Goal: Feedback & Contribution: Contribute content

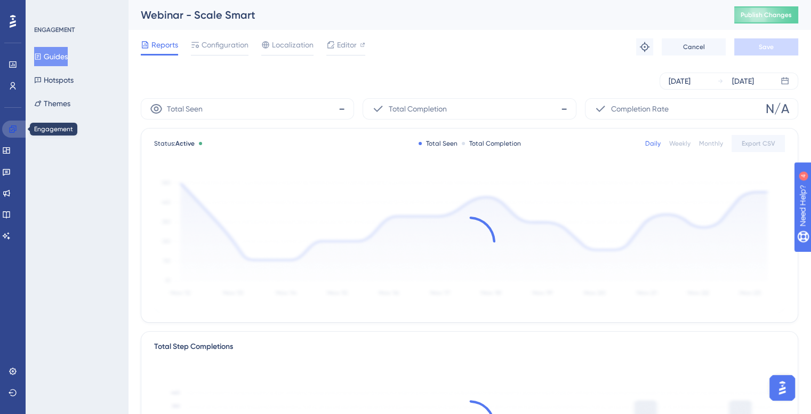
click at [11, 125] on icon at bounding box center [12, 128] width 7 height 7
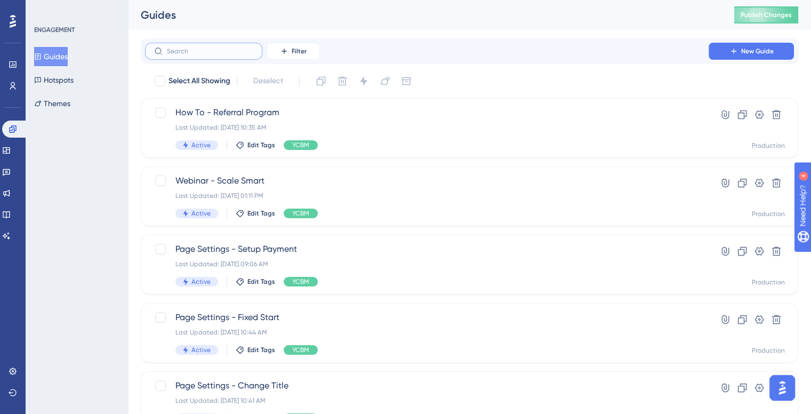
click at [190, 53] on input "text" at bounding box center [210, 50] width 86 height 7
type input "dis"
checkbox input "true"
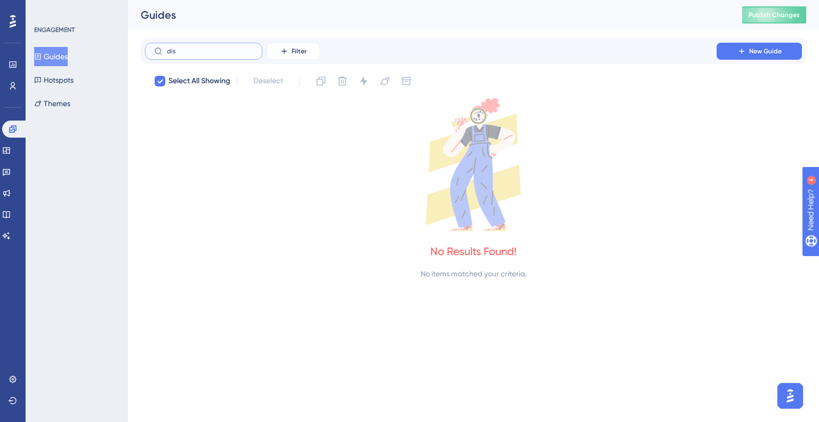
type input "di"
checkbox input "false"
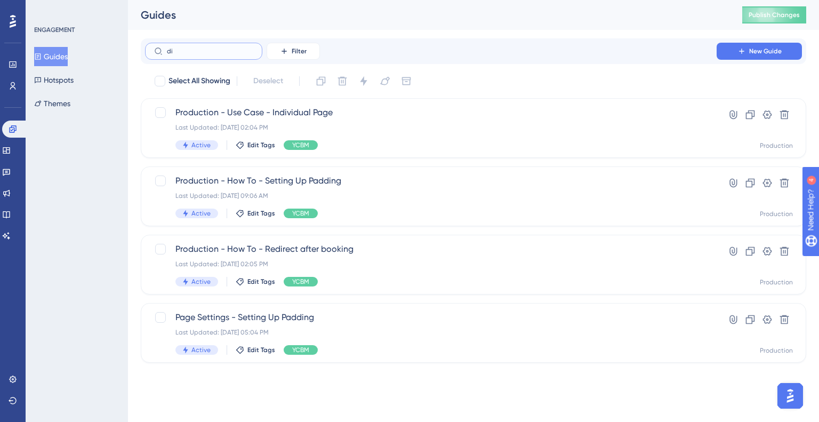
type input "d"
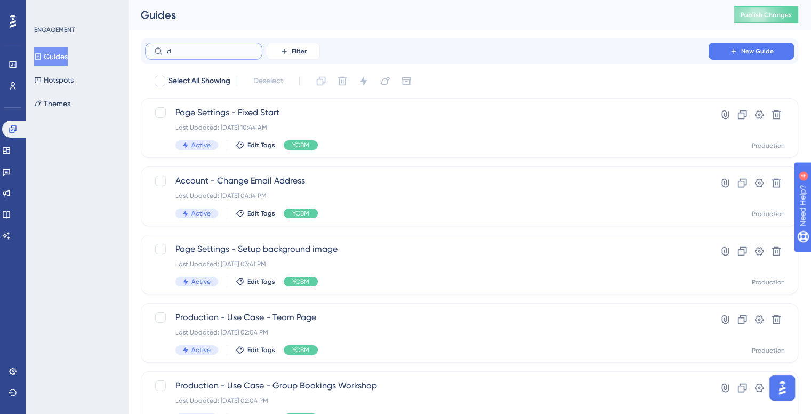
click at [205, 47] on input "d" at bounding box center [210, 50] width 86 height 7
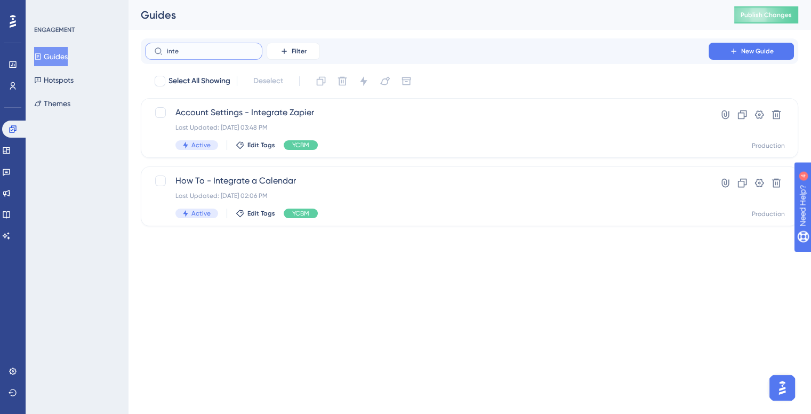
type input "inter"
checkbox input "true"
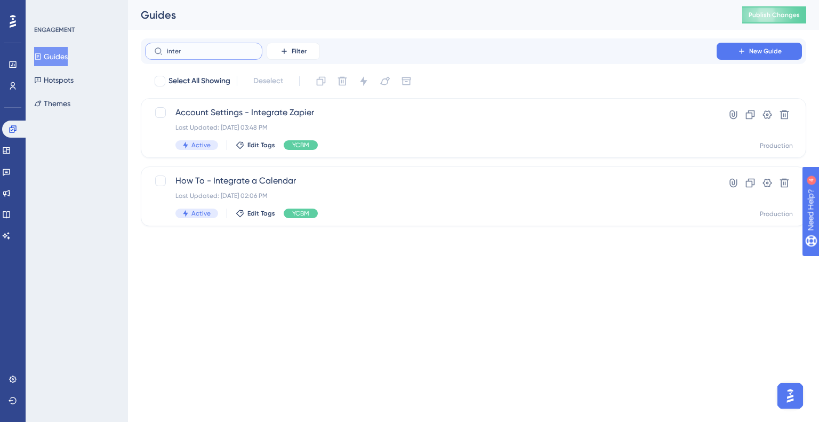
type input "inte"
checkbox input "false"
type input "i"
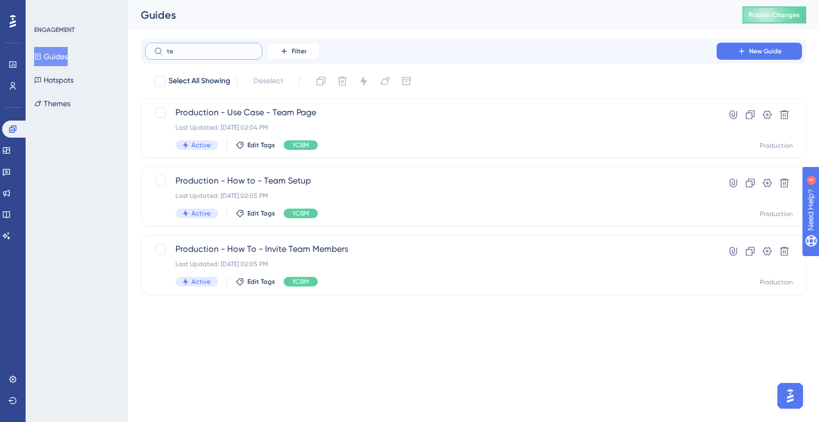
type input "t"
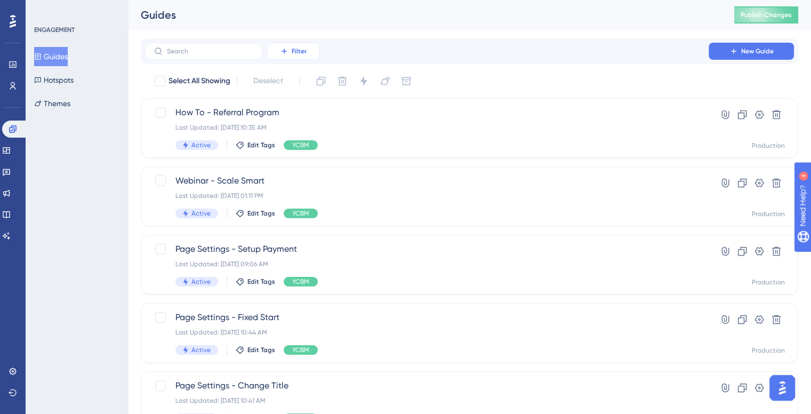
click at [308, 56] on button "Filter" at bounding box center [292, 51] width 53 height 17
click at [315, 145] on div "Status Status" at bounding box center [304, 145] width 44 height 21
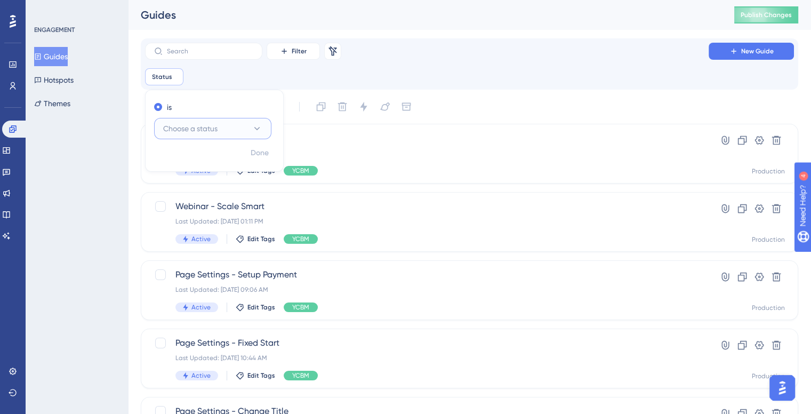
click at [230, 128] on button "Choose a status" at bounding box center [212, 128] width 117 height 21
click at [231, 174] on div "Inactive Inactive" at bounding box center [212, 182] width 86 height 21
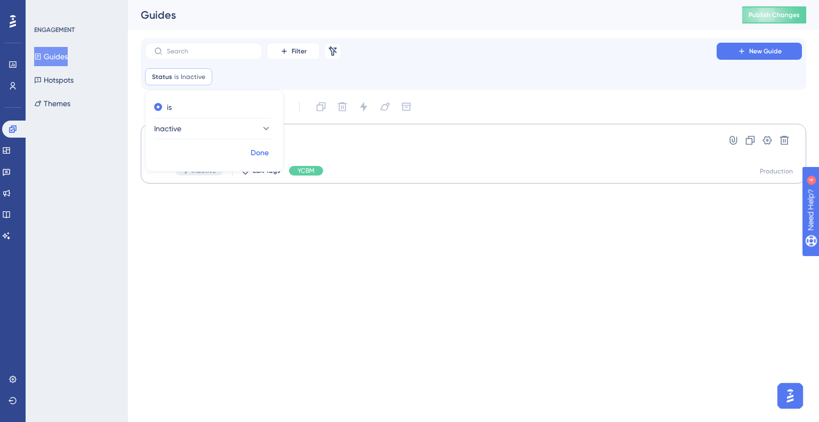
click at [264, 153] on span "Done" at bounding box center [259, 153] width 18 height 13
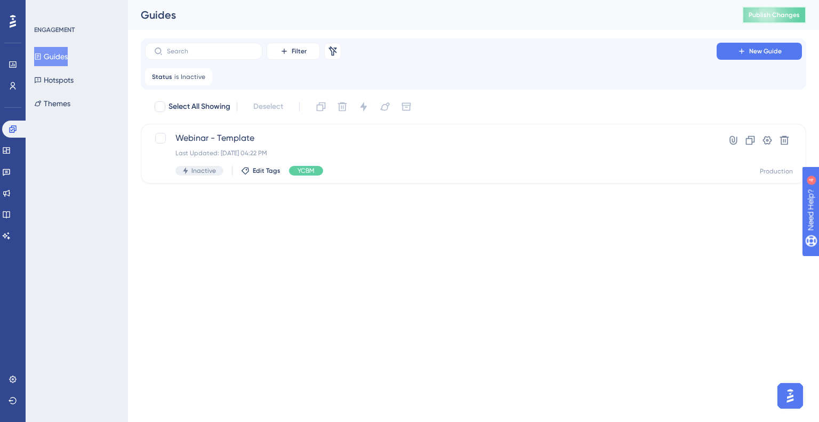
click at [770, 10] on button "Publish Changes" at bounding box center [774, 14] width 64 height 17
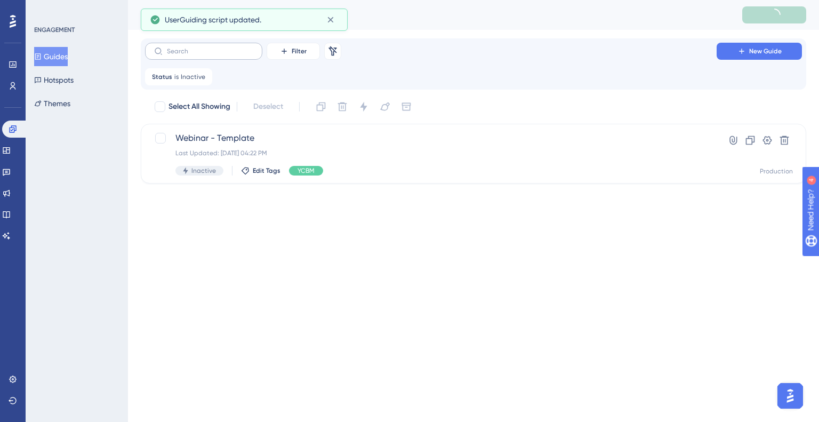
click at [202, 55] on label at bounding box center [203, 51] width 117 height 17
click at [202, 55] on input "text" at bounding box center [210, 50] width 86 height 7
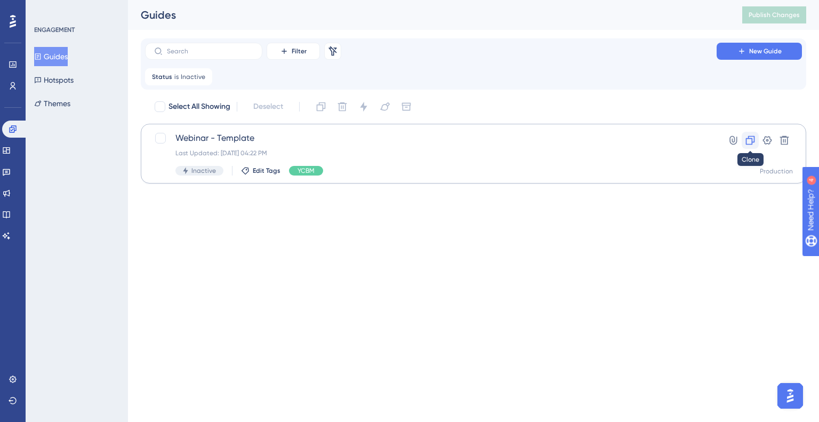
click at [755, 139] on icon at bounding box center [750, 140] width 11 height 11
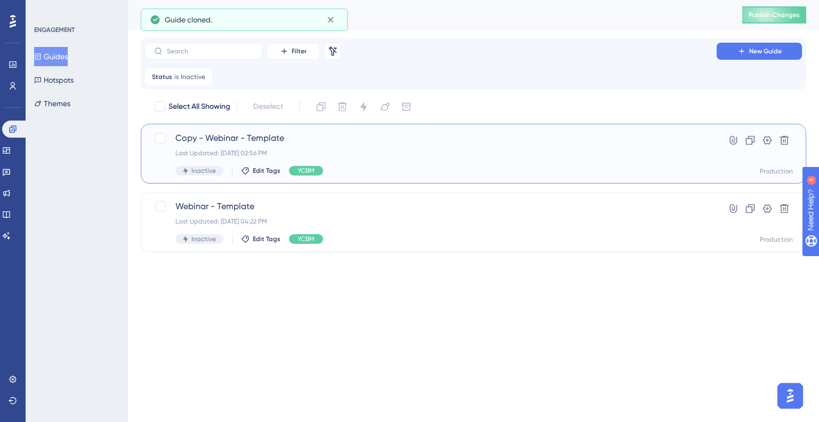
click at [287, 129] on div "Copy - Webinar - Template Last Updated: Aug 18 2025, 02:56 PM Inactive Edit Tag…" at bounding box center [473, 154] width 665 height 60
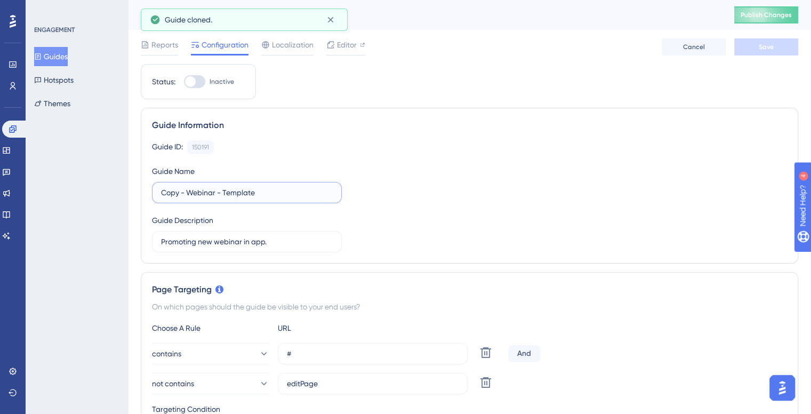
click at [216, 190] on input "Copy - Webinar - Template" at bounding box center [247, 193] width 172 height 12
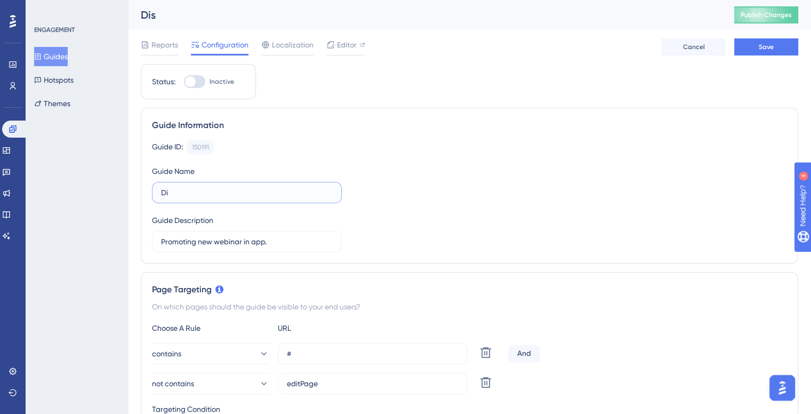
type input "D"
click at [189, 190] on input "YCBM - Discovery" at bounding box center [247, 193] width 172 height 12
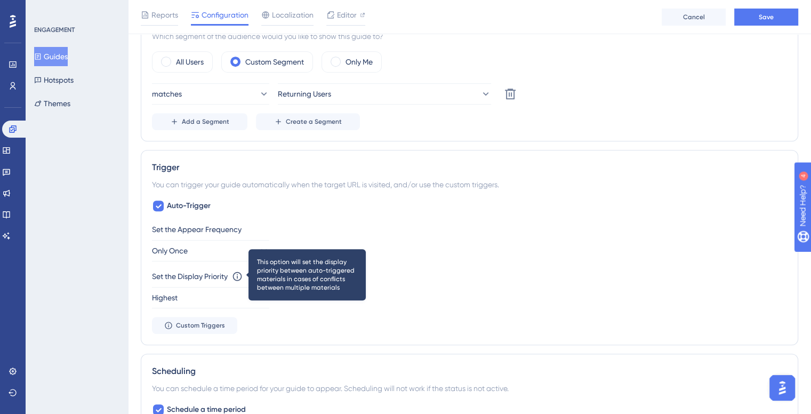
scroll to position [533, 0]
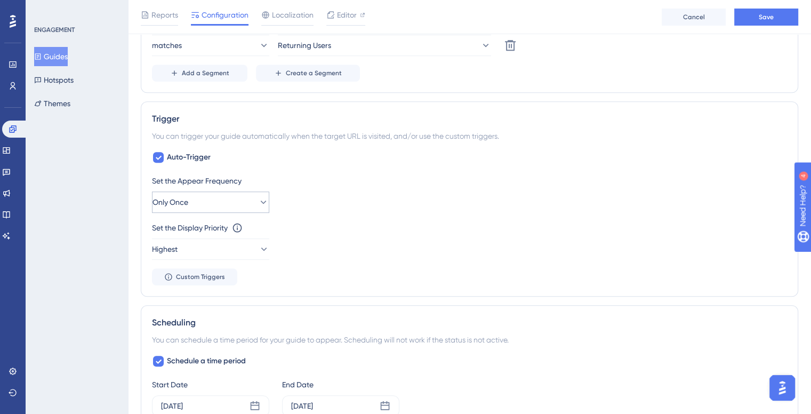
type input "YCBM - Product Discovery"
click at [258, 203] on icon at bounding box center [263, 202] width 11 height 11
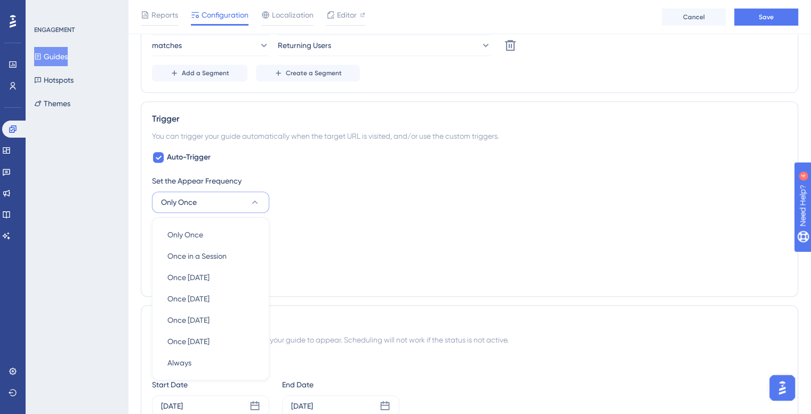
scroll to position [621, 0]
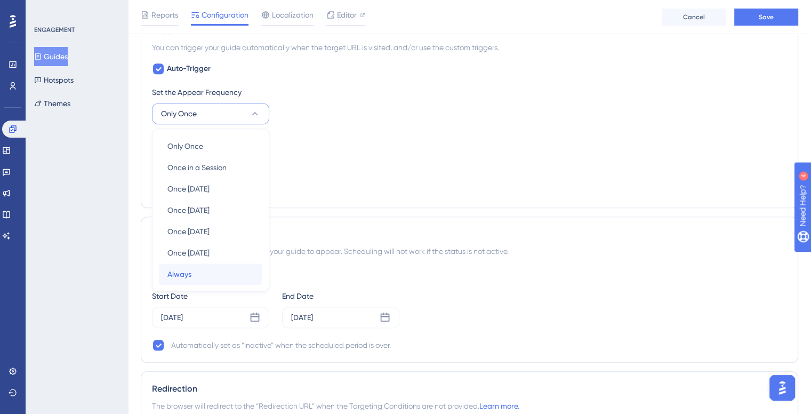
click at [246, 263] on div "Always Always" at bounding box center [210, 273] width 86 height 21
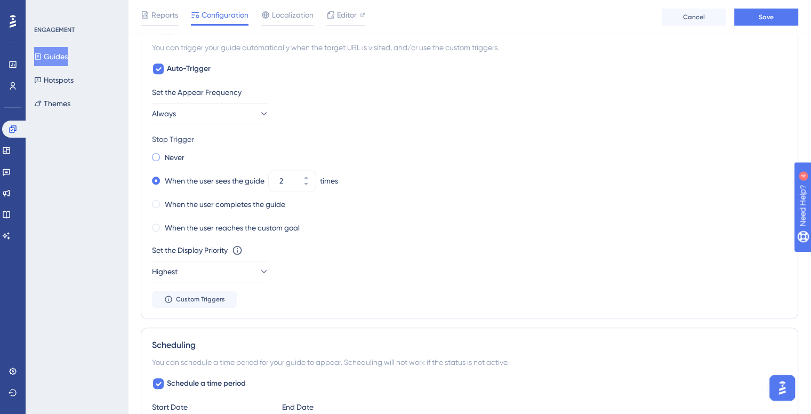
click at [172, 157] on label "Never" at bounding box center [175, 157] width 20 height 13
click at [254, 119] on button "Always" at bounding box center [210, 113] width 117 height 21
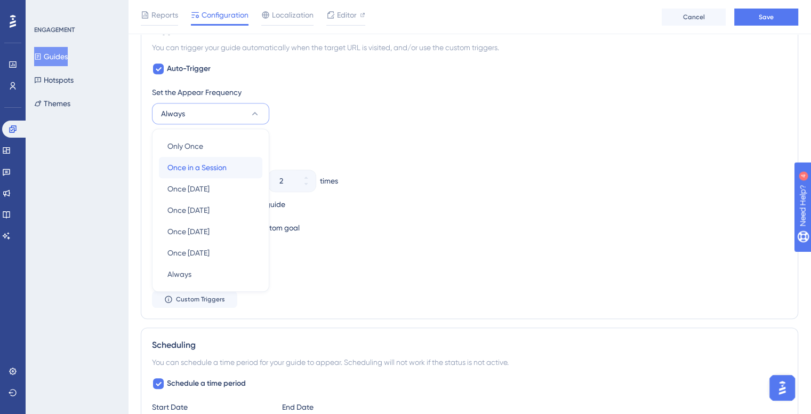
click at [235, 164] on div "Once in a Session Once in a Session" at bounding box center [210, 167] width 86 height 21
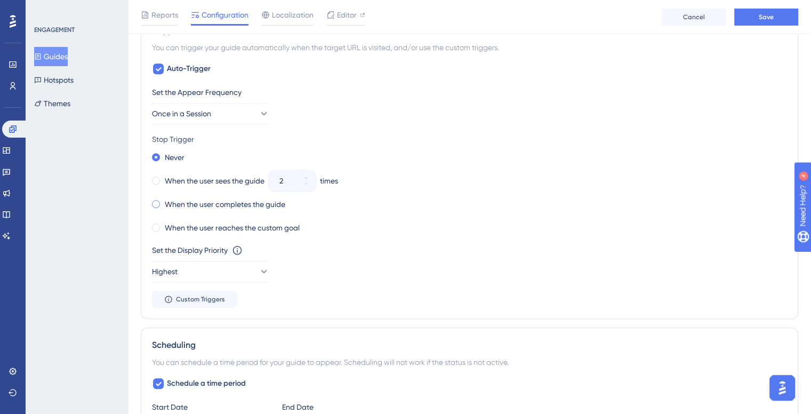
click at [153, 200] on span at bounding box center [156, 204] width 8 height 8
click at [163, 201] on input "radio" at bounding box center [163, 201] width 0 height 0
click at [203, 225] on label "When the user reaches the custom goal" at bounding box center [232, 227] width 135 height 13
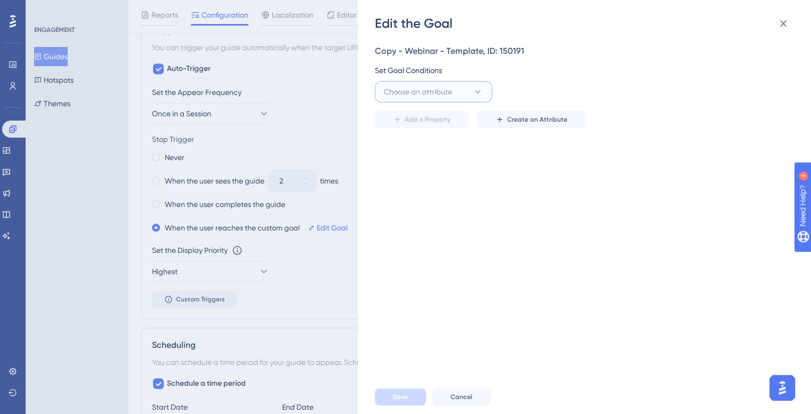
click at [437, 95] on span "Choose an attribute" at bounding box center [418, 91] width 68 height 13
click at [784, 20] on icon at bounding box center [782, 23] width 13 height 13
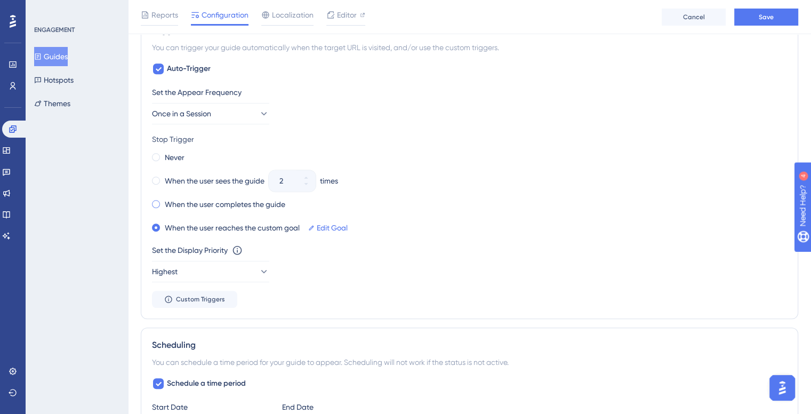
click at [176, 201] on label "When the user completes the guide" at bounding box center [225, 204] width 120 height 13
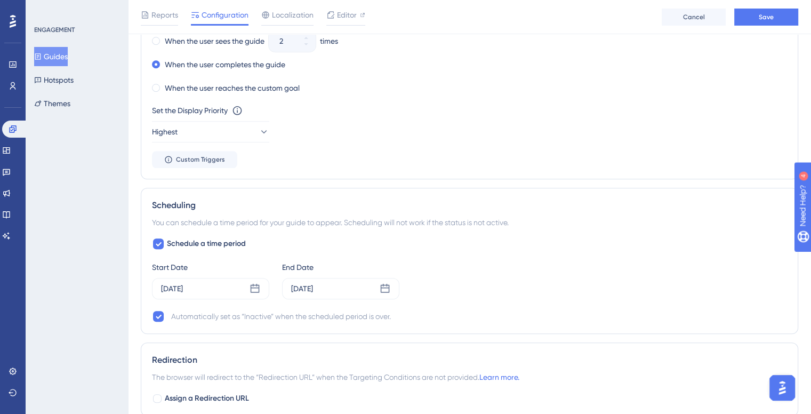
scroll to position [781, 0]
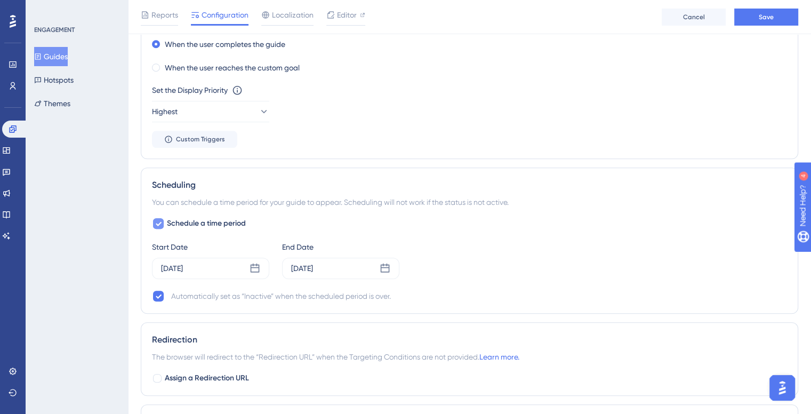
click at [158, 218] on div at bounding box center [158, 223] width 11 height 11
checkbox input "false"
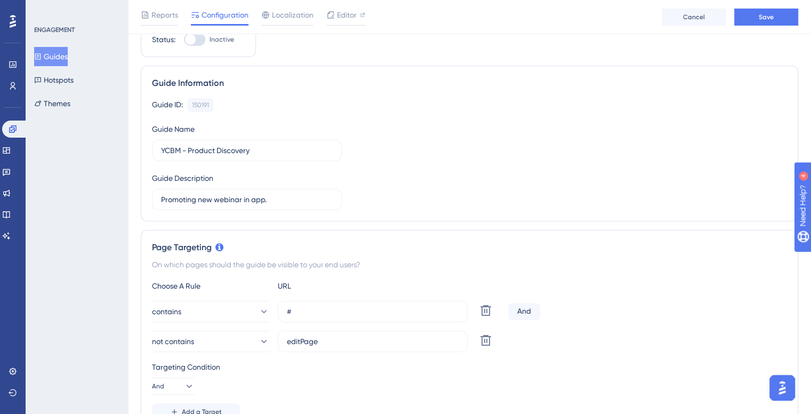
scroll to position [0, 0]
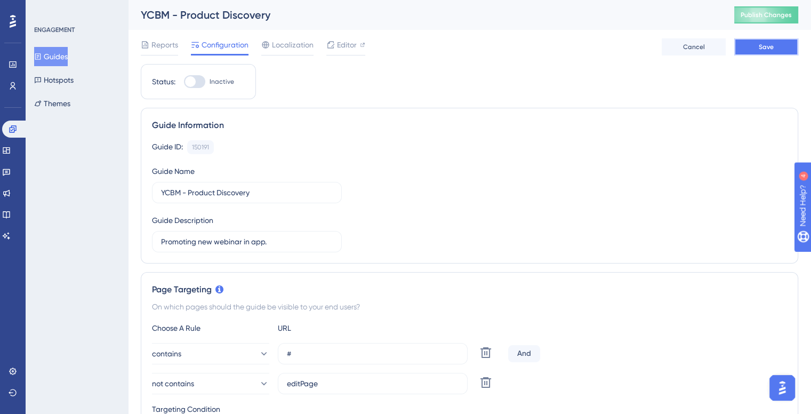
click at [767, 45] on span "Save" at bounding box center [765, 47] width 15 height 9
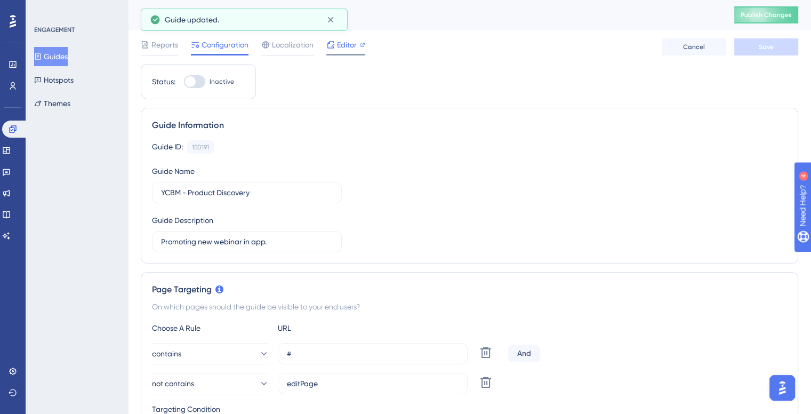
click at [337, 47] on span "Editor" at bounding box center [347, 44] width 20 height 13
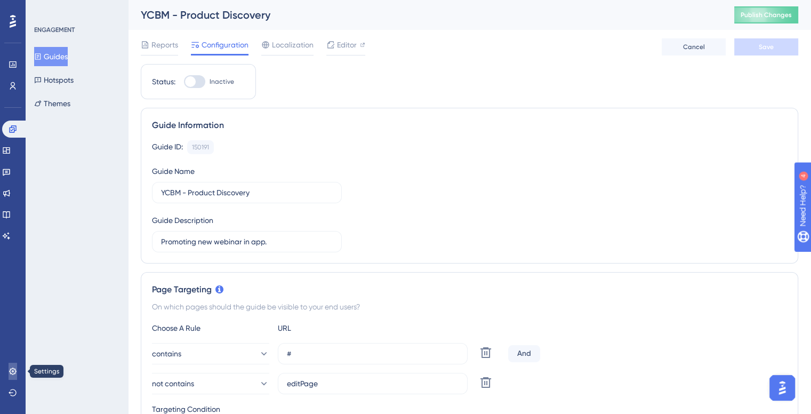
click at [11, 377] on link at bounding box center [13, 370] width 9 height 17
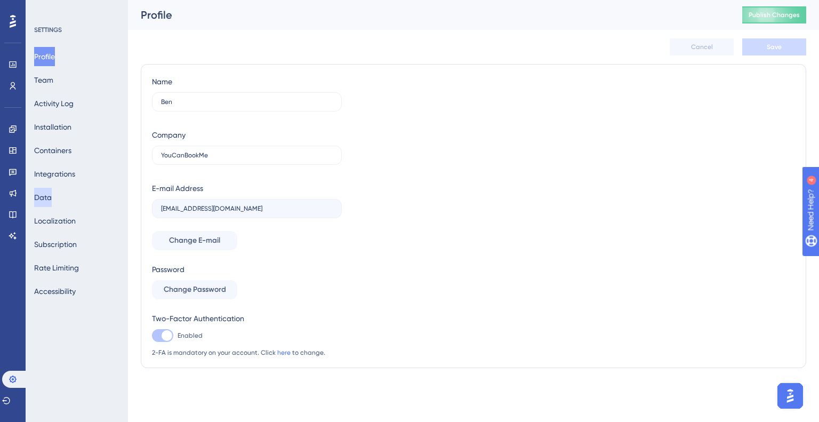
click at [52, 191] on button "Data" at bounding box center [43, 197] width 18 height 19
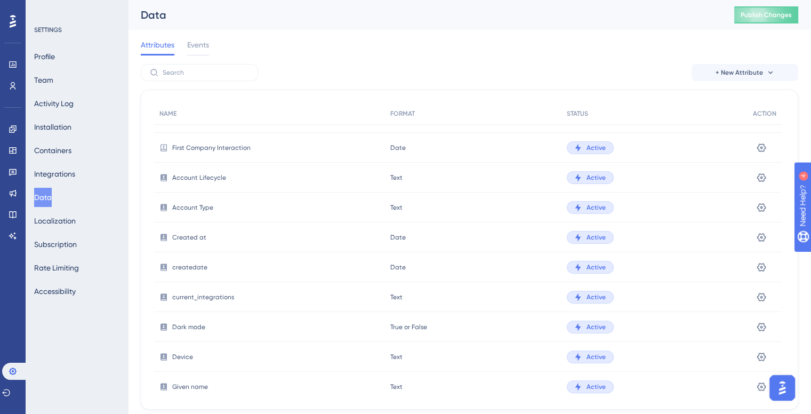
scroll to position [426, 0]
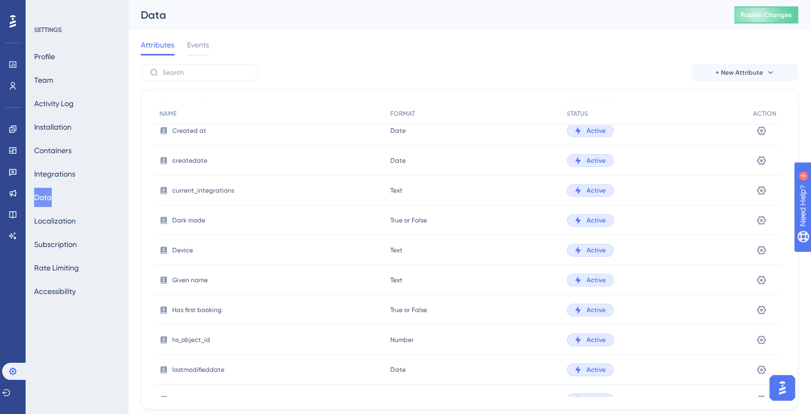
click at [234, 270] on div "Given name" at bounding box center [269, 280] width 231 height 30
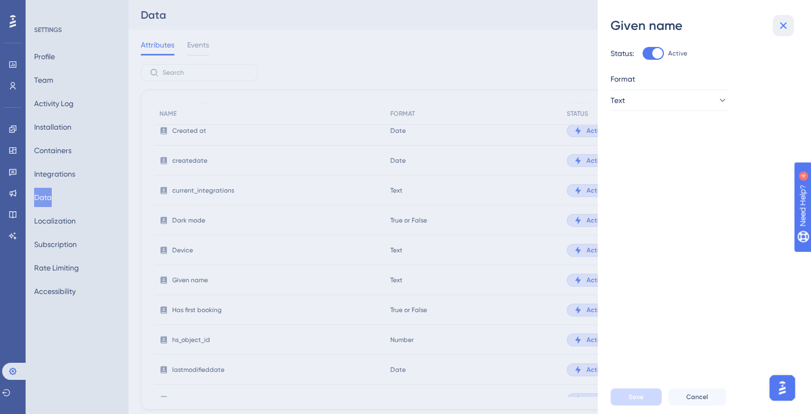
click at [782, 22] on icon at bounding box center [782, 25] width 13 height 13
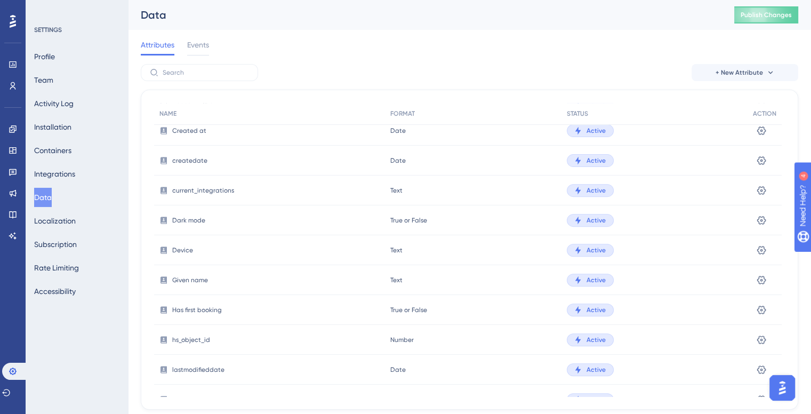
drag, startPoint x: 191, startPoint y: 274, endPoint x: 173, endPoint y: 279, distance: 18.1
click at [190, 276] on span "Given name" at bounding box center [190, 280] width 36 height 9
click at [166, 280] on icon at bounding box center [163, 279] width 6 height 7
click at [764, 19] on button "Publish Changes" at bounding box center [766, 14] width 64 height 17
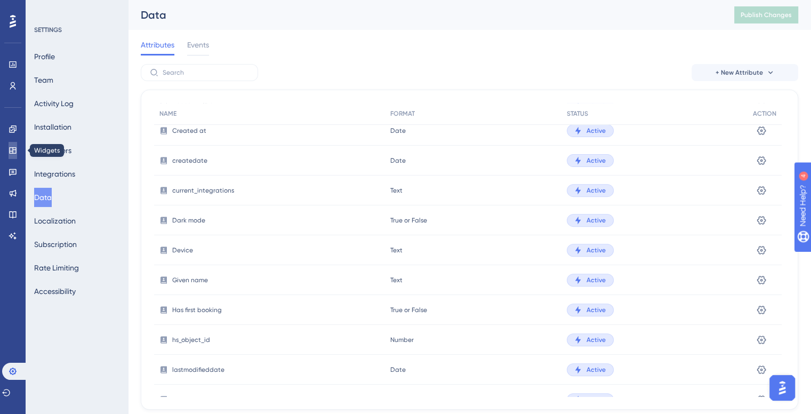
click at [17, 148] on link at bounding box center [13, 150] width 9 height 17
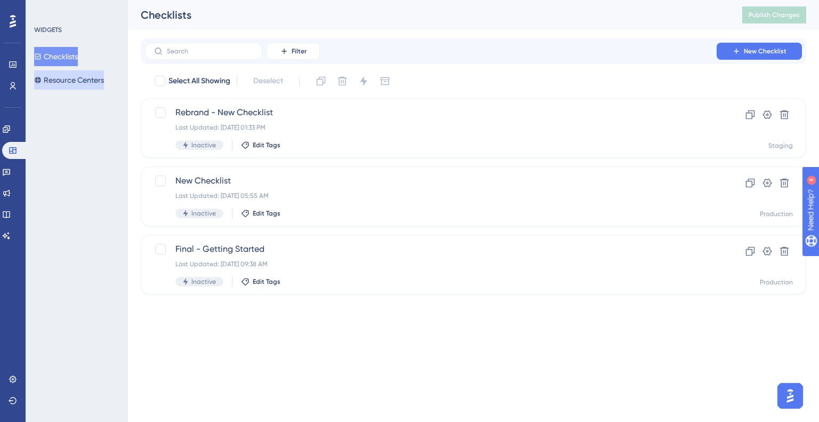
click at [66, 79] on button "Resource Centers" at bounding box center [69, 79] width 70 height 19
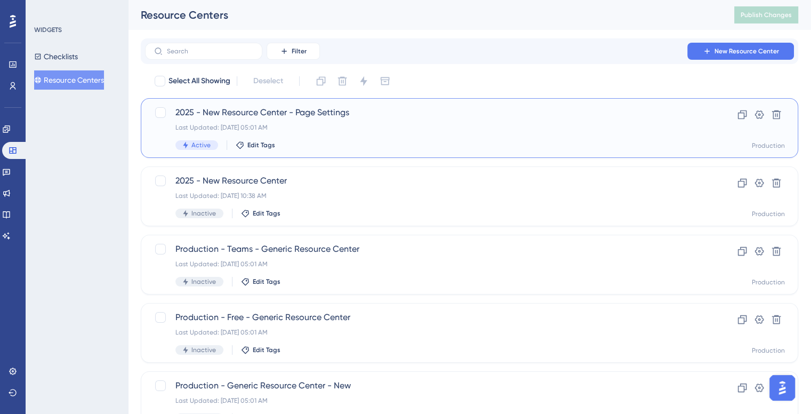
click at [382, 127] on div "Last Updated: Jul 22 2025, 05:01 AM" at bounding box center [426, 127] width 503 height 9
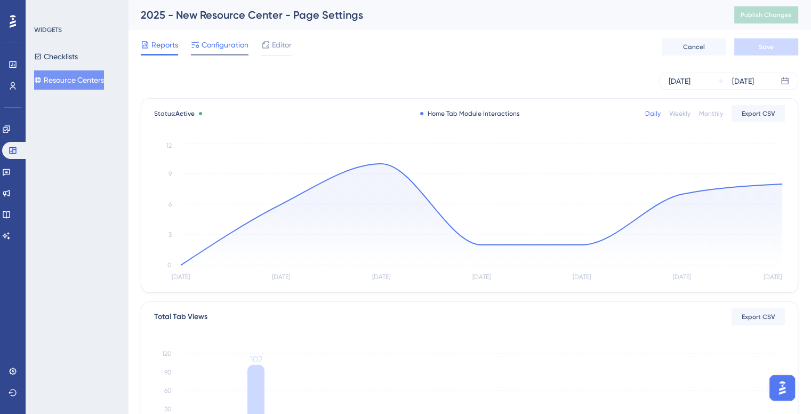
click at [216, 47] on span "Configuration" at bounding box center [224, 44] width 47 height 13
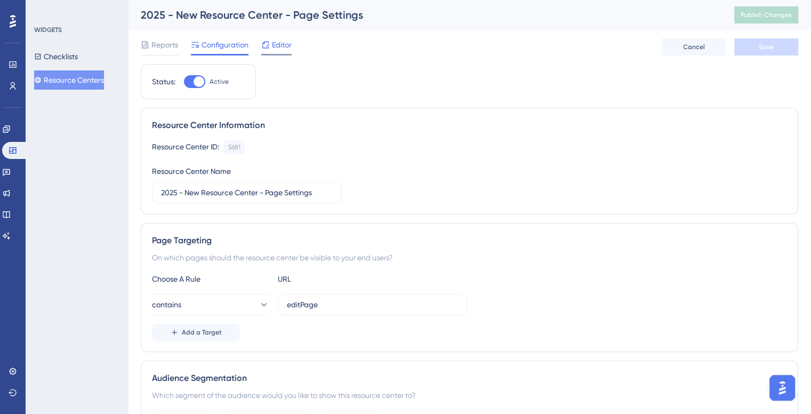
click at [277, 46] on span "Editor" at bounding box center [282, 44] width 20 height 13
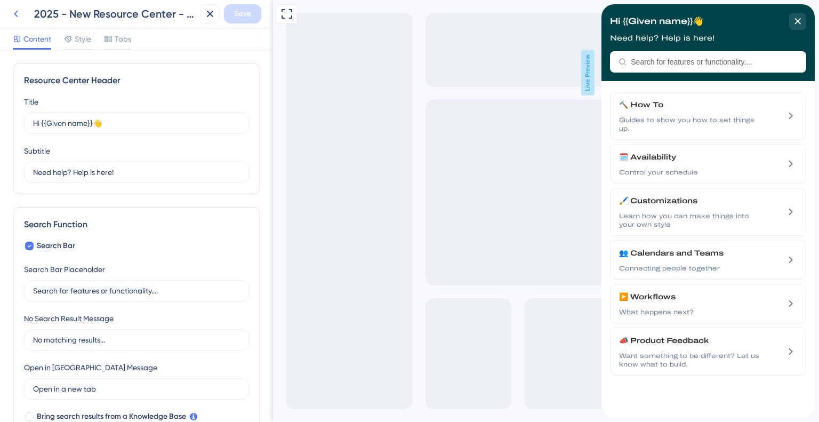
click at [18, 14] on icon at bounding box center [16, 13] width 13 height 13
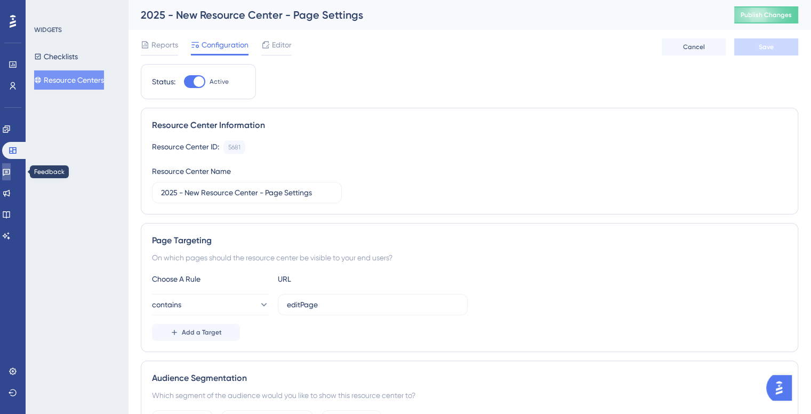
click at [11, 171] on icon at bounding box center [6, 171] width 9 height 9
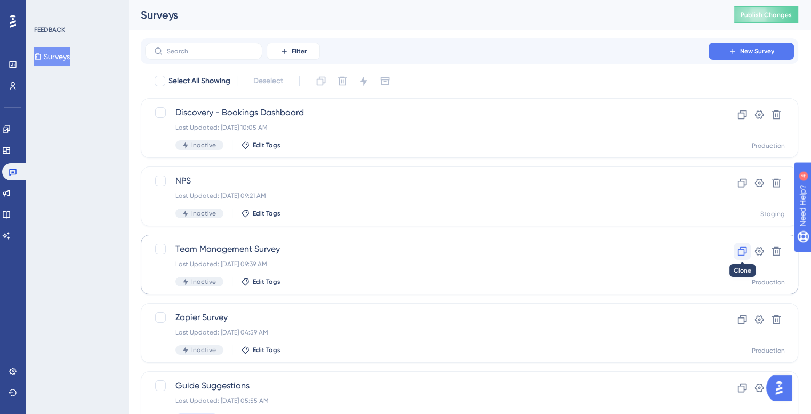
click at [738, 252] on icon at bounding box center [742, 251] width 9 height 9
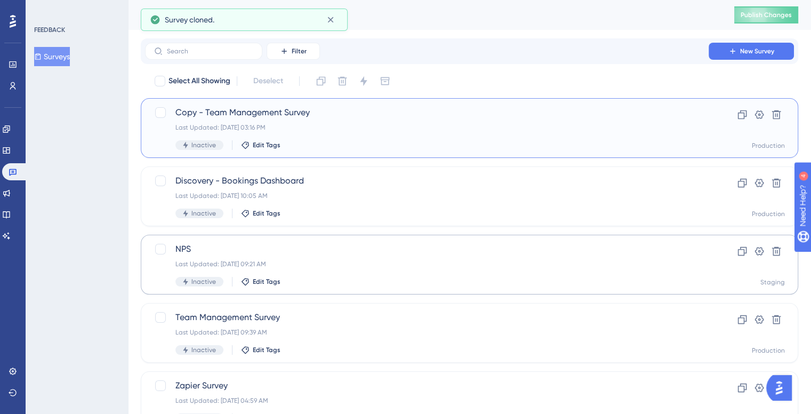
click at [297, 111] on span "Copy - Team Management Survey" at bounding box center [426, 112] width 503 height 13
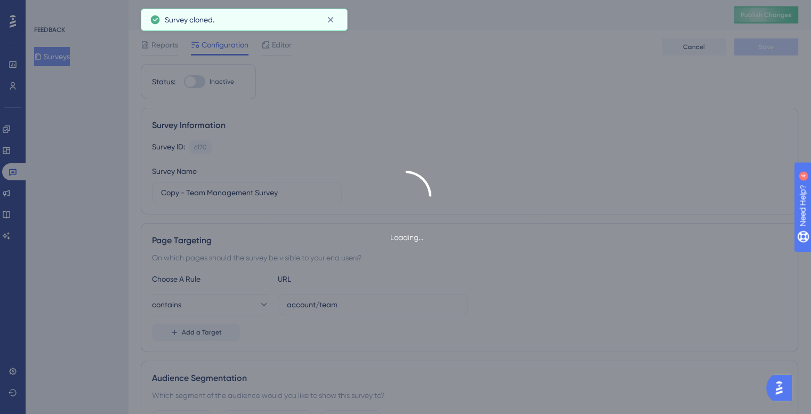
click at [217, 192] on div "Loading..." at bounding box center [405, 207] width 811 height 73
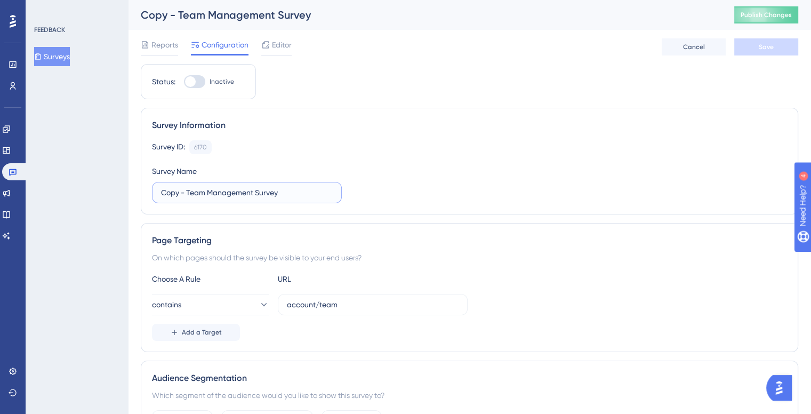
click at [190, 190] on input "Copy - Team Management Survey" at bounding box center [247, 193] width 172 height 12
drag, startPoint x: 185, startPoint y: 189, endPoint x: 134, endPoint y: 182, distance: 52.2
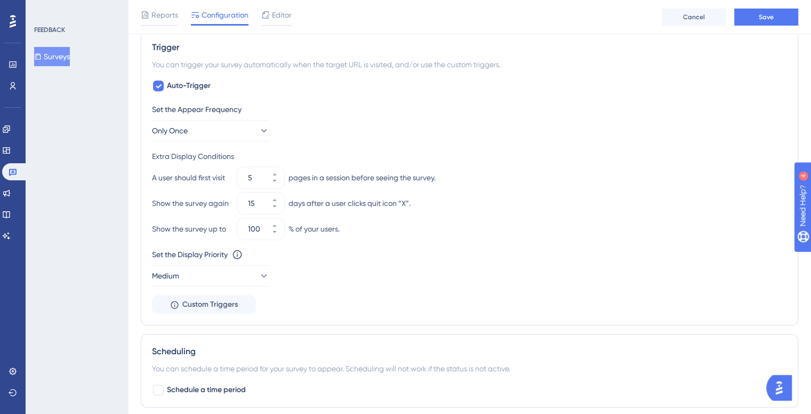
scroll to position [426, 0]
type input "2025 - Team Management Survey"
click at [155, 86] on div at bounding box center [158, 84] width 11 height 11
checkbox input "false"
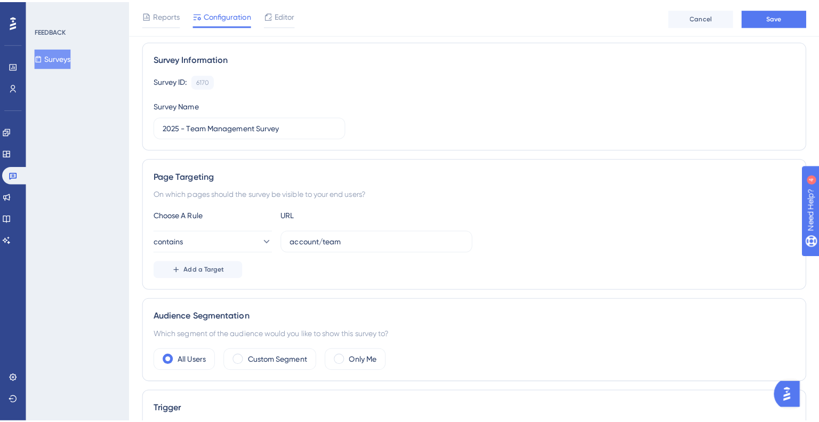
scroll to position [0, 0]
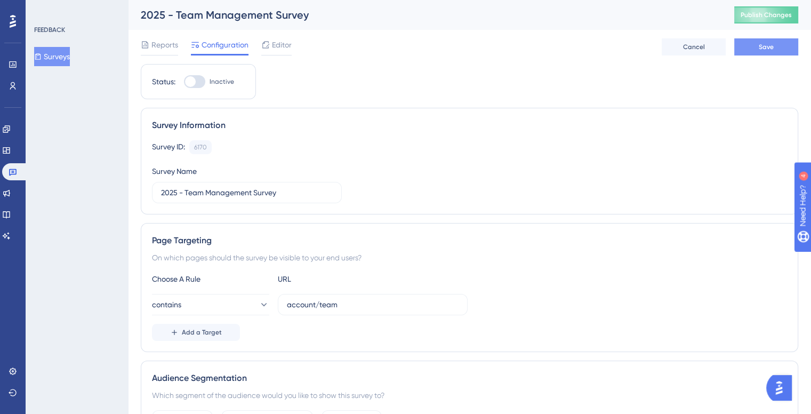
click at [767, 47] on span "Save" at bounding box center [765, 47] width 15 height 9
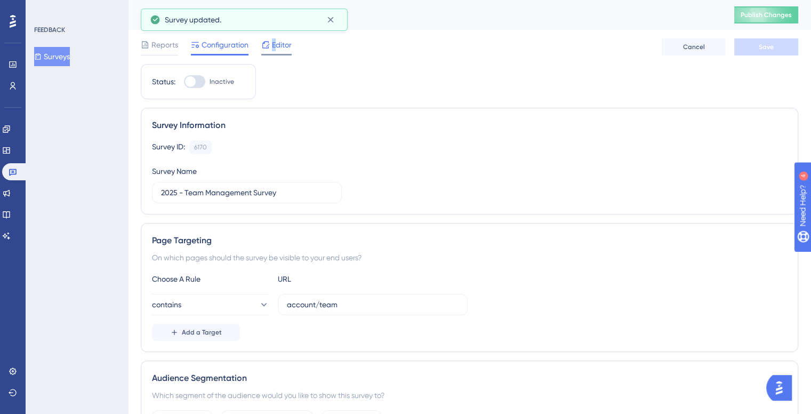
click at [274, 43] on span "Editor" at bounding box center [282, 44] width 20 height 13
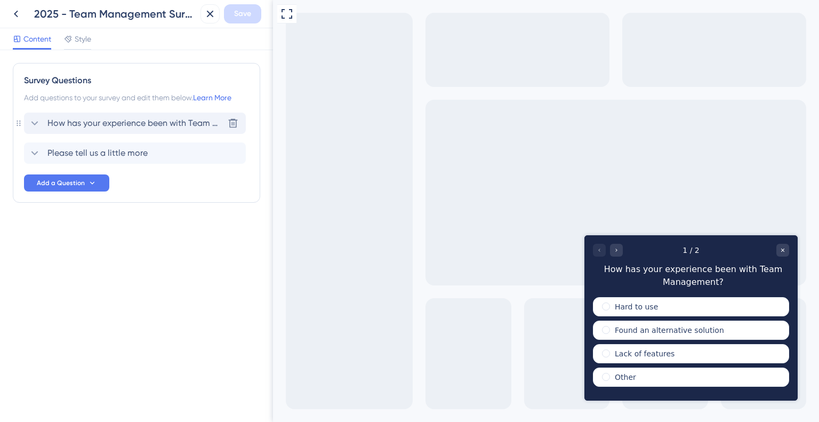
click at [87, 125] on span "How has your experience been with Team Management?" at bounding box center [135, 123] width 176 height 13
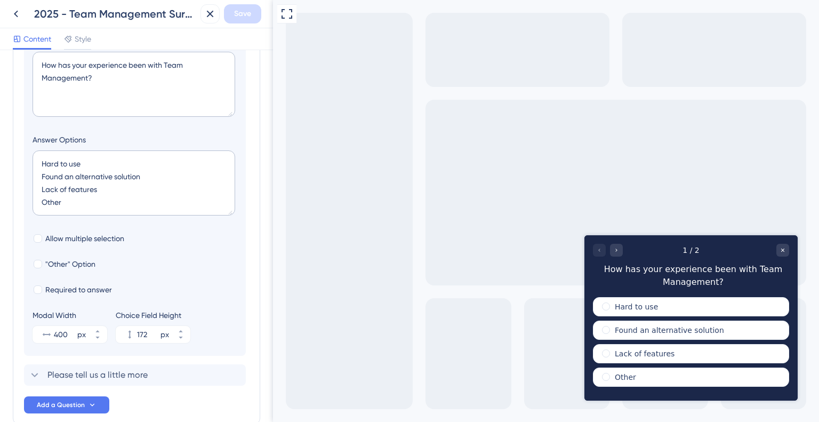
scroll to position [168, 0]
drag, startPoint x: 153, startPoint y: 174, endPoint x: 42, endPoint y: 172, distance: 111.4
click at [42, 172] on textarea "Hard to use Found an alternative solution Lack of features Other" at bounding box center [134, 182] width 203 height 65
drag, startPoint x: 107, startPoint y: 188, endPoint x: 50, endPoint y: 195, distance: 57.4
click at [41, 188] on textarea "Hard to use No problems Lack of features Other" at bounding box center [134, 182] width 203 height 65
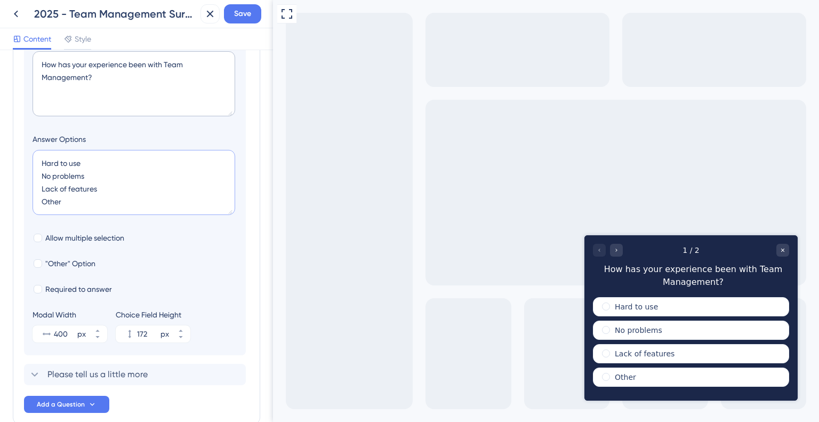
type textarea "Hard to use No problems Other"
type input "128"
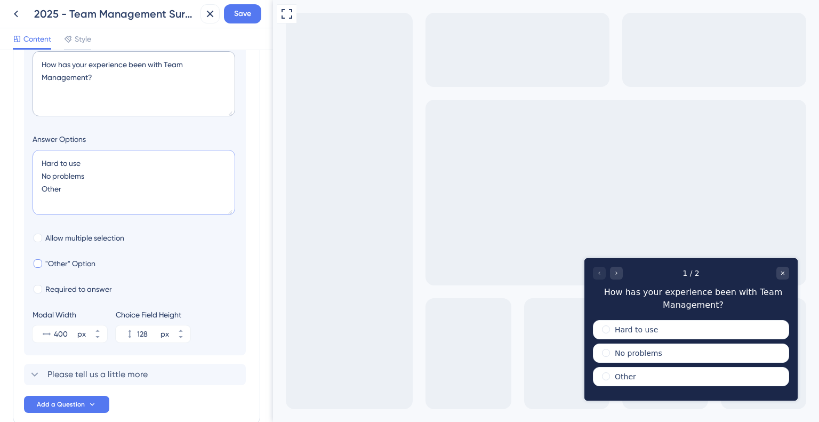
type textarea "Hard to use No problems Other"
click at [41, 264] on div at bounding box center [38, 263] width 9 height 9
checkbox input "true"
type input "180"
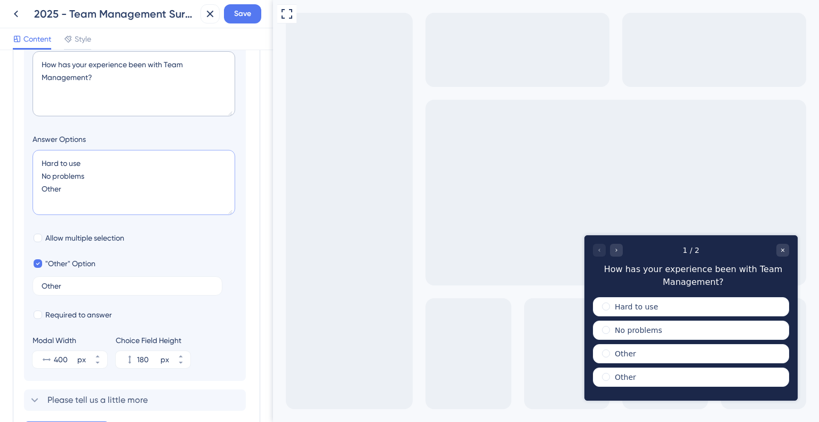
drag, startPoint x: 61, startPoint y: 190, endPoint x: 36, endPoint y: 186, distance: 25.9
click at [36, 186] on textarea "Hard to use No problems Other" at bounding box center [134, 182] width 203 height 65
type textarea "Hard to use No problems"
type input "136"
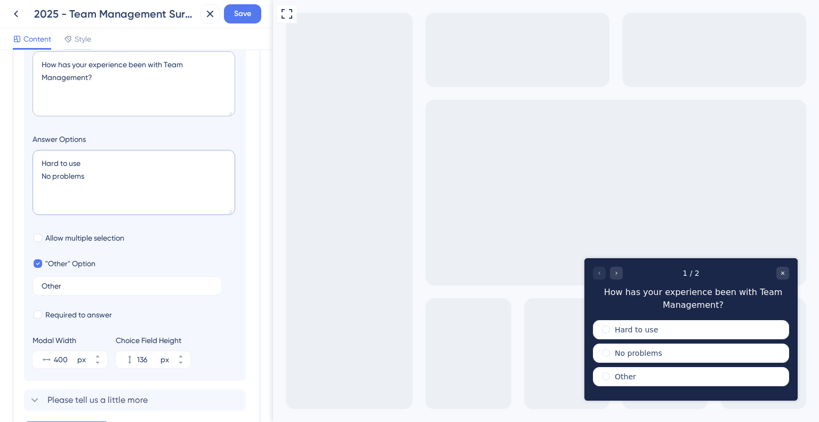
drag, startPoint x: 42, startPoint y: 177, endPoint x: 99, endPoint y: 172, distance: 57.8
click at [99, 172] on textarea "Hard to use No problems" at bounding box center [134, 182] width 203 height 65
click at [96, 157] on textarea "Hard to use I've had no problems" at bounding box center [134, 182] width 203 height 65
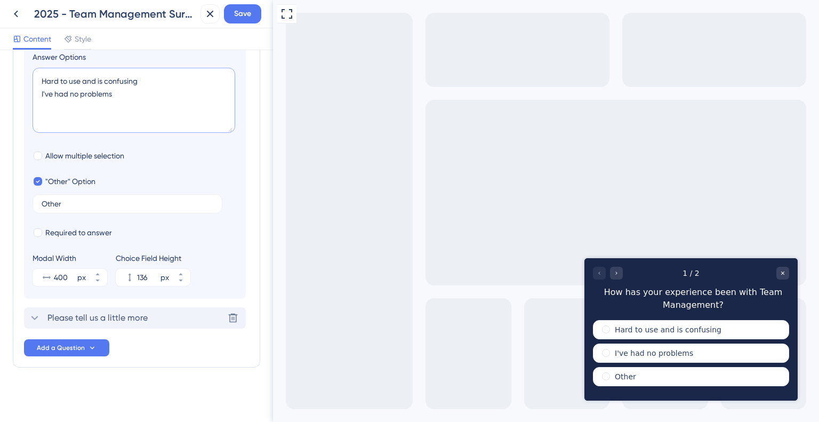
type textarea "Hard to use and is confusing I've had no problems"
click at [88, 320] on span "Please tell us a little more" at bounding box center [97, 317] width 100 height 13
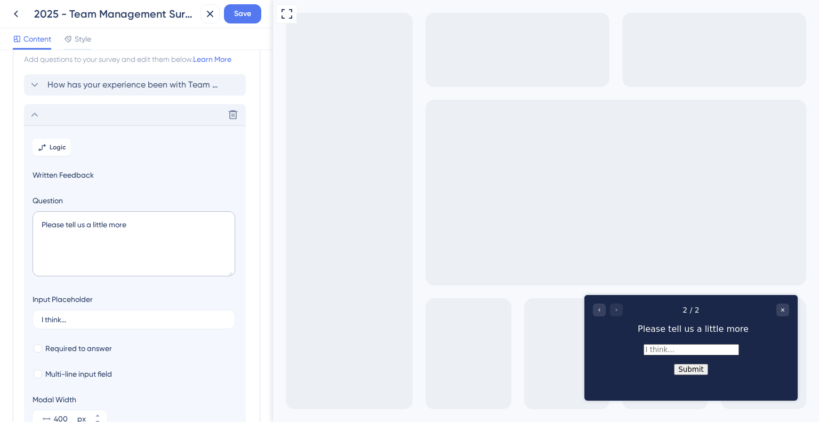
scroll to position [0, 0]
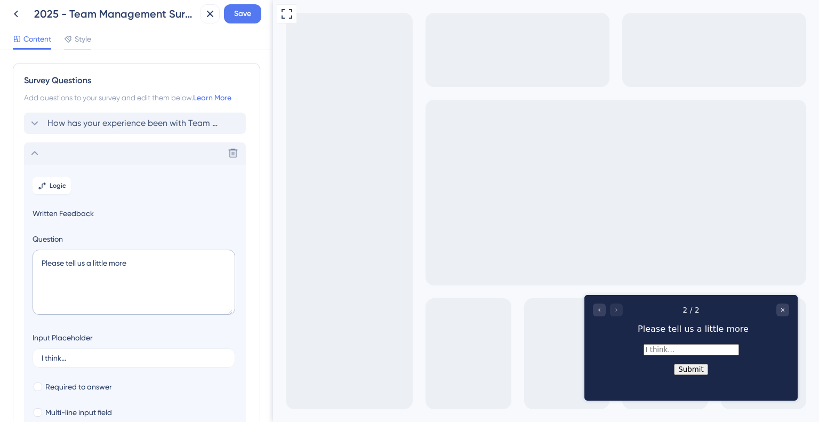
click at [34, 151] on icon at bounding box center [34, 153] width 13 height 13
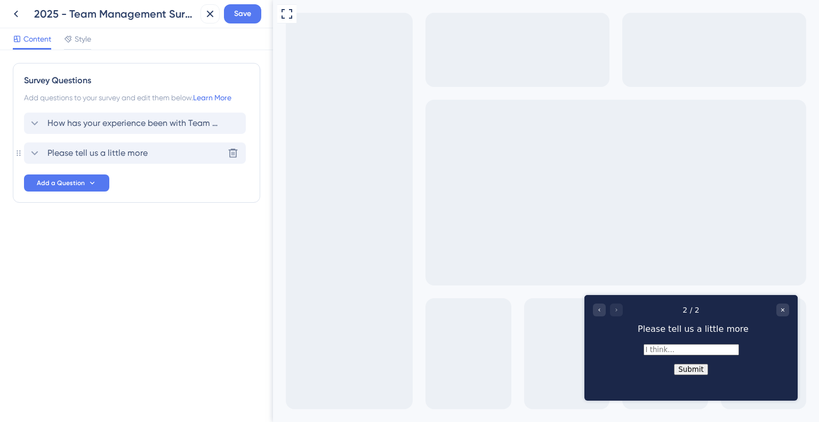
click at [30, 153] on icon at bounding box center [34, 153] width 13 height 13
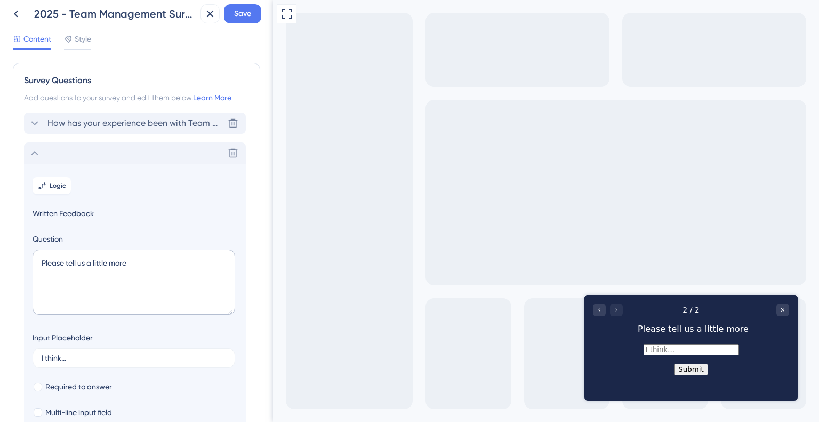
click at [38, 125] on icon at bounding box center [34, 123] width 13 height 13
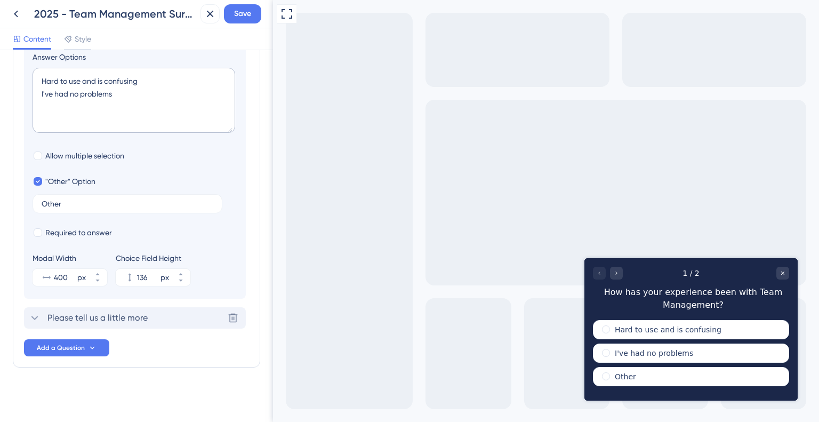
click at [53, 314] on span "Please tell us a little more" at bounding box center [97, 317] width 100 height 13
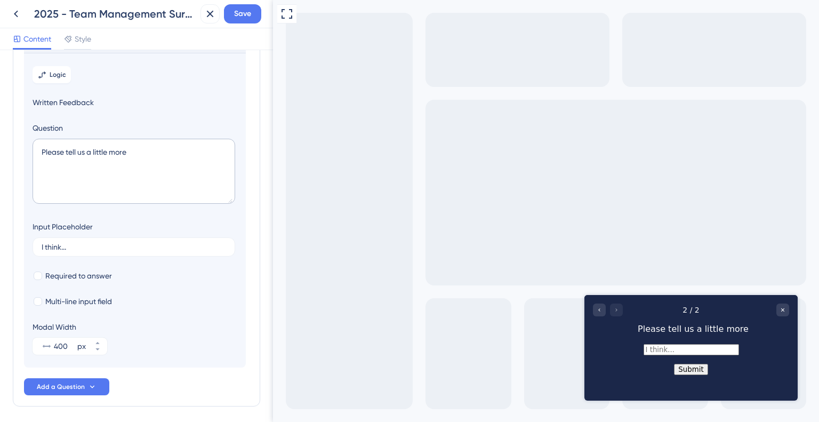
scroll to position [92, 0]
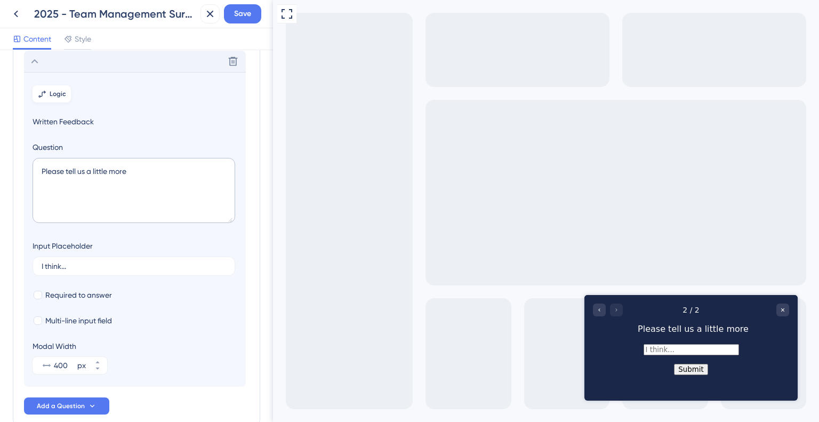
click at [55, 98] on button "Logic" at bounding box center [52, 93] width 38 height 17
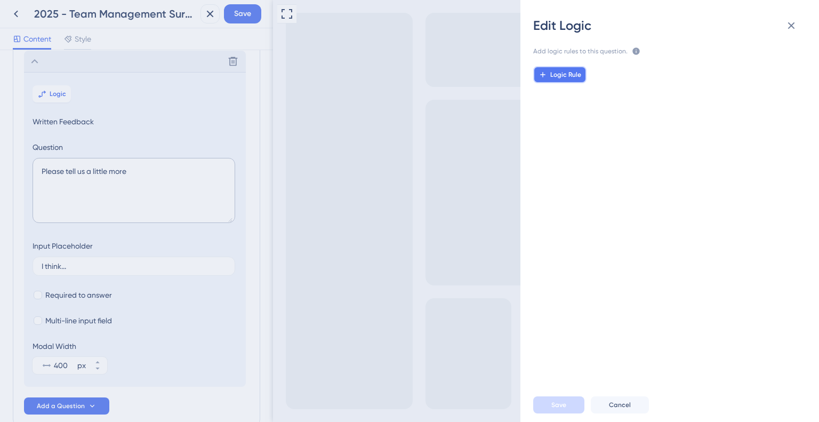
click at [559, 76] on span "Logic Rule" at bounding box center [565, 74] width 31 height 9
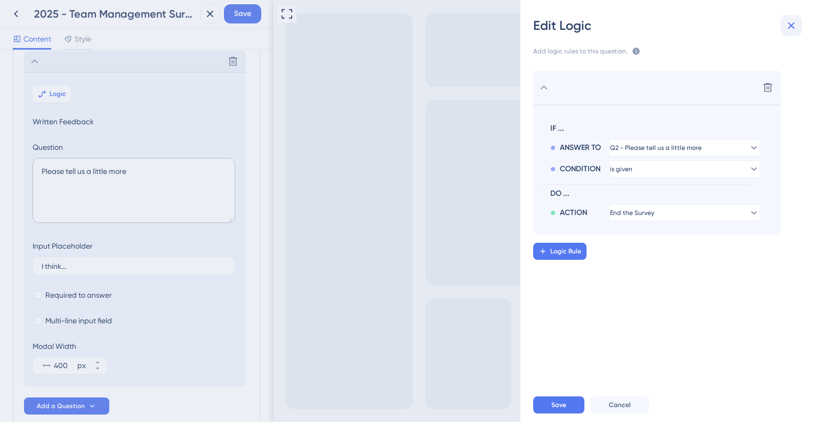
click at [793, 21] on icon at bounding box center [790, 25] width 13 height 13
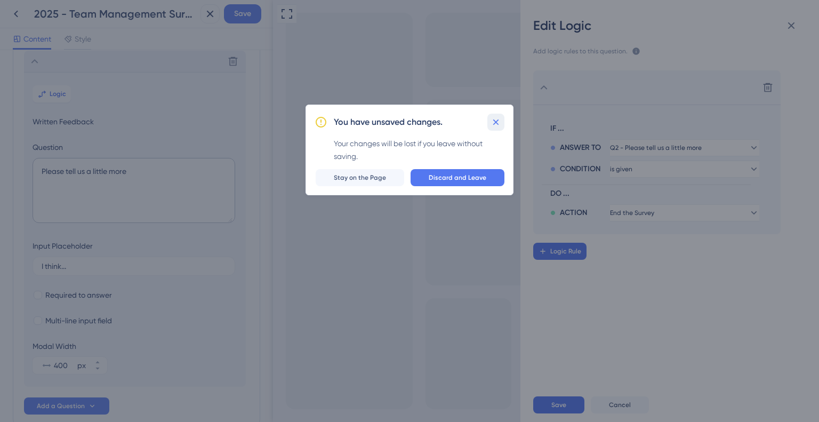
click at [498, 123] on icon at bounding box center [495, 122] width 11 height 11
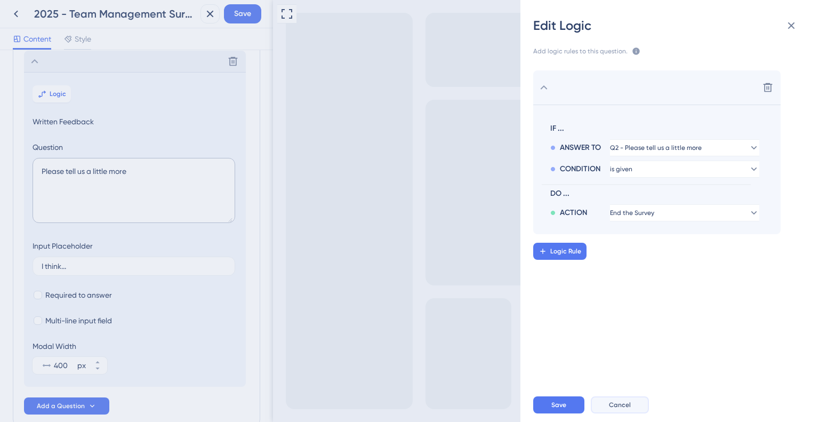
click at [620, 402] on span "Cancel" at bounding box center [620, 404] width 22 height 9
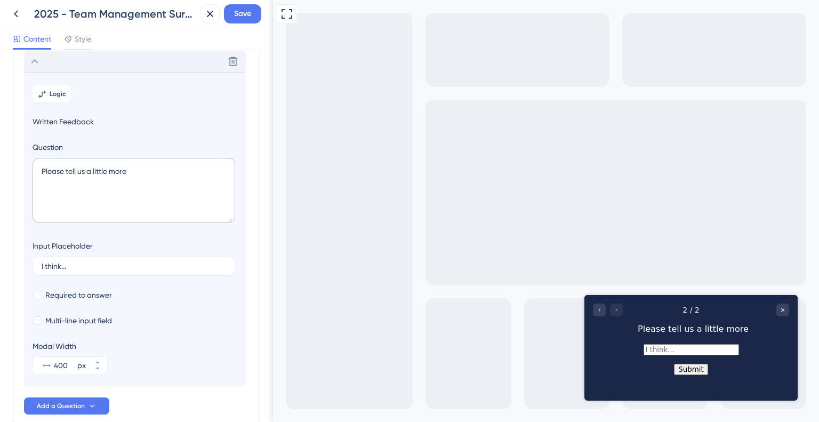
scroll to position [0, 0]
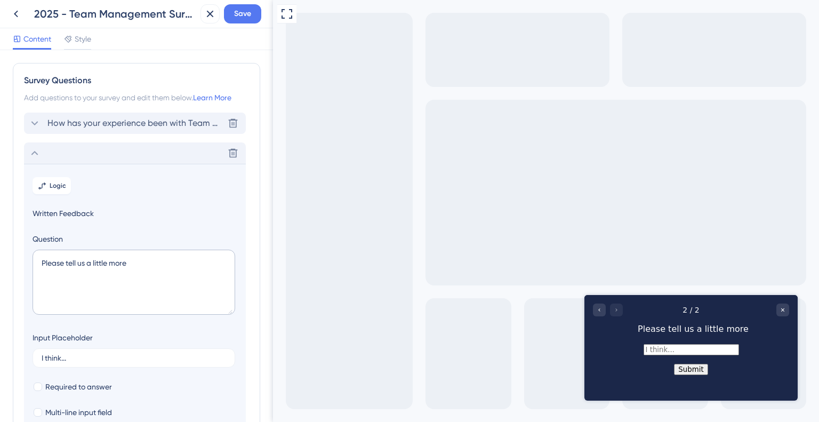
click at [134, 122] on span "How has your experience been with Team Management?" at bounding box center [135, 123] width 176 height 13
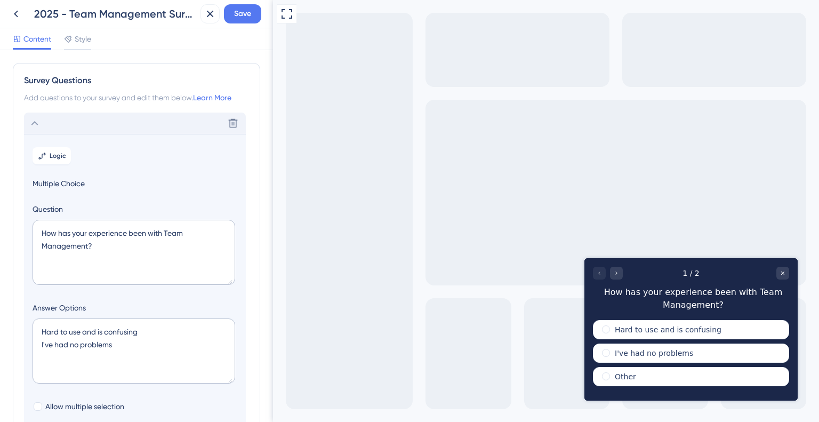
scroll to position [62, 0]
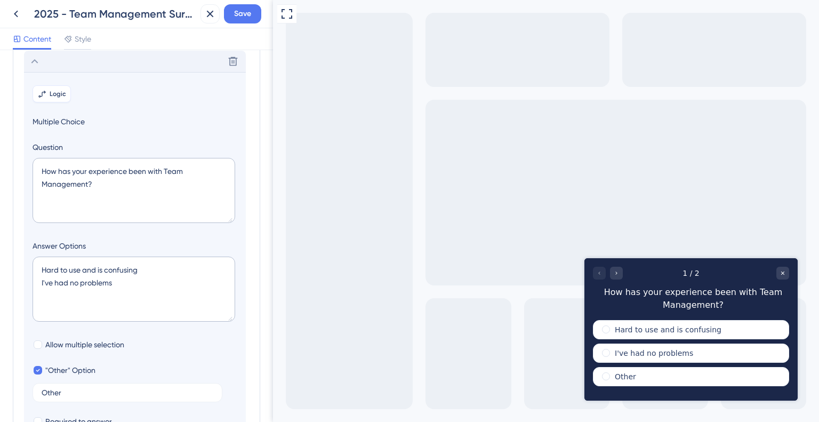
click at [47, 89] on button "Logic" at bounding box center [52, 93] width 38 height 17
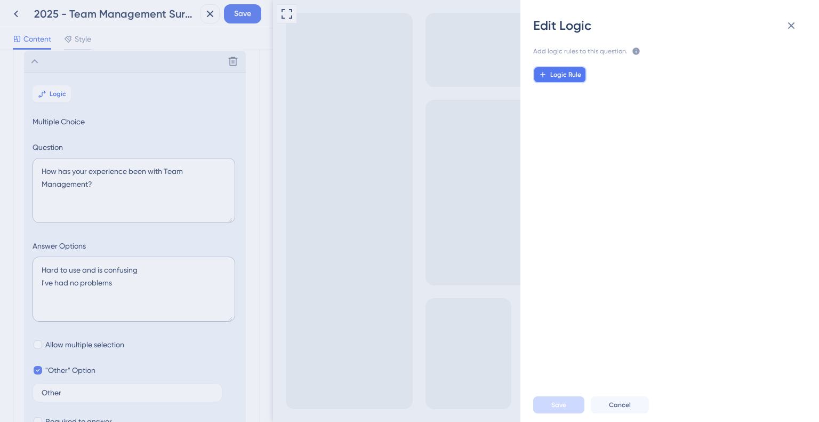
click at [575, 82] on button "Logic Rule" at bounding box center [559, 74] width 53 height 17
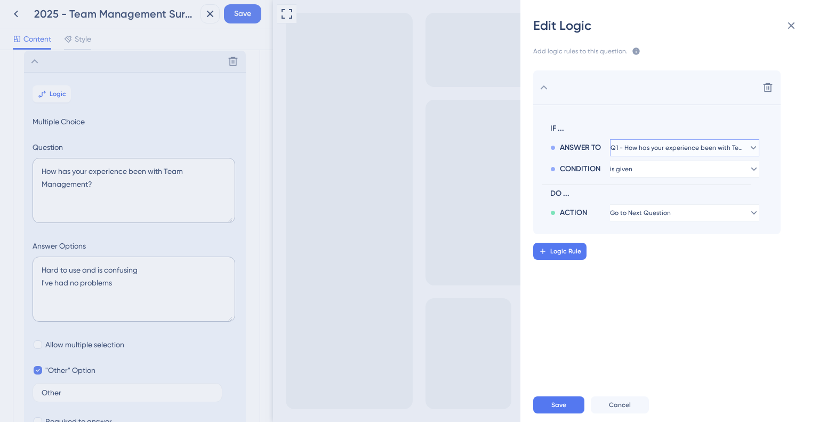
click at [699, 144] on span "Q1 - How has your experience been with Team Management?" at bounding box center [676, 147] width 133 height 9
click at [699, 144] on span "Q1 - How has your experience been with Team Management?" at bounding box center [677, 147] width 120 height 9
click at [696, 156] on button "is given" at bounding box center [684, 147] width 149 height 17
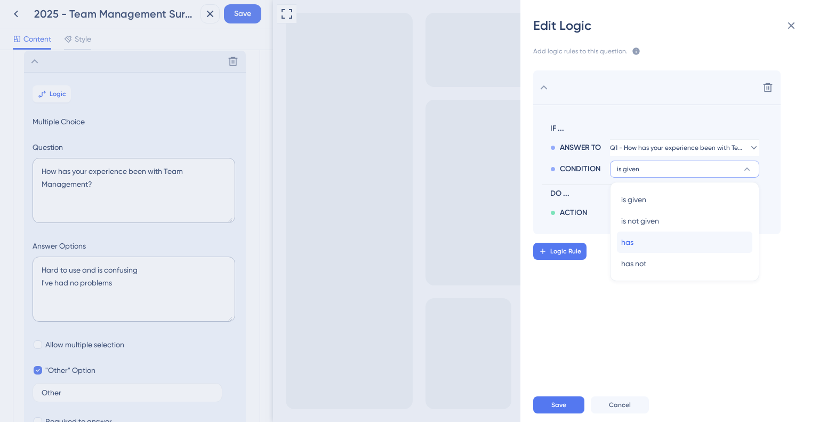
click at [666, 236] on div "has has" at bounding box center [684, 241] width 127 height 21
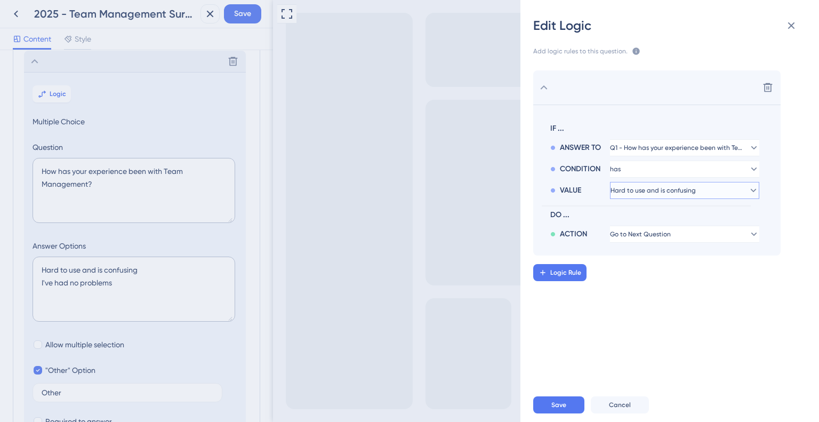
click at [666, 152] on span "Hard to use and is confusing" at bounding box center [677, 147] width 134 height 9
click at [666, 192] on span "Hard to use and is confusing" at bounding box center [659, 190] width 85 height 9
click at [648, 234] on span "Go to Next Question" at bounding box center [640, 234] width 61 height 9
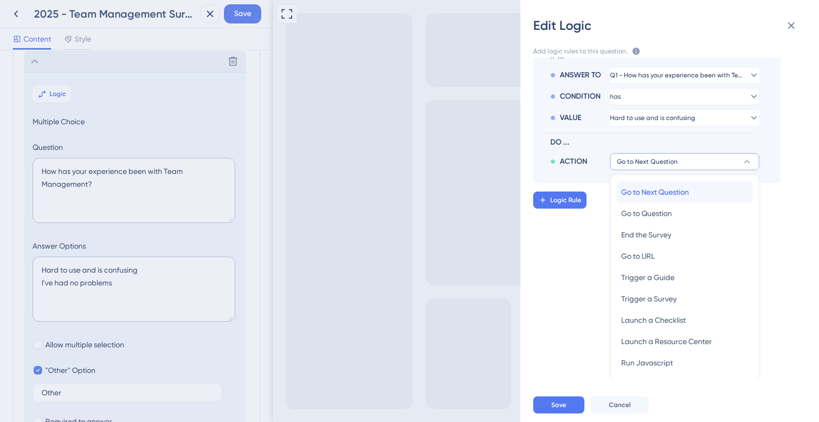
click at [654, 187] on span "Go to Next Question" at bounding box center [655, 191] width 68 height 13
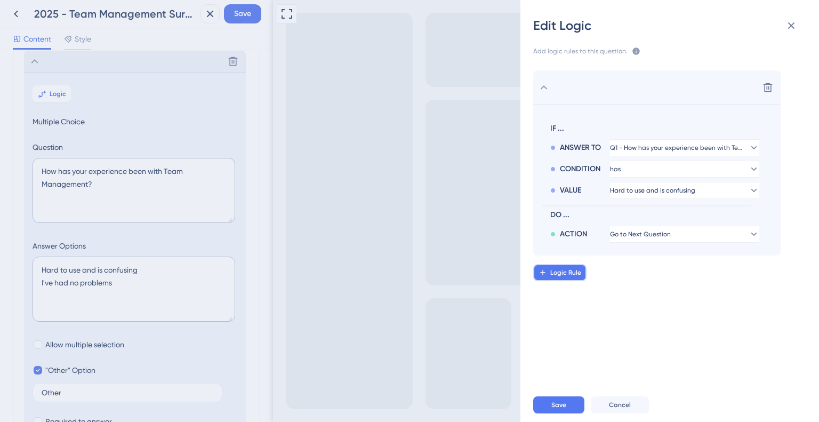
click at [565, 267] on button "Logic Rule" at bounding box center [559, 272] width 53 height 17
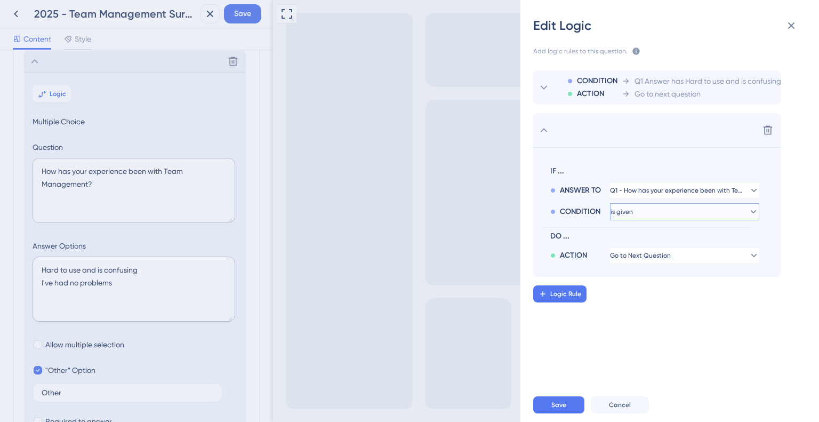
click at [662, 199] on button "is given" at bounding box center [684, 190] width 149 height 17
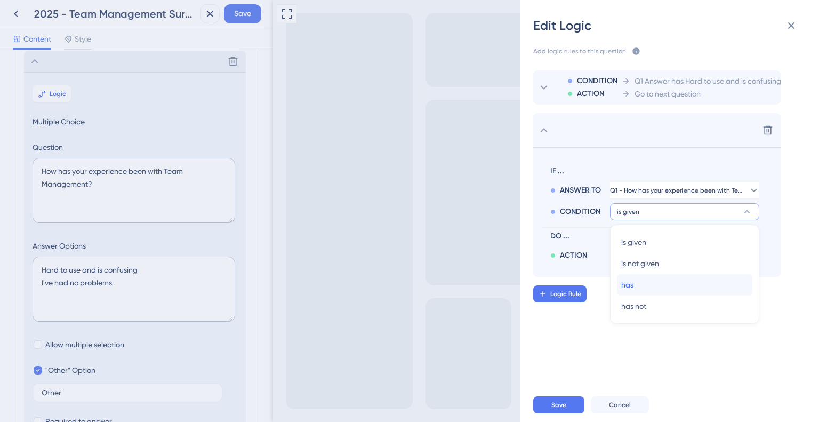
click at [667, 280] on div "has has" at bounding box center [684, 284] width 127 height 21
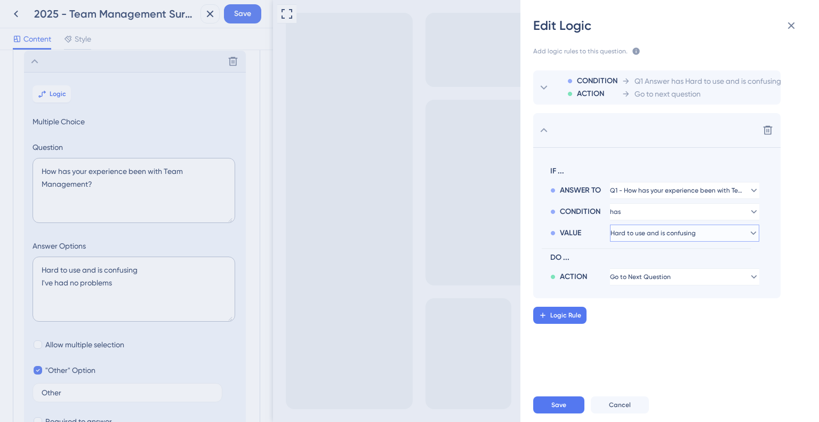
click at [676, 195] on span "Hard to use and is confusing" at bounding box center [677, 190] width 134 height 9
click at [667, 284] on span "I've had no problems" at bounding box center [656, 284] width 70 height 13
click at [659, 324] on div "CONDITION ACTION Q1 Answer has Hard to use and is confusing Go to next question…" at bounding box center [673, 218] width 315 height 321
click at [554, 406] on span "Save" at bounding box center [558, 404] width 15 height 9
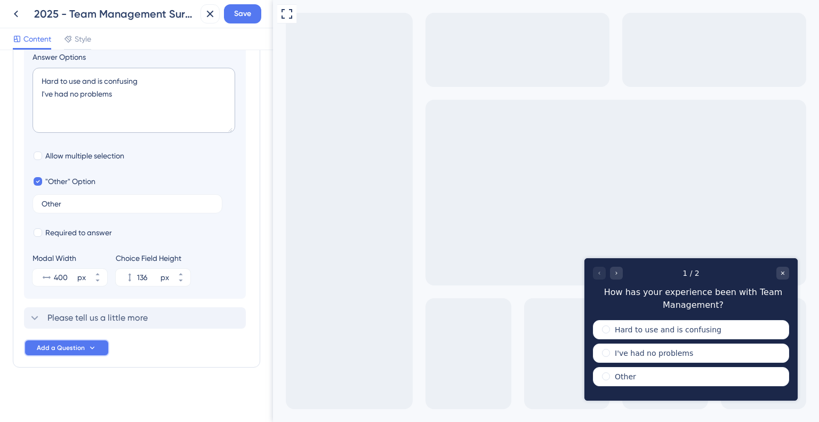
click at [83, 349] on span "Add a Question" at bounding box center [61, 347] width 48 height 9
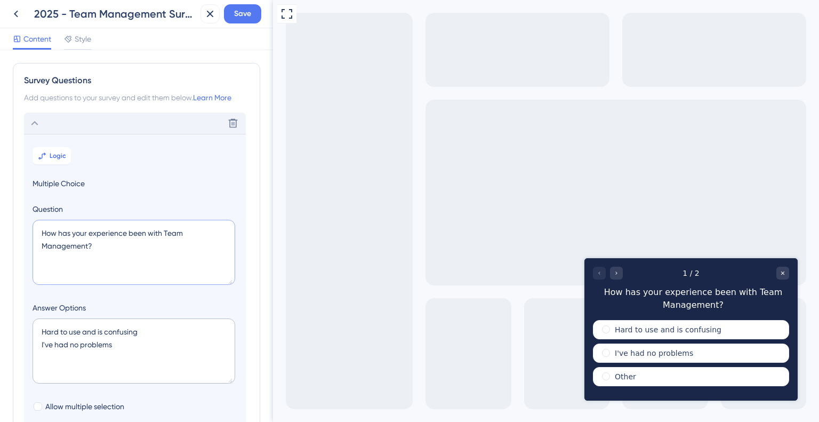
drag, startPoint x: 96, startPoint y: 245, endPoint x: 39, endPoint y: 228, distance: 59.2
click at [39, 228] on textarea "How has your experience been with Team Management?" at bounding box center [134, 252] width 203 height 65
type textarea "Has managing your team on YCBM been easy for you?"
click at [66, 181] on span "Multiple Choice" at bounding box center [135, 183] width 205 height 13
click at [228, 128] on icon at bounding box center [233, 123] width 11 height 11
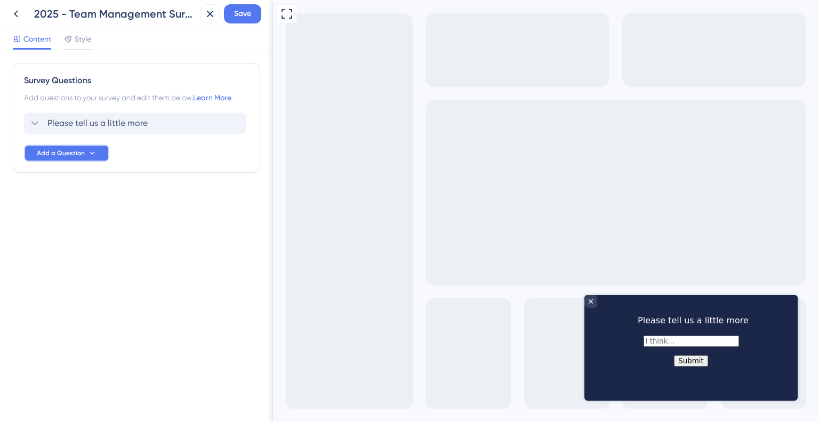
click at [77, 150] on span "Add a Question" at bounding box center [61, 153] width 48 height 9
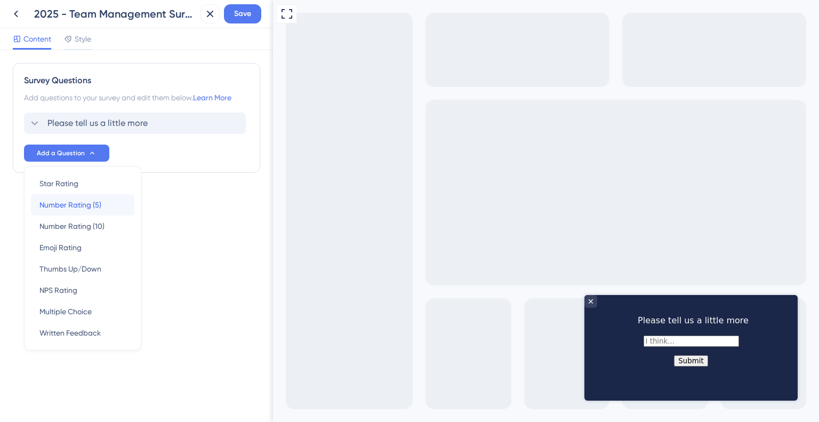
click at [90, 203] on span "Number Rating (5)" at bounding box center [70, 204] width 62 height 13
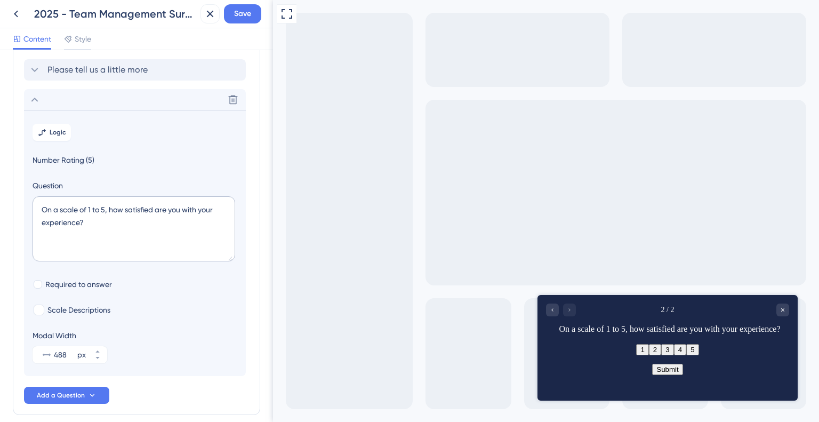
scroll to position [92, 0]
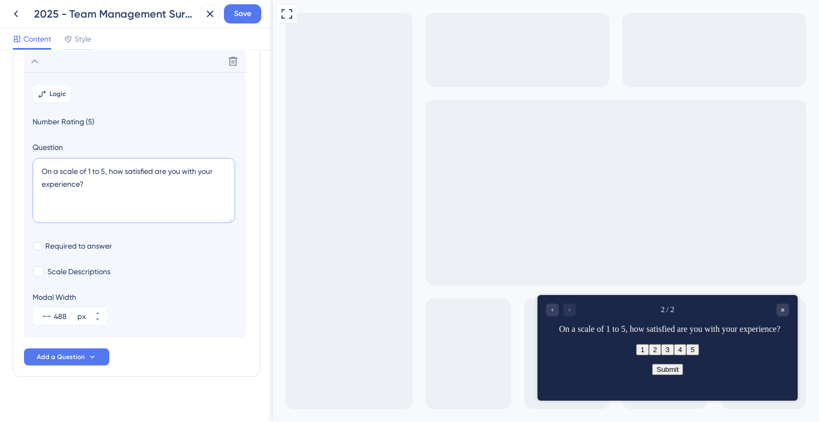
click at [98, 175] on textarea "On a scale of 1 to 5, how satisfied are you with your experience?" at bounding box center [134, 190] width 203 height 65
click at [90, 181] on textarea "On a scale of 1 to 5, how satisfied are you with your experience?" at bounding box center [134, 190] width 203 height 65
drag, startPoint x: 90, startPoint y: 187, endPoint x: 127, endPoint y: 172, distance: 40.0
click at [127, 172] on textarea "On a scale of 1 to 5, how satisfied are you with your experience?" at bounding box center [134, 190] width 203 height 65
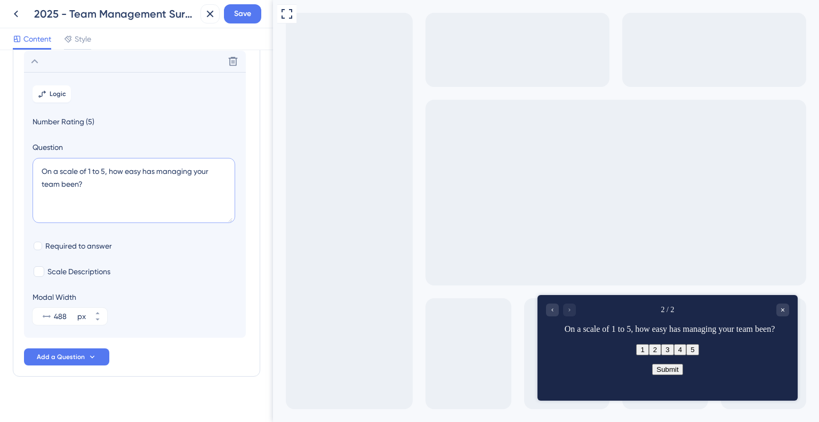
click at [61, 182] on textarea "On a scale of 1 to 5, how easy has managing your team been?" at bounding box center [134, 190] width 203 height 65
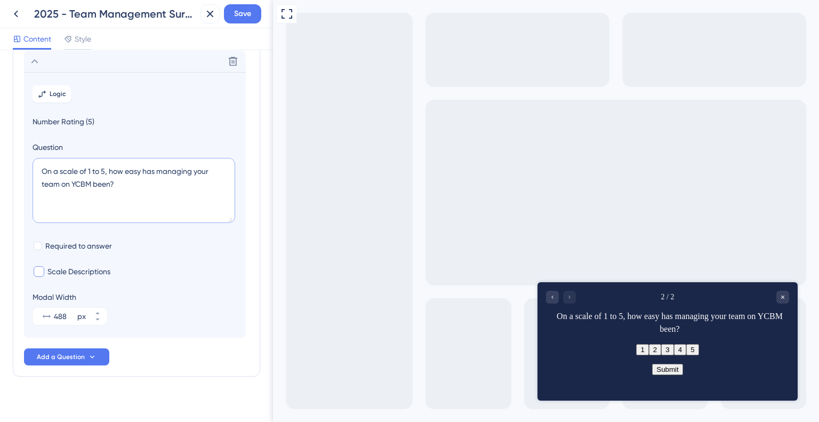
type textarea "On a scale of 1 to 5, how easy has managing your team on YCBM been?"
click at [76, 272] on span "Scale Descriptions" at bounding box center [78, 271] width 63 height 13
checkbox input "true"
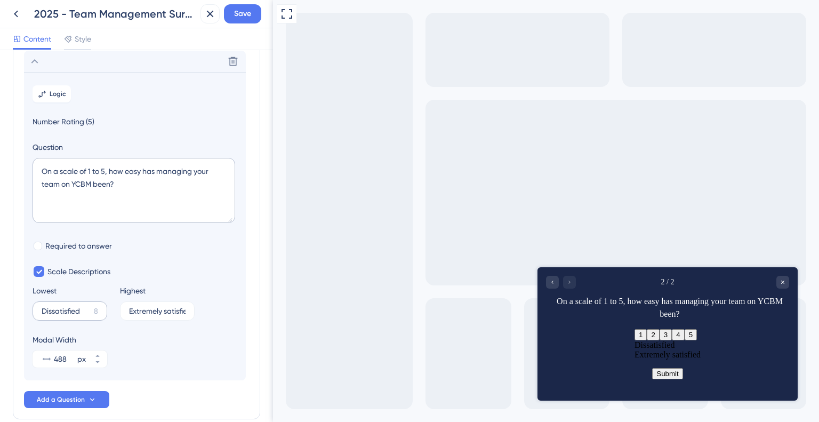
click at [90, 306] on label "Dissatisfied 8" at bounding box center [70, 310] width 75 height 19
click at [90, 307] on input "Dissatisfied" at bounding box center [66, 310] width 48 height 7
click at [89, 307] on input "Dissatisfied" at bounding box center [66, 310] width 48 height 7
type input "Difficult"
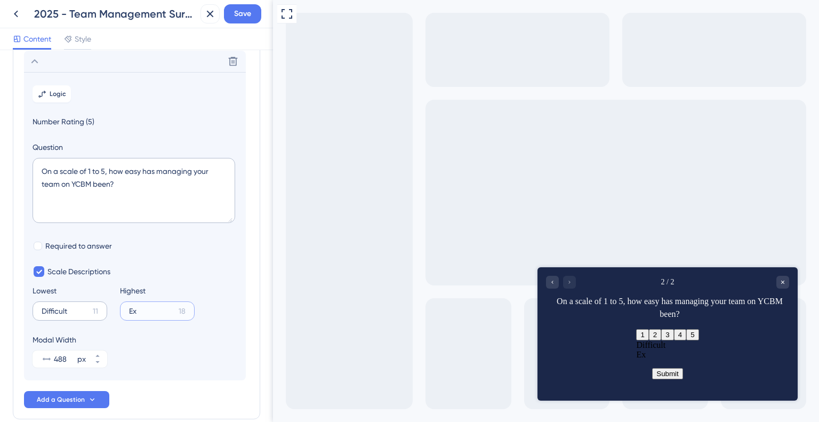
type input "E"
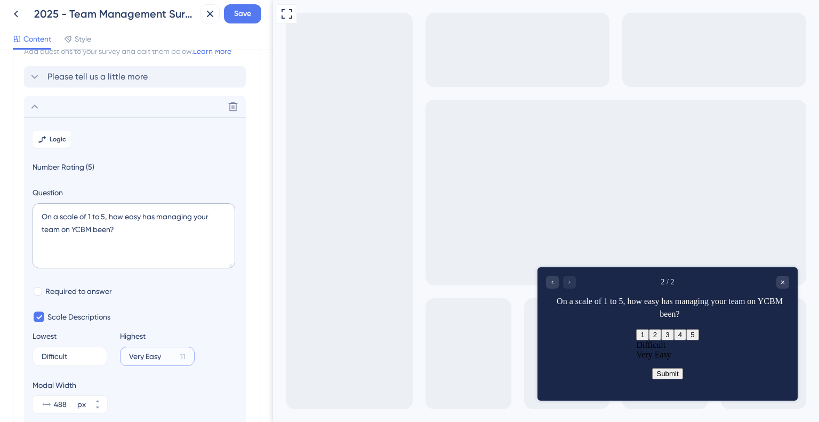
scroll to position [0, 0]
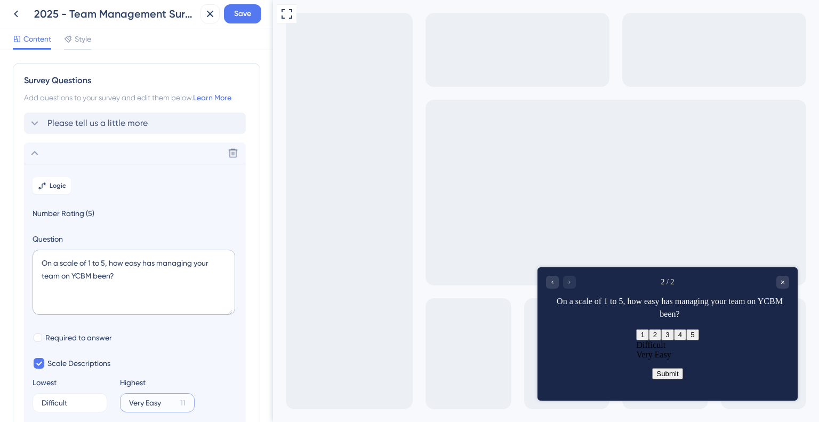
type input "Very Easy"
click at [72, 210] on span "Number Rating (5)" at bounding box center [135, 213] width 205 height 13
click at [32, 148] on icon at bounding box center [34, 153] width 13 height 13
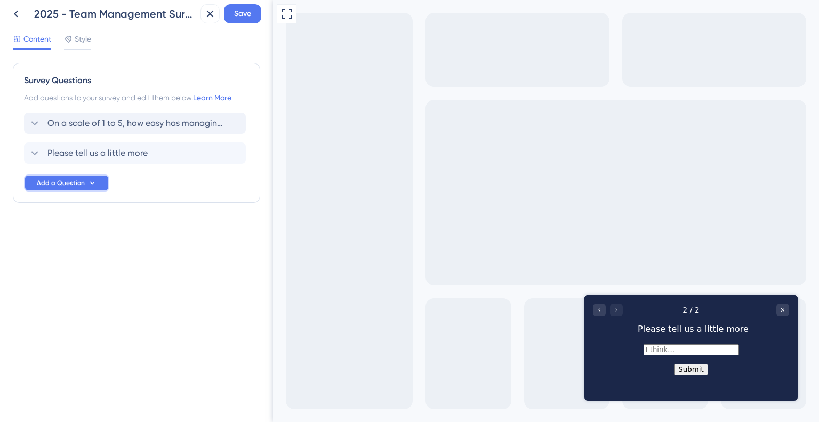
click at [77, 184] on span "Add a Question" at bounding box center [61, 183] width 48 height 9
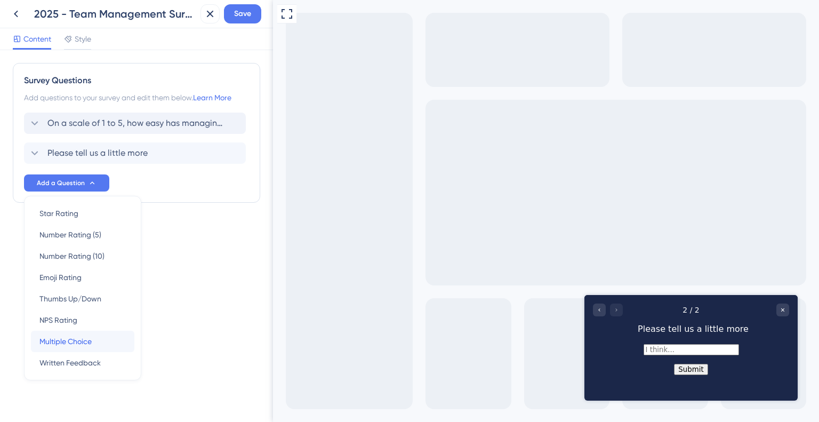
click at [107, 336] on div "Multiple Choice Multiple Choice" at bounding box center [82, 340] width 86 height 21
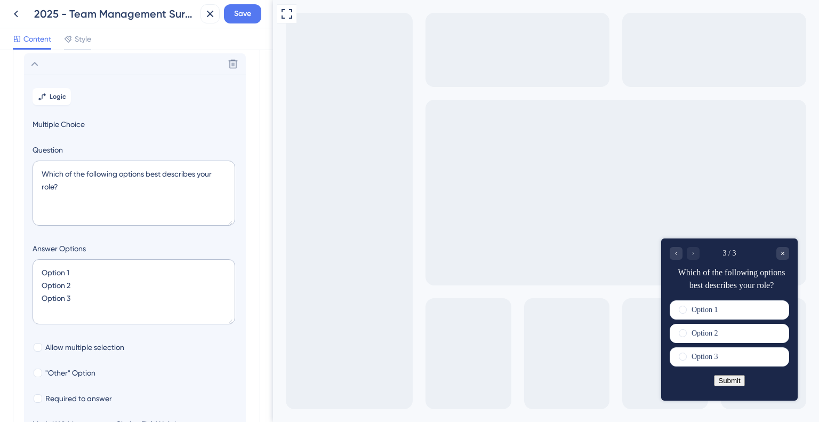
scroll to position [122, 0]
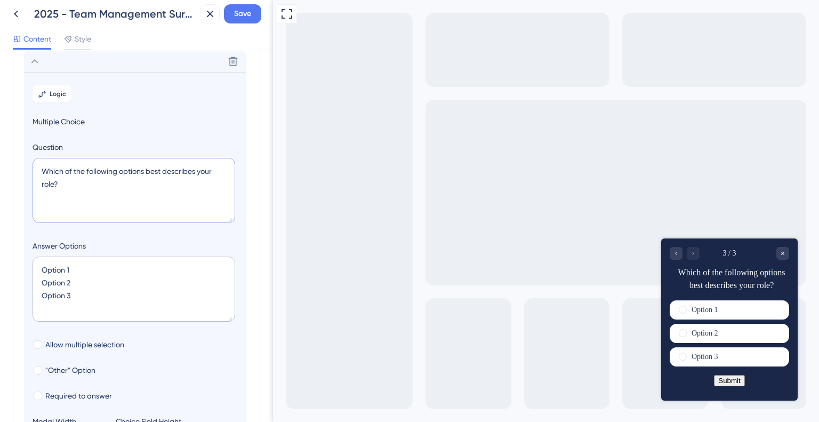
drag, startPoint x: 84, startPoint y: 185, endPoint x: 26, endPoint y: 160, distance: 63.3
click at [26, 160] on section "Logic Multiple Choice Question Which of the following options best describes yo…" at bounding box center [135, 267] width 222 height 390
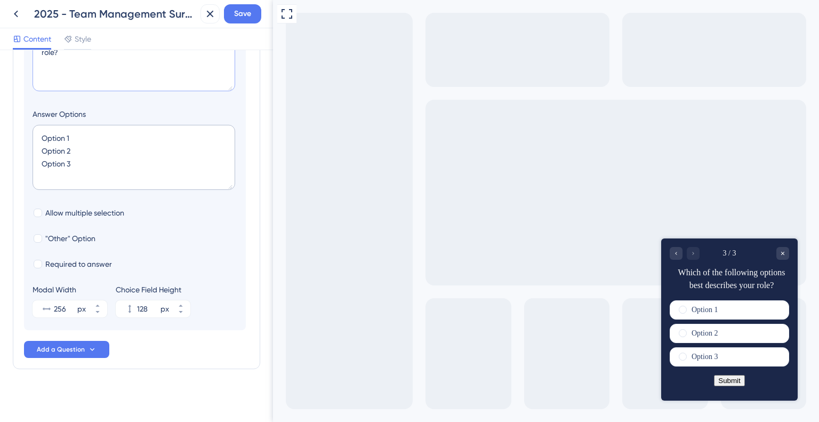
scroll to position [255, 0]
click at [76, 349] on span "Add a Question" at bounding box center [61, 347] width 48 height 9
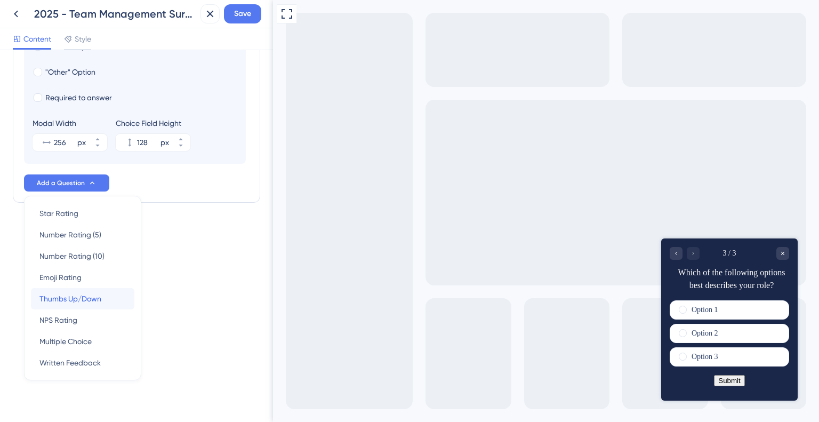
click at [83, 298] on span "Thumbs Up/Down" at bounding box center [70, 298] width 62 height 13
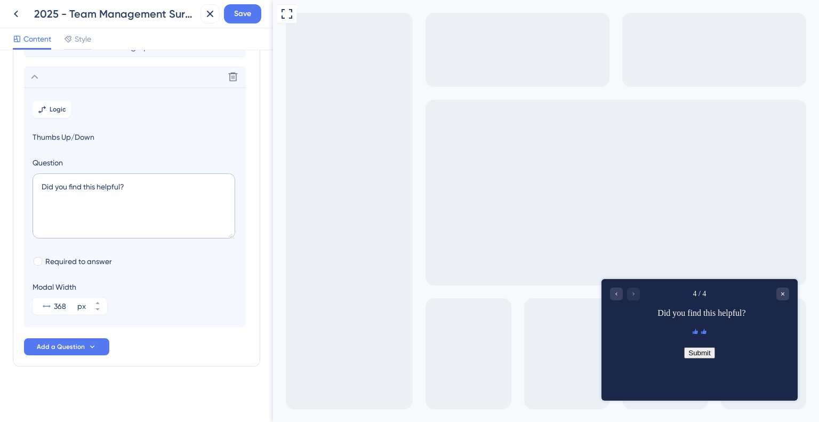
scroll to position [135, 0]
click at [132, 185] on textarea "Did you find this helpful?" at bounding box center [134, 206] width 203 height 65
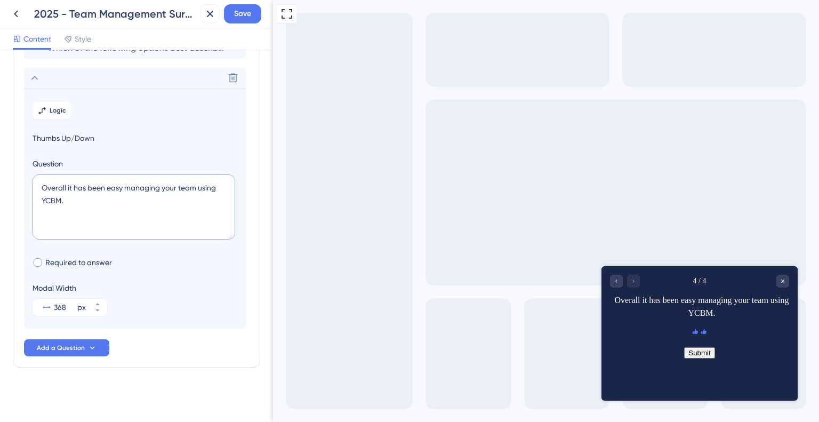
type textarea "Overall it has been easy managing your team using YCBM."
click at [91, 263] on span "Required to answer" at bounding box center [78, 262] width 67 height 13
checkbox input "true"
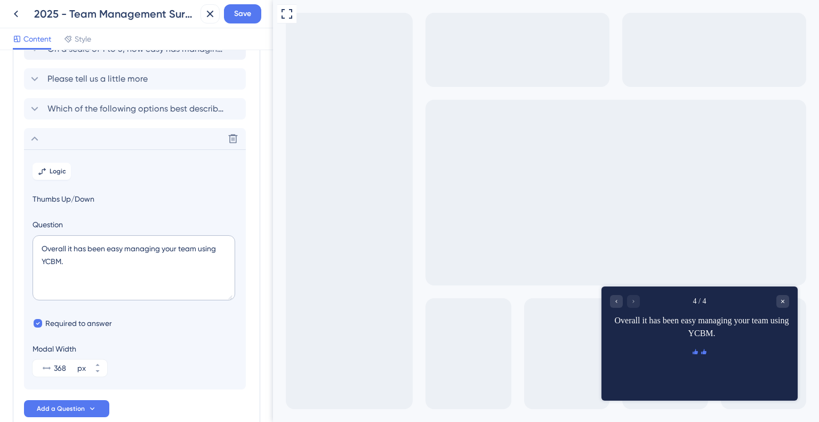
scroll to position [28, 0]
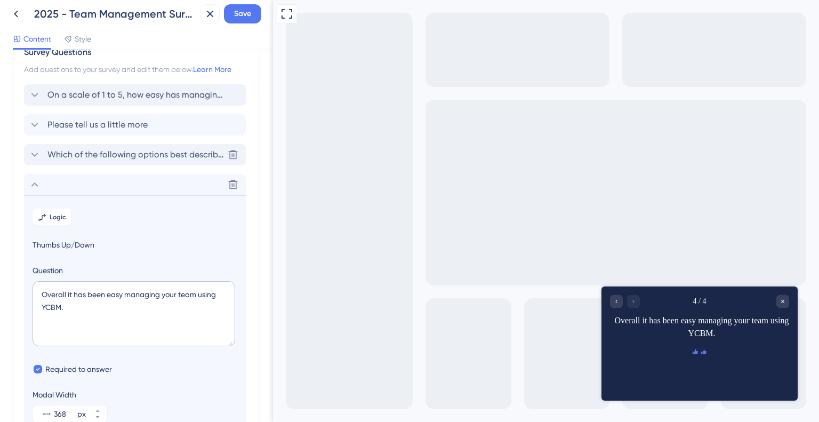
drag, startPoint x: 62, startPoint y: 187, endPoint x: 63, endPoint y: 149, distance: 37.9
click at [63, 149] on div "On a scale of 1 to 5, how easy has managing your team on YCBM been? Please tell…" at bounding box center [136, 259] width 225 height 351
click at [44, 184] on div "Delete" at bounding box center [135, 184] width 222 height 21
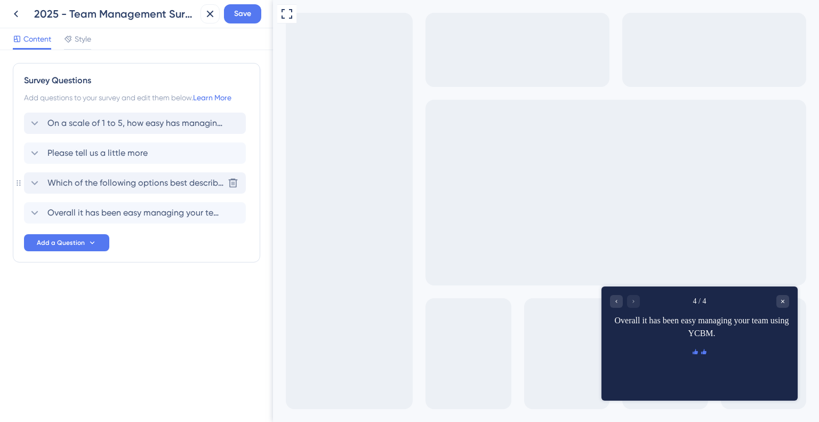
scroll to position [0, 0]
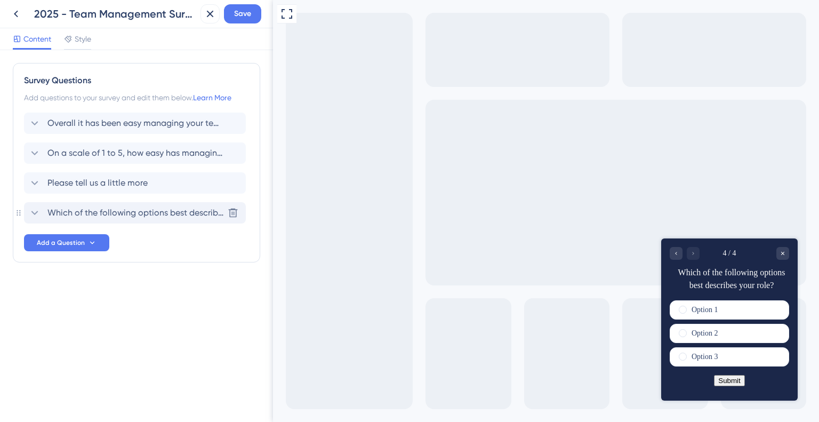
click at [116, 213] on span "Which of the following options best describes your role?" at bounding box center [135, 212] width 176 height 13
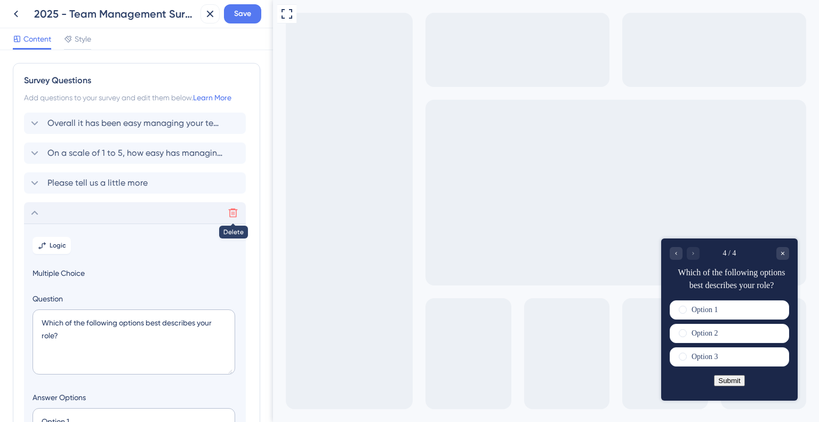
click at [232, 213] on icon at bounding box center [233, 212] width 11 height 11
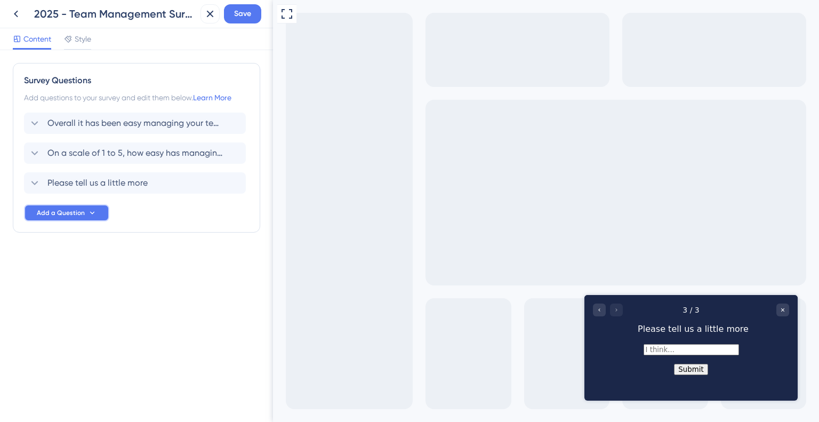
click at [69, 211] on span "Add a Question" at bounding box center [61, 212] width 48 height 9
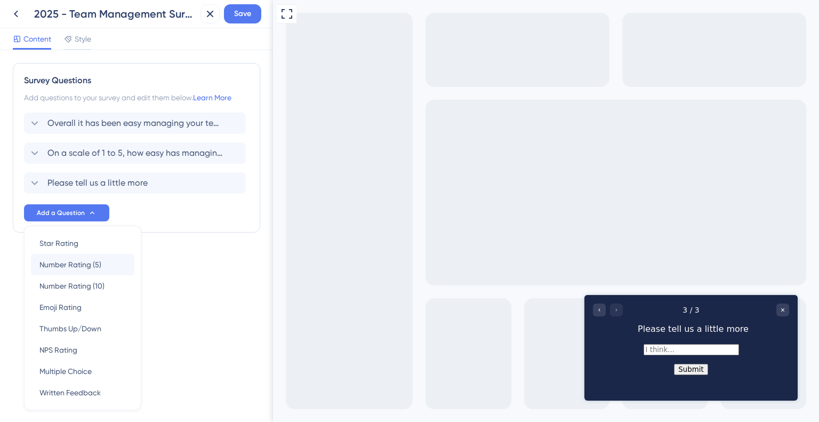
scroll to position [30, 0]
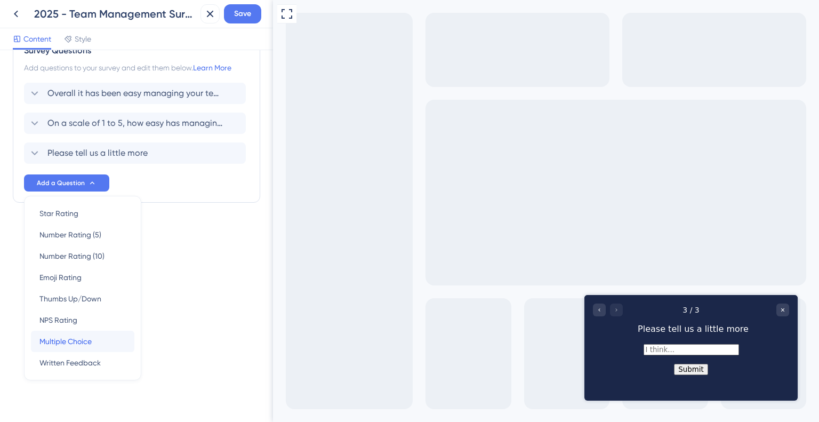
click at [92, 336] on span "Multiple Choice" at bounding box center [65, 341] width 52 height 13
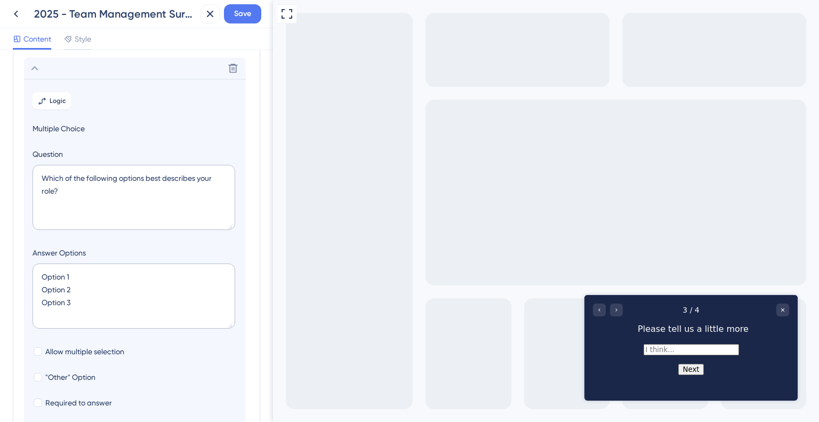
scroll to position [151, 0]
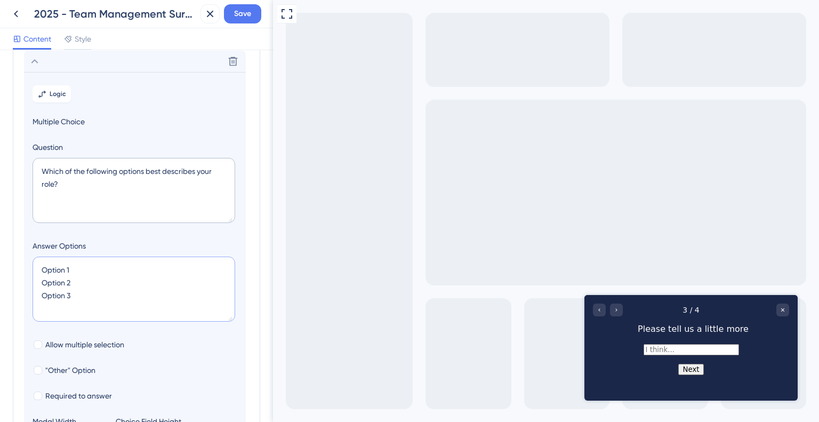
drag, startPoint x: 94, startPoint y: 299, endPoint x: 31, endPoint y: 248, distance: 80.7
click at [31, 248] on section "Logic Multiple Choice Question Which of the following options best describes yo…" at bounding box center [135, 267] width 222 height 390
paste textarea "* Inviting new team members * Adjusting user permissions * Offboarding team mem…"
type textarea "* Inviting new team members * Adjusting user permissions * Offboarding team mem…"
type input "216"
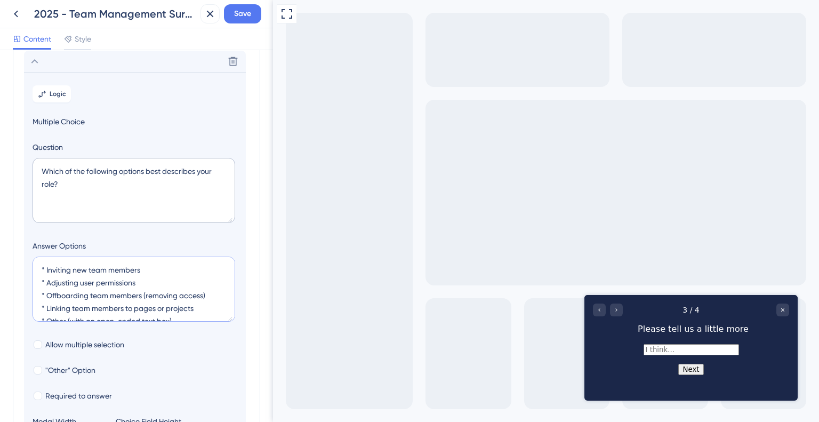
scroll to position [4, 0]
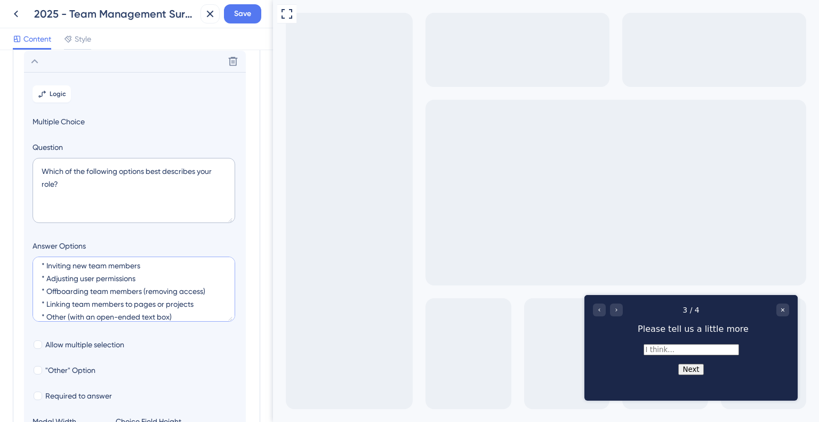
type textarea "* Inviting new team members * Adjusting user permissions * Offboarding team mem…"
click at [101, 191] on textarea "Which of the following options best describes your role?" at bounding box center [134, 190] width 203 height 65
paste textarea "at makes it difficult"
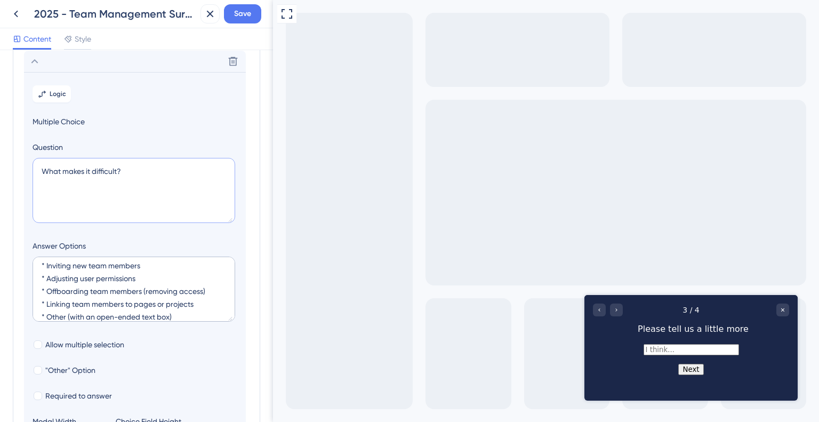
scroll to position [205, 0]
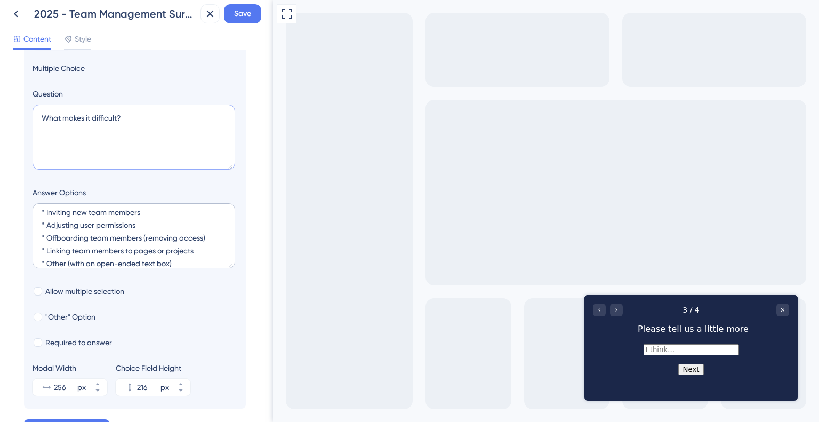
type textarea "What makes it difficult?"
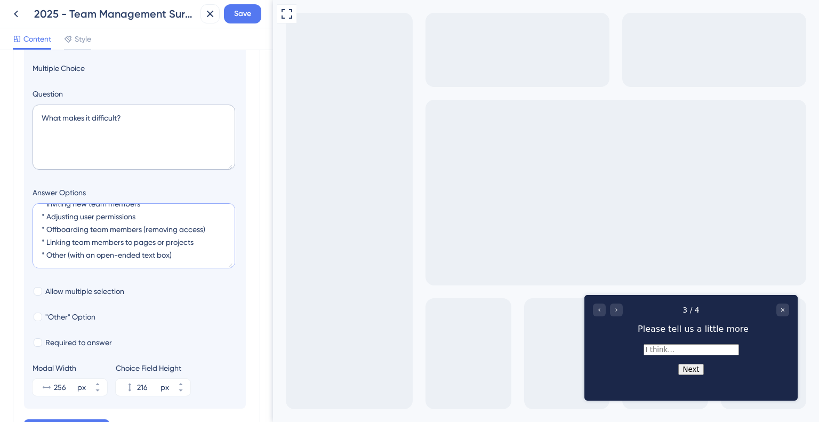
drag, startPoint x: 181, startPoint y: 258, endPoint x: 30, endPoint y: 260, distance: 150.8
click at [30, 260] on section "Logic Multiple Choice Question What makes it difficult? Answer Options * Inviti…" at bounding box center [135, 214] width 222 height 390
type textarea "* Inviting new team members * Adjusting user permissions * Offboarding team mem…"
type input "172"
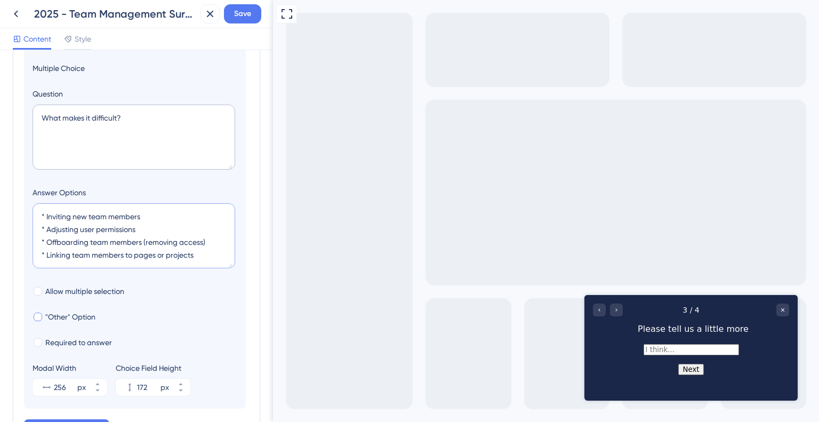
type textarea "* Inviting new team members * Adjusting user permissions * Offboarding team mem…"
click at [53, 315] on span ""Other" Option" at bounding box center [70, 316] width 50 height 13
checkbox input "true"
type input "224"
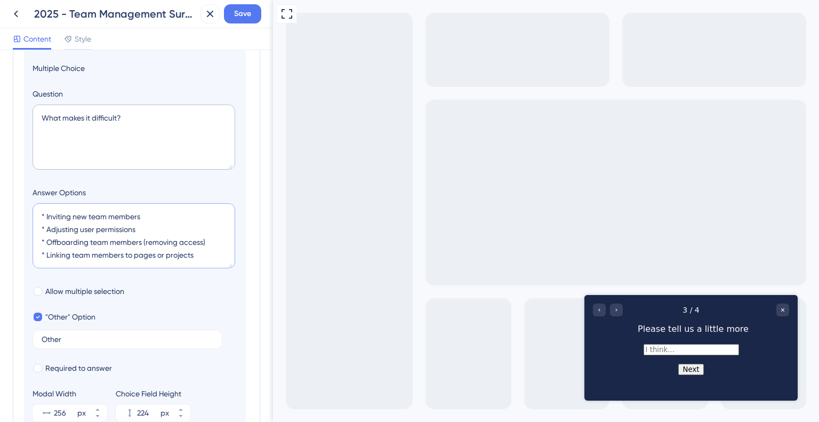
click at [58, 260] on textarea "* Inviting new team members * Adjusting user permissions * Offboarding team mem…" at bounding box center [134, 235] width 203 height 65
type textarea "* Inviting new team members * Adjusting user permissions * Offboarding team mem…"
click at [109, 289] on span "Allow multiple selection" at bounding box center [84, 291] width 79 height 13
checkbox input "true"
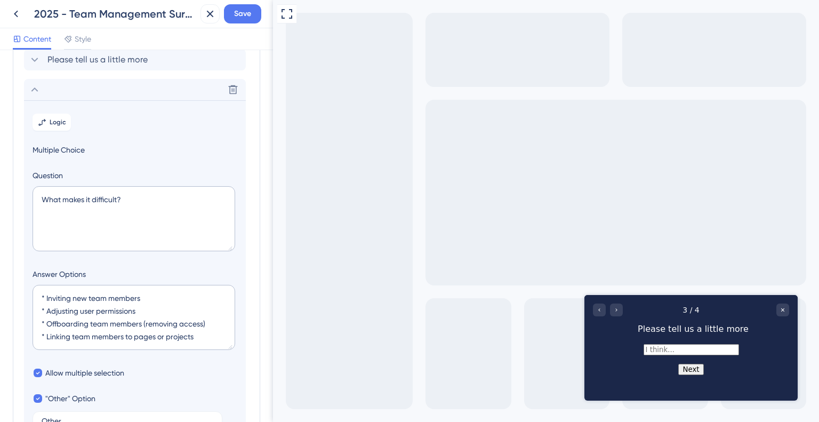
scroll to position [53, 0]
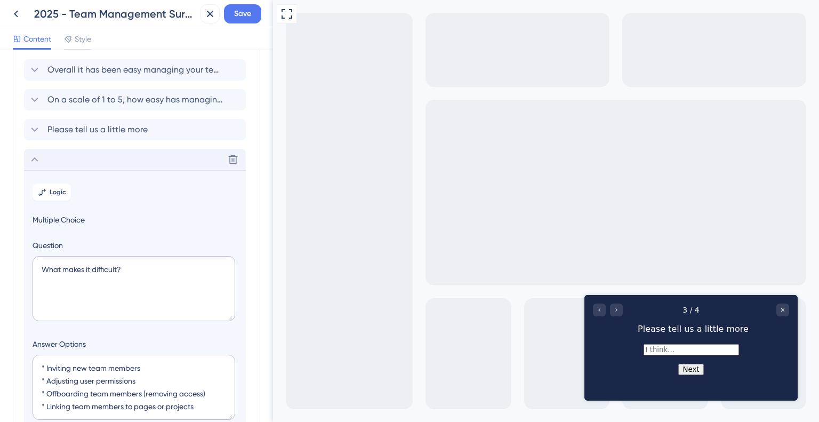
click at [36, 156] on icon at bounding box center [34, 159] width 13 height 13
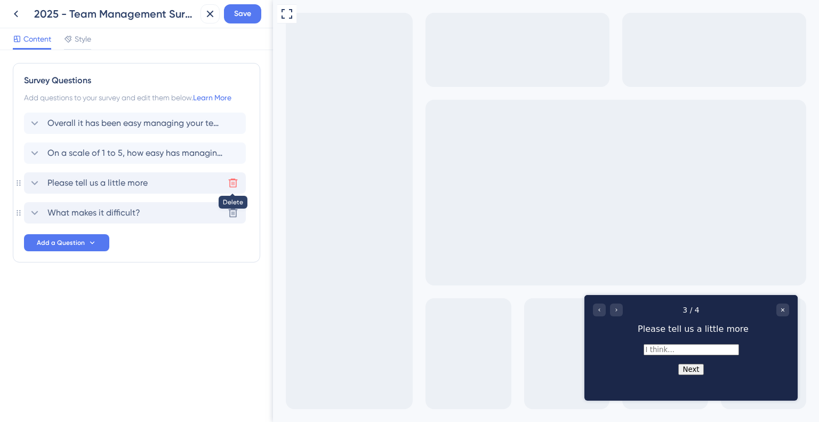
click at [230, 183] on icon at bounding box center [233, 182] width 11 height 11
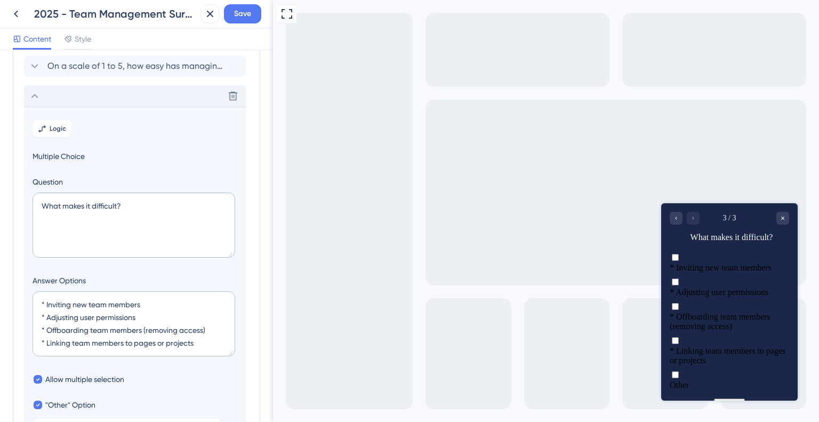
scroll to position [15, 0]
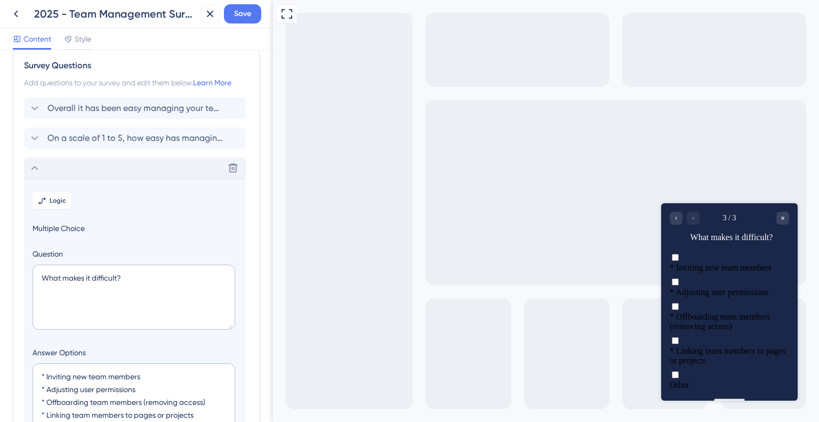
click at [34, 164] on icon at bounding box center [34, 167] width 13 height 13
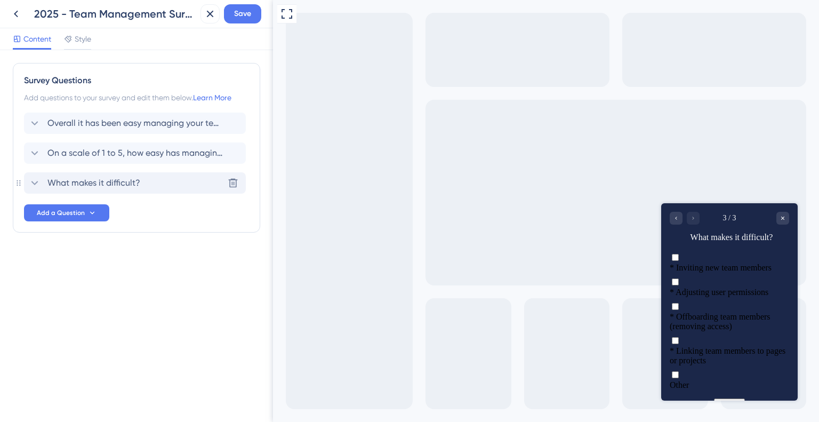
scroll to position [0, 0]
click at [238, 154] on button at bounding box center [232, 152] width 17 height 17
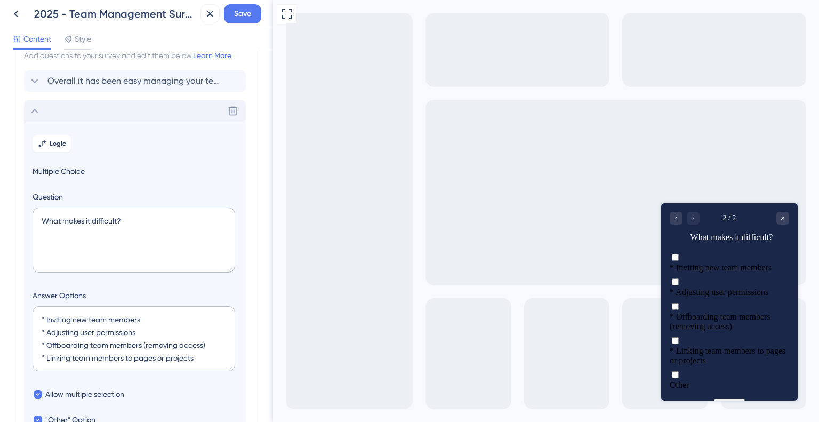
scroll to position [92, 0]
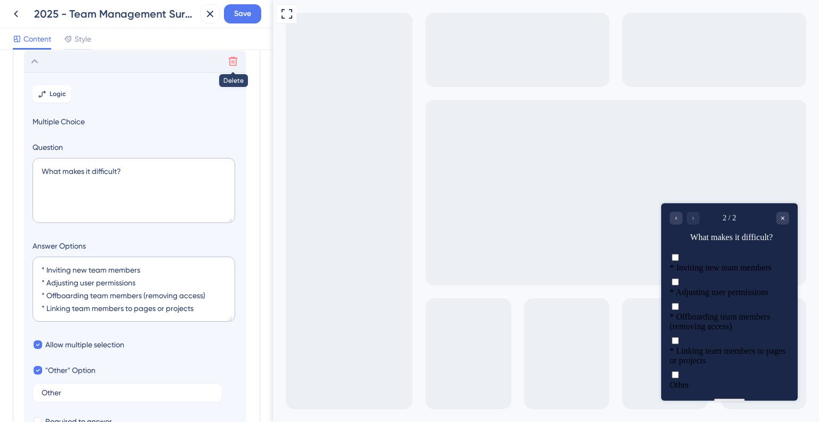
click at [230, 61] on icon at bounding box center [233, 61] width 11 height 11
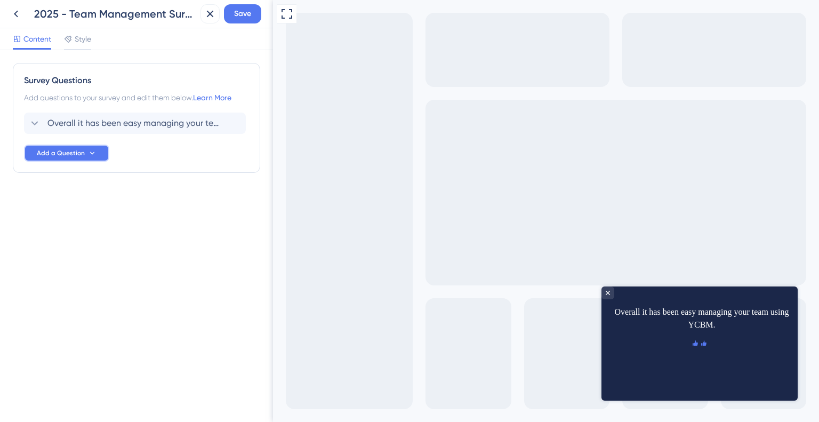
click at [95, 150] on icon at bounding box center [92, 153] width 9 height 9
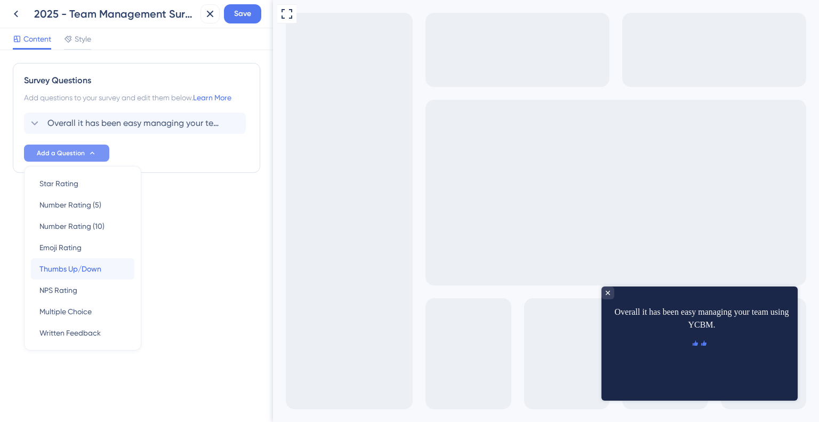
click at [81, 265] on span "Thumbs Up/Down" at bounding box center [70, 268] width 62 height 13
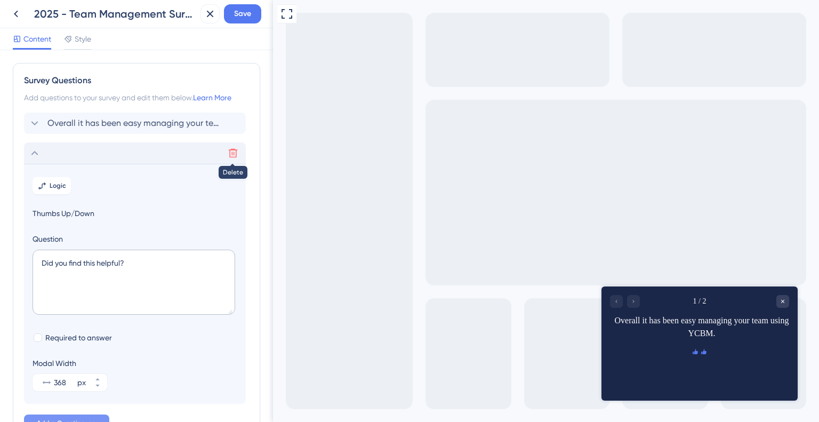
click at [233, 149] on icon at bounding box center [233, 153] width 9 height 9
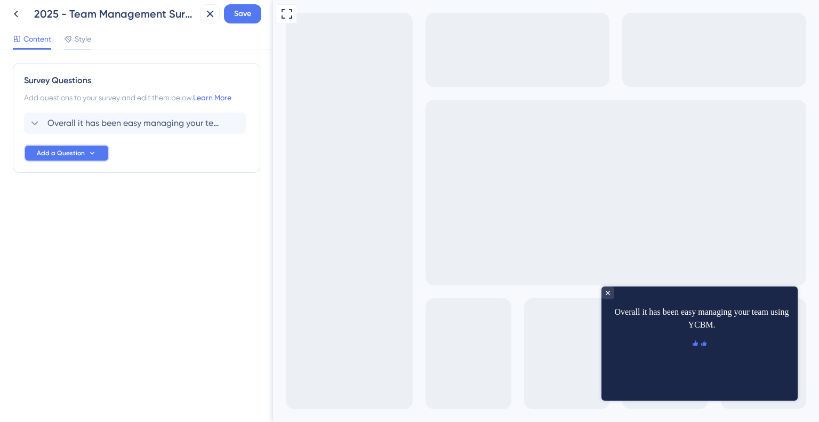
click at [88, 157] on icon at bounding box center [92, 153] width 9 height 9
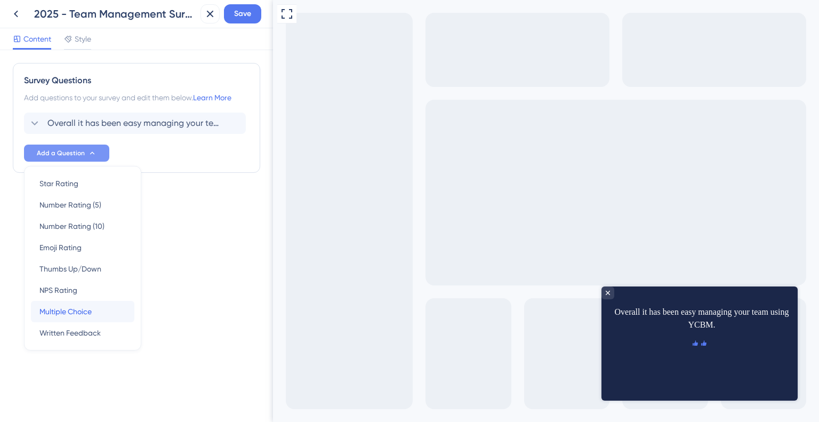
click at [88, 310] on span "Multiple Choice" at bounding box center [65, 311] width 52 height 13
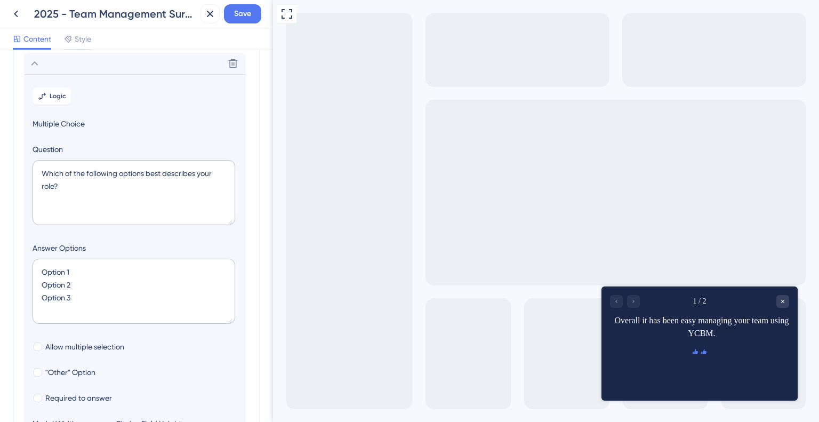
scroll to position [92, 0]
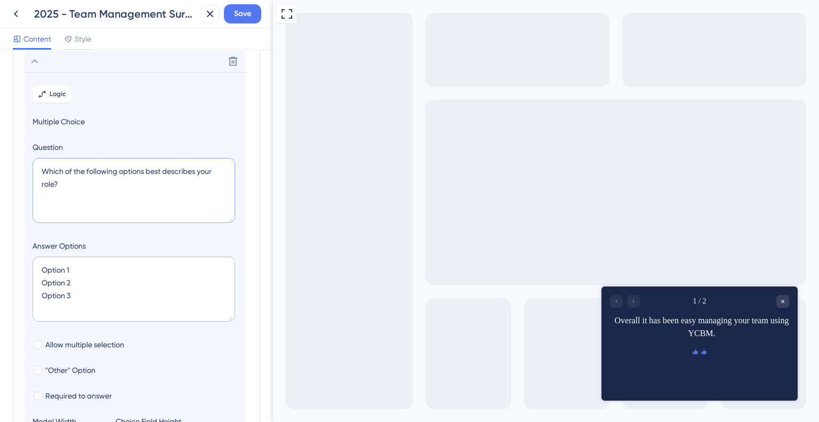
click at [130, 189] on textarea "Which of the following options best describes your role?" at bounding box center [134, 190] width 203 height 65
paste textarea "at makes it difficult"
type textarea "What makes it difficult?"
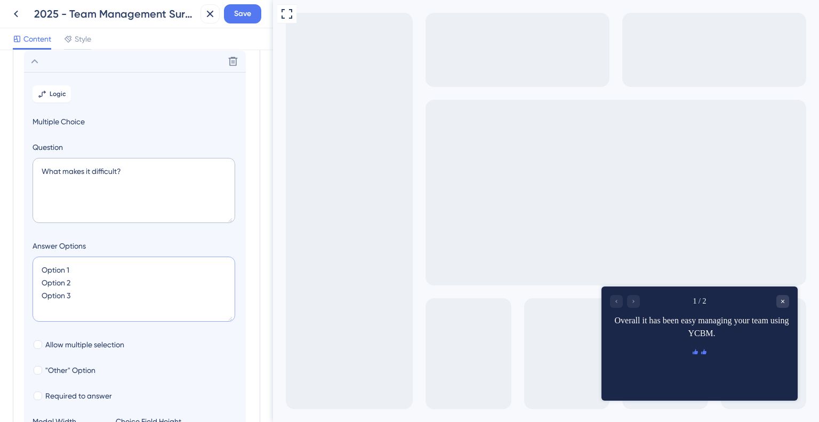
drag, startPoint x: 94, startPoint y: 294, endPoint x: 9, endPoint y: 236, distance: 103.2
click at [9, 236] on div "Survey Questions Add questions to your survey and edit them below. Learn More O…" at bounding box center [136, 235] width 273 height 371
paste textarea "* Inviting new team members * Adjusting user permissions * Offboarding team mem…"
type textarea "* Inviting new team members * Adjusting user permissions * Offboarding team mem…"
type input "172"
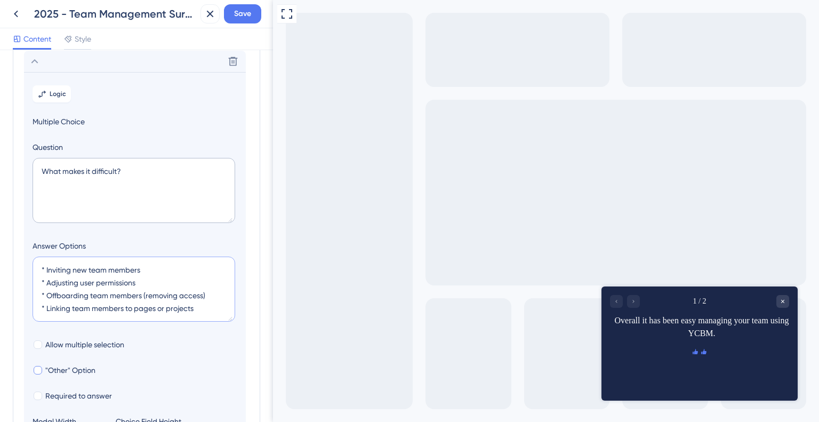
type textarea "* Inviting new team members * Adjusting user permissions * Offboarding team mem…"
click at [66, 372] on span ""Other" Option" at bounding box center [70, 369] width 50 height 13
checkbox input "true"
type input "224"
click at [68, 341] on span "Allow multiple selection" at bounding box center [84, 344] width 79 height 13
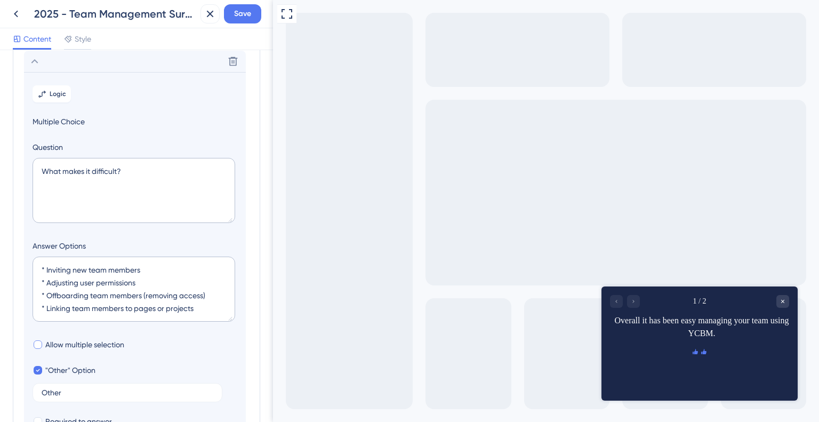
checkbox input "true"
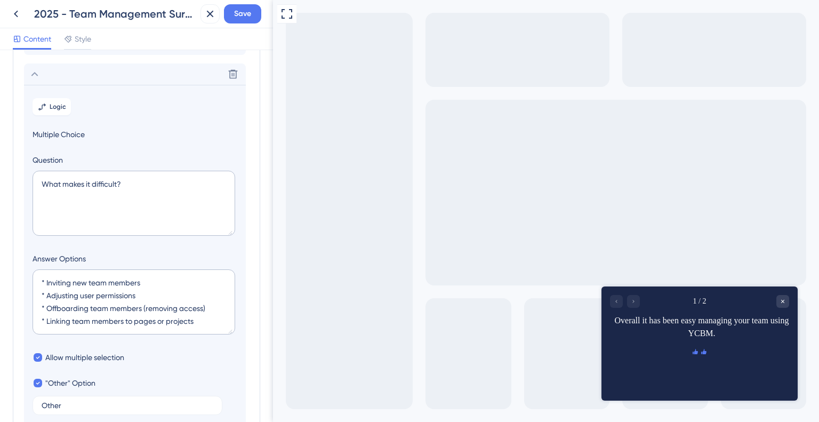
scroll to position [0, 0]
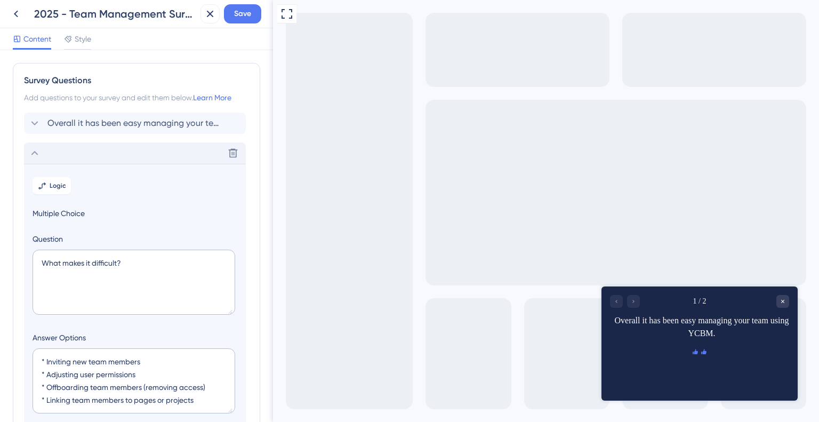
click at [36, 155] on icon at bounding box center [34, 153] width 13 height 13
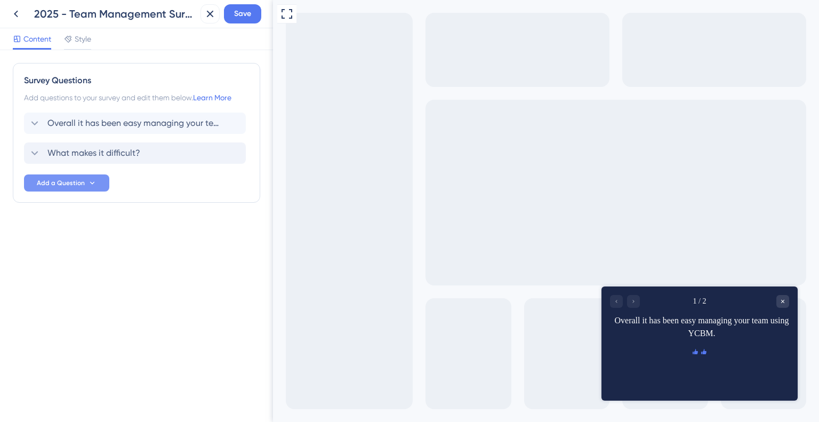
click at [78, 183] on span "Add a Question" at bounding box center [61, 183] width 48 height 9
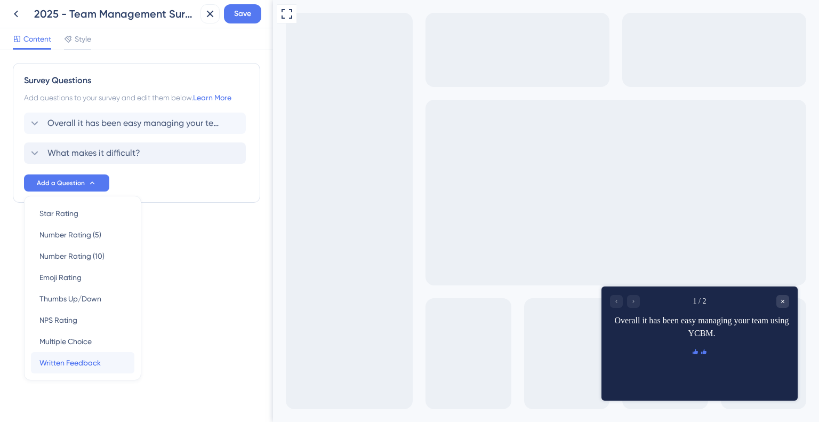
click at [80, 358] on span "Written Feedback" at bounding box center [69, 362] width 61 height 13
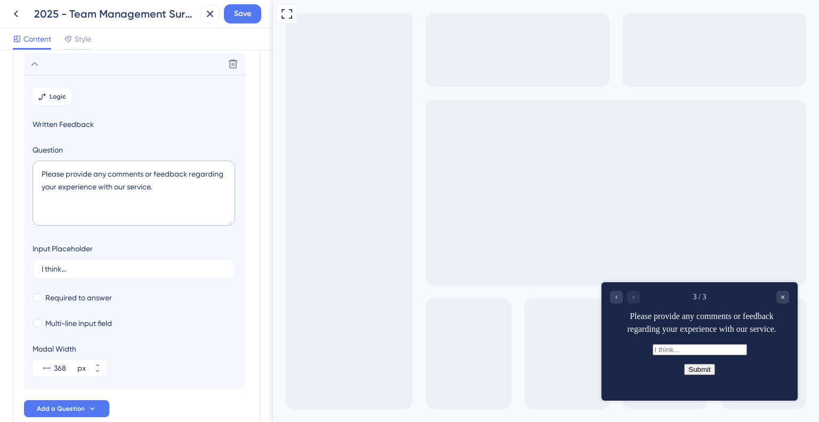
scroll to position [122, 0]
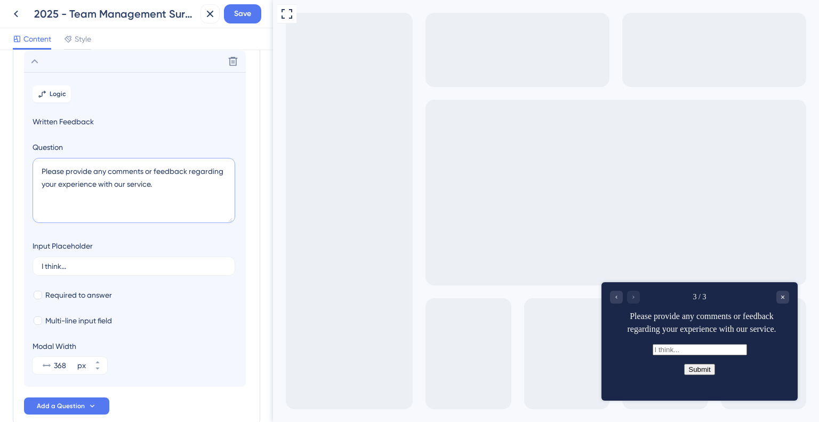
drag, startPoint x: 177, startPoint y: 189, endPoint x: 0, endPoint y: 81, distance: 207.8
click at [0, 81] on div "Survey Questions Add questions to your survey and edit them below. Learn More O…" at bounding box center [136, 235] width 273 height 371
paste textarea "What's one thing we could do to improve your experience?"
type textarea "What's one thing we could do to improve your experience?"
click at [64, 317] on span "Multi-line input field" at bounding box center [78, 320] width 67 height 13
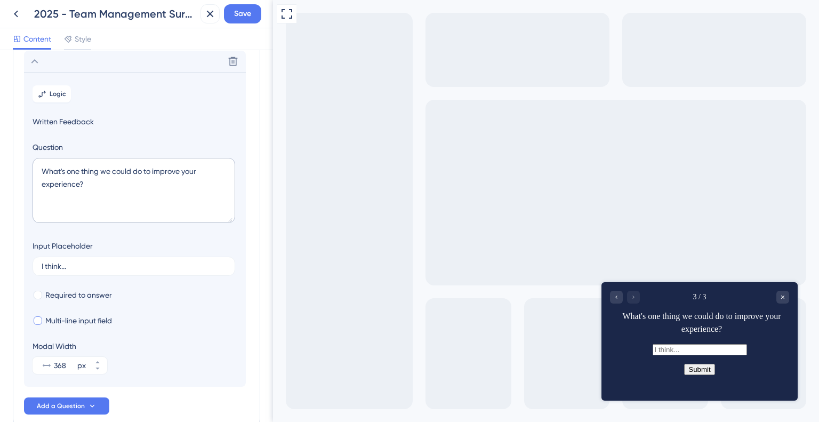
checkbox input "true"
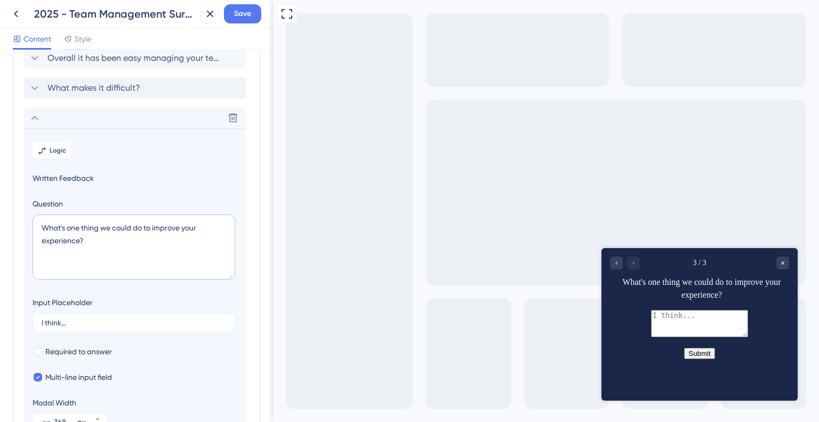
scroll to position [0, 0]
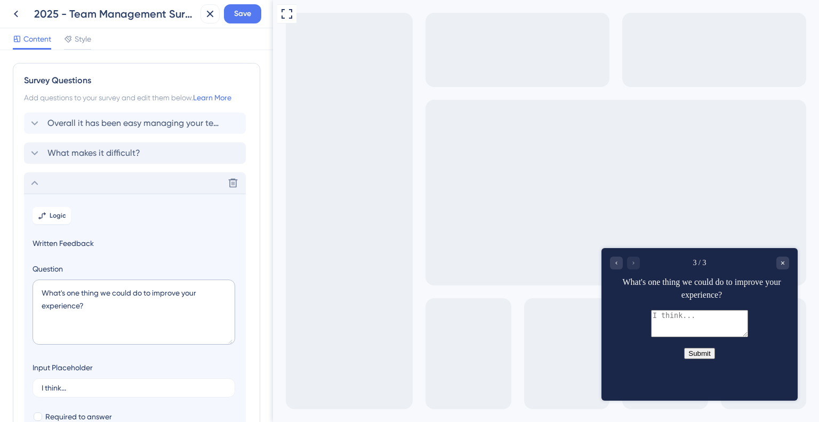
click at [31, 183] on icon at bounding box center [34, 182] width 13 height 13
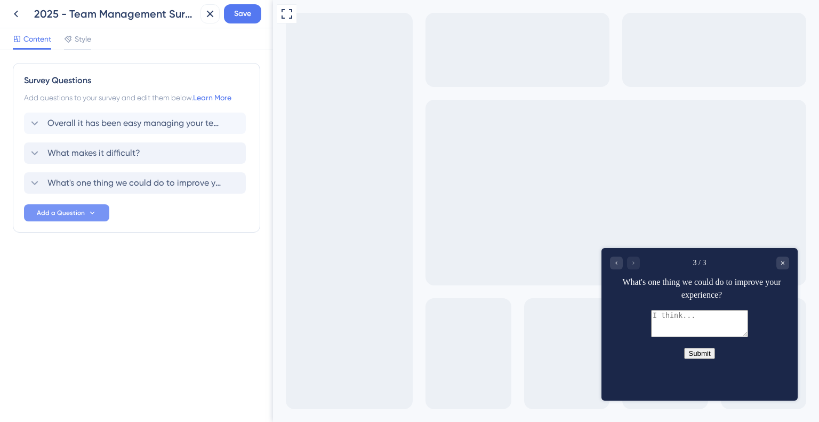
click at [84, 212] on button "Add a Question" at bounding box center [66, 212] width 85 height 17
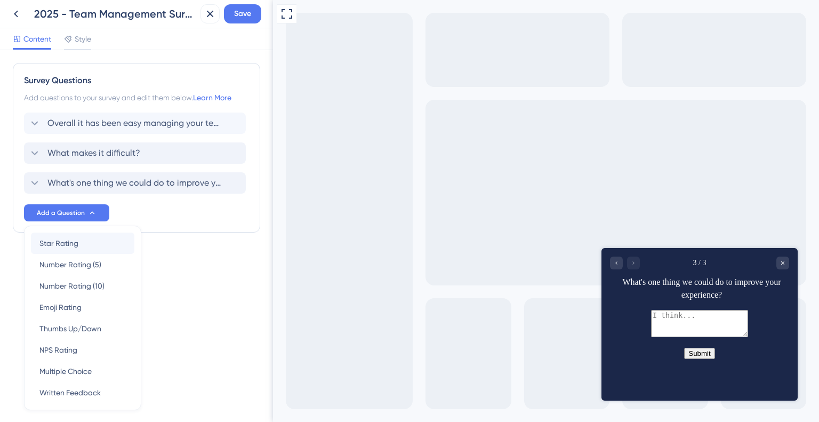
scroll to position [30, 0]
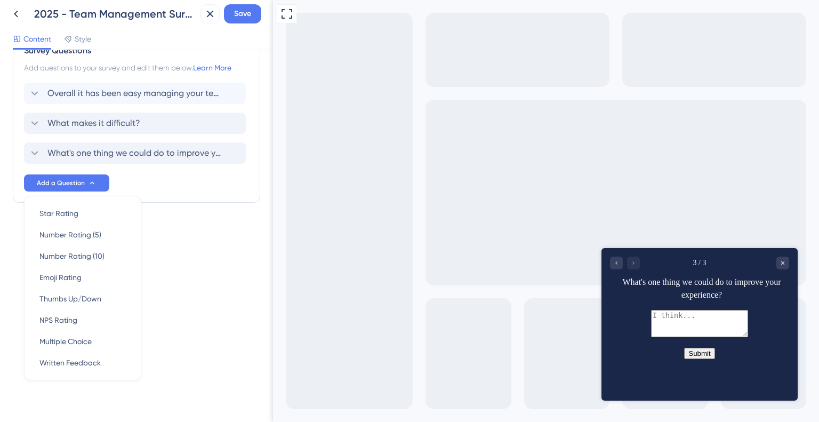
click at [154, 248] on div "Survey Questions Add questions to your survey and edit them below. Learn More O…" at bounding box center [136, 235] width 273 height 371
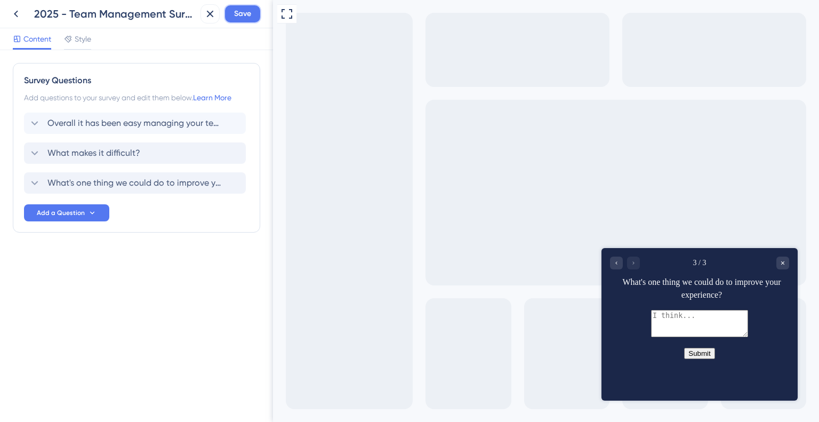
click at [233, 21] on button "Save" at bounding box center [242, 13] width 37 height 19
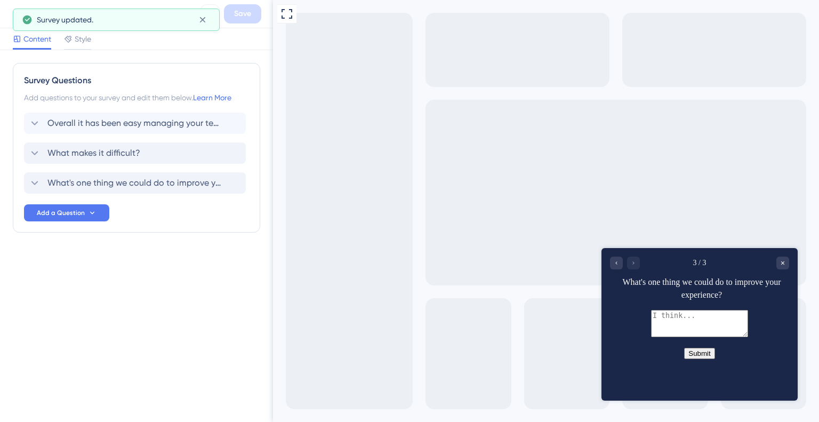
click at [90, 37] on span "Style" at bounding box center [83, 39] width 17 height 13
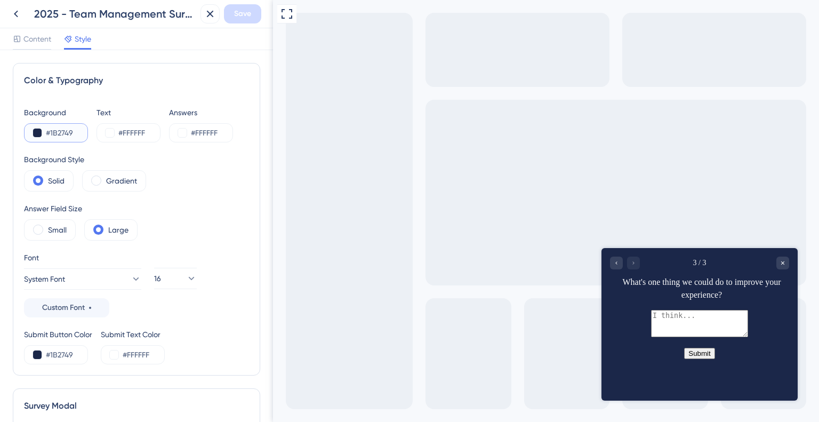
click at [37, 134] on button at bounding box center [37, 132] width 9 height 9
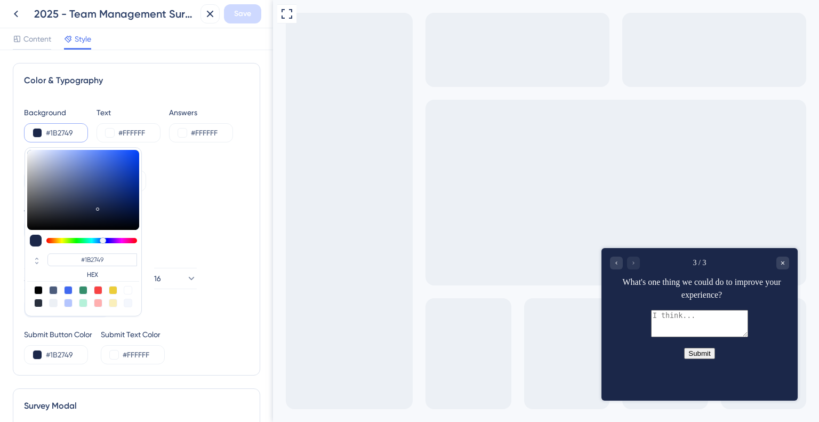
type input "#1b493b"
type input "#1B493B"
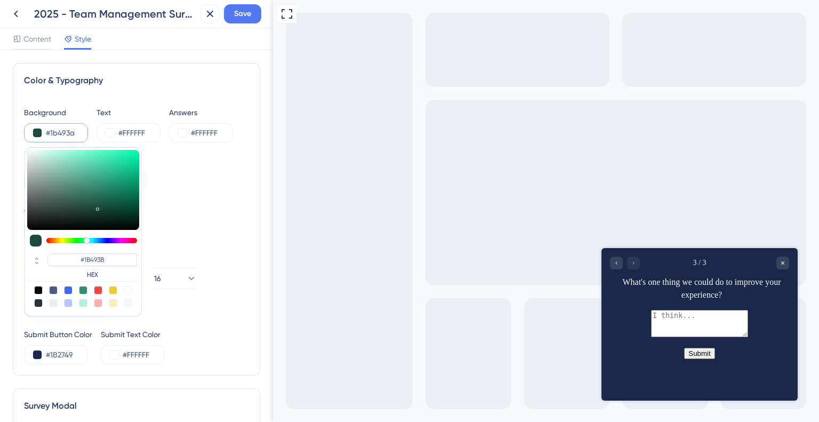
type input "#1b4933"
type input "#1B493A"
type input "#1b492d"
type input "#1B4933"
type input "#1b4929"
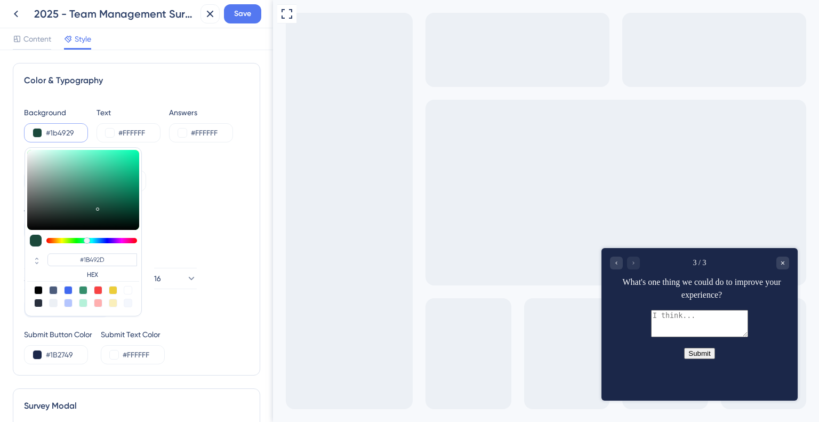
type input "#1B4929"
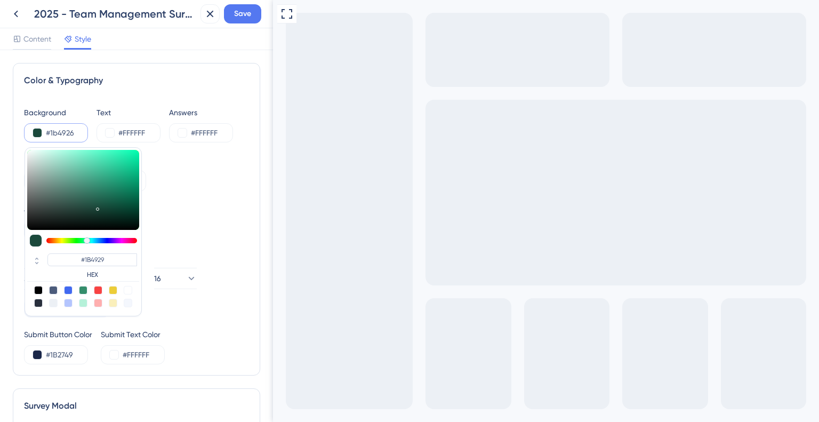
type input "#1b4921"
type input "#1B4921"
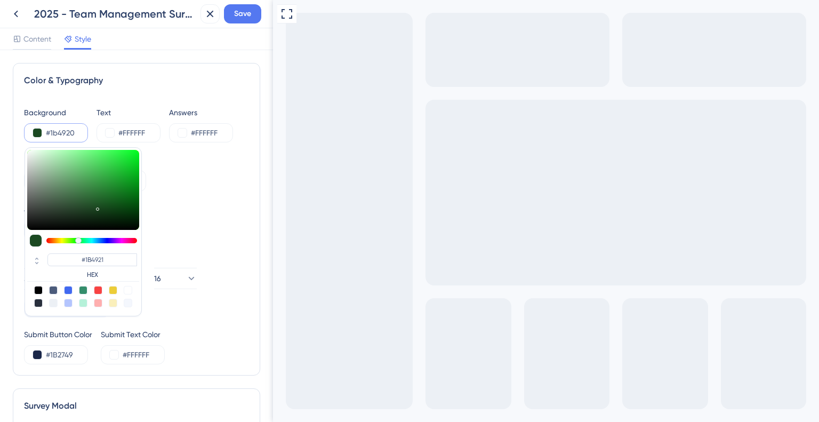
type input "#1b4923"
type input "#1B4920"
type input "#1b4926"
type input "#1B4923"
type input "#1b4928"
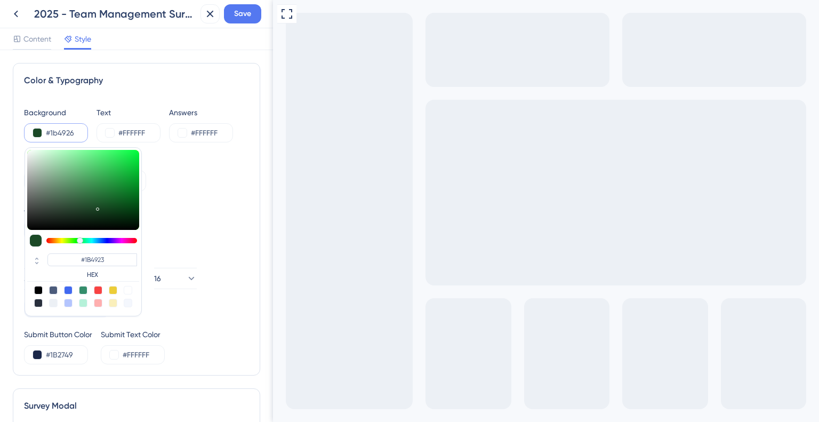
type input "#1B4926"
type input "#1b492d"
type input "#1B4928"
type input "#1b4930"
type input "#1B492D"
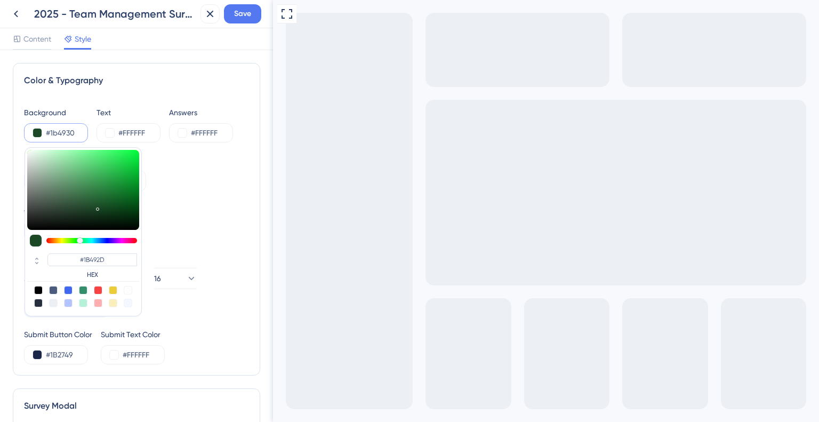
type input "#1b4935"
type input "#1B4930"
type input "#1b493a"
type input "#1B4935"
type input "#1b4948"
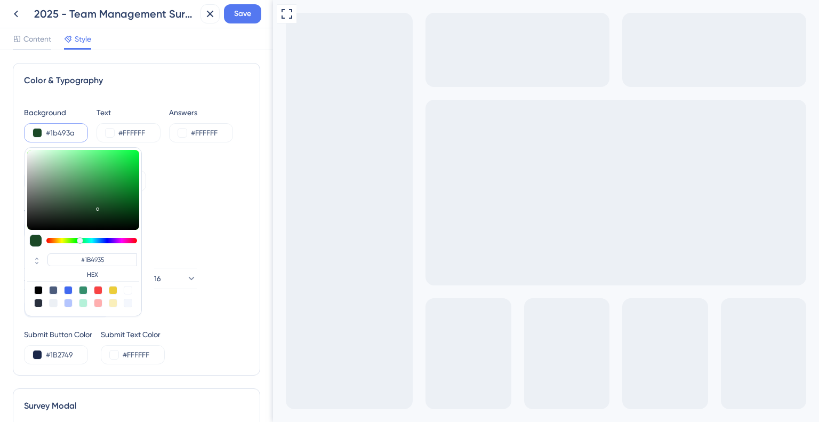
type input "#1B493A"
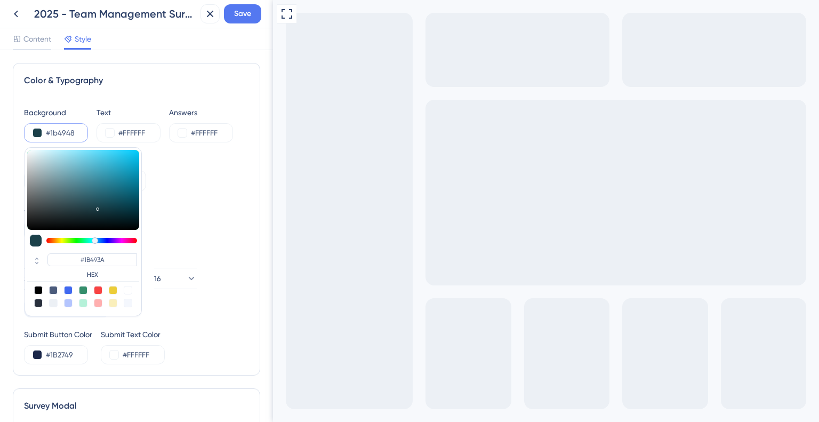
type input "#1b4049"
type input "#1B4948"
type input "#1b3d49"
type input "#1B4049"
type input "#1b3849"
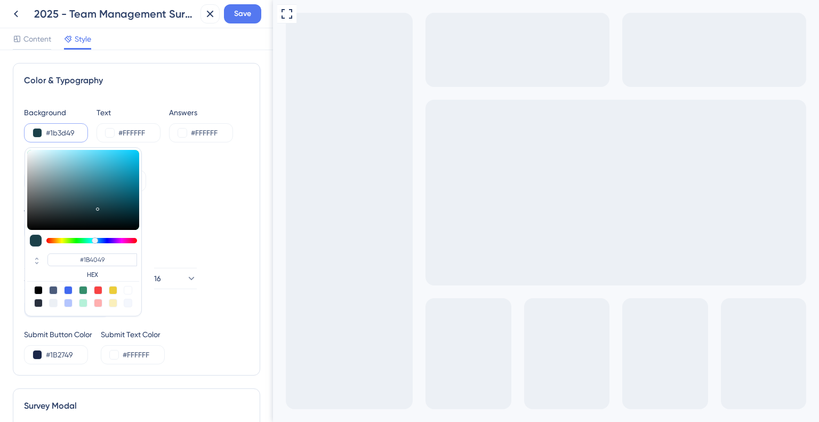
type input "#1B3D49"
type input "#1b3549"
type input "#1B3549"
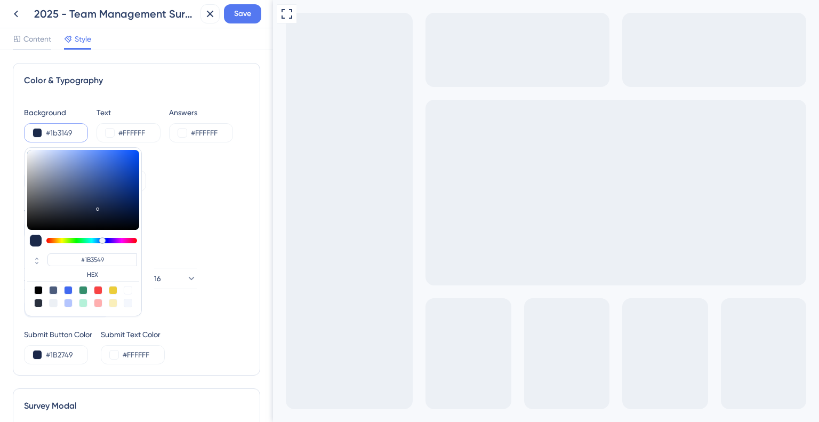
type input "#1b2949"
type input "#1B3149"
type input "#1b2849"
type input "#1B2949"
type input "#1b1b49"
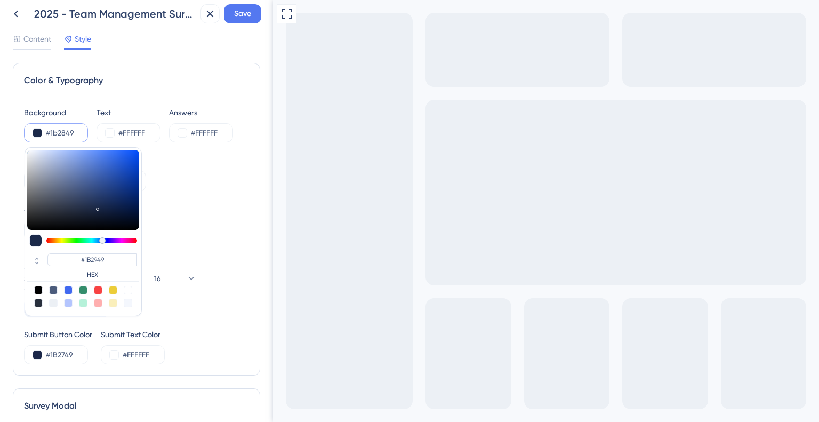
type input "#1B2849"
type input "#2d1b49"
type input "#1B1B49"
type input "#311b49"
type input "#311B49"
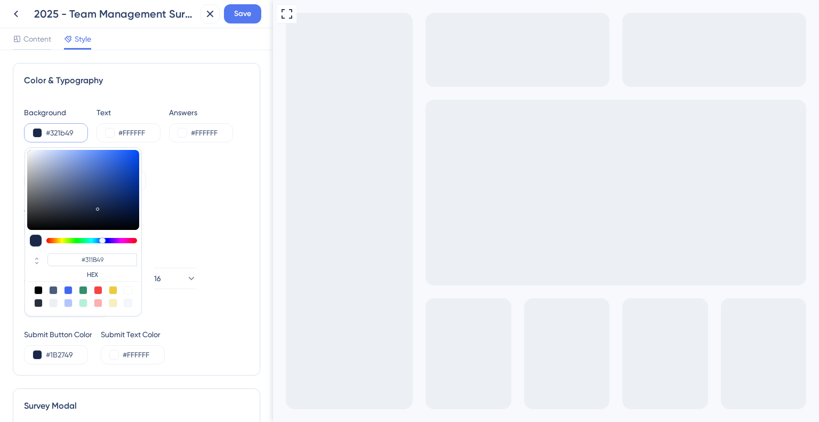
type input "#391b49"
type input "#321B49"
type input "#3d1b49"
type input "#391B49"
type input "#3f1b49"
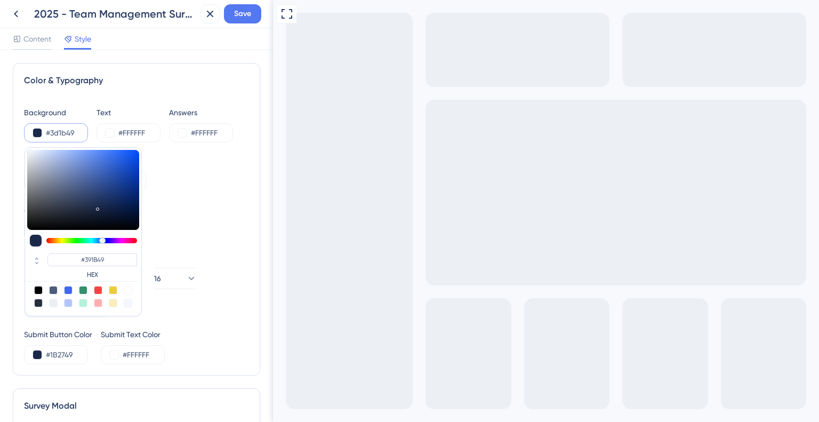
type input "#3D1B49"
type input "#421b49"
type input "#421B49"
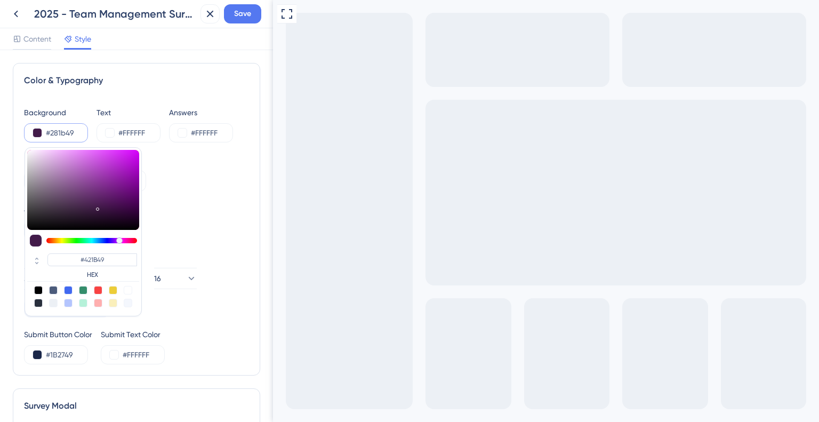
type input "#1d1b49"
type input "#281B49"
type input "#1b1e49"
type input "#1D1B49"
type input "#1b2349"
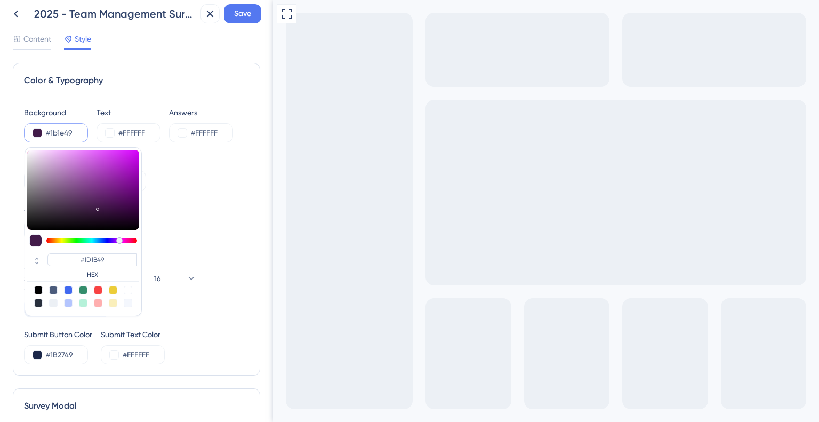
type input "#1B1E49"
type input "#1b2449"
type input "#1B2349"
type input "#1b2649"
type input "#1B2649"
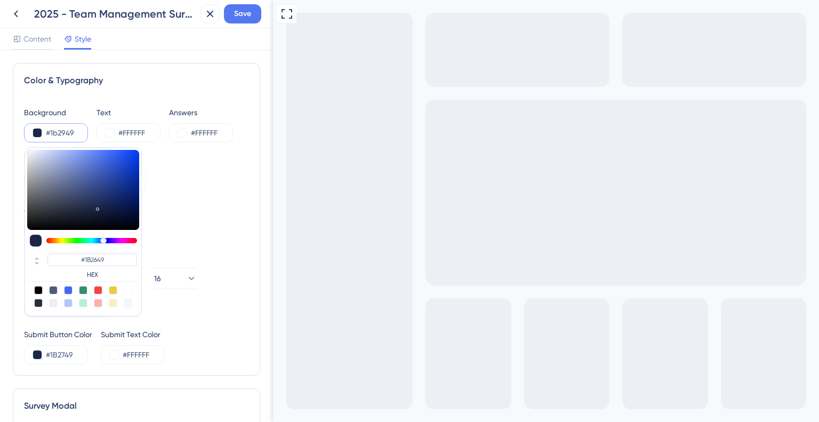
type input "#1b3149"
type input "#1B2949"
type input "#1b3b49"
type input "#1B3149"
type input "#1b4849"
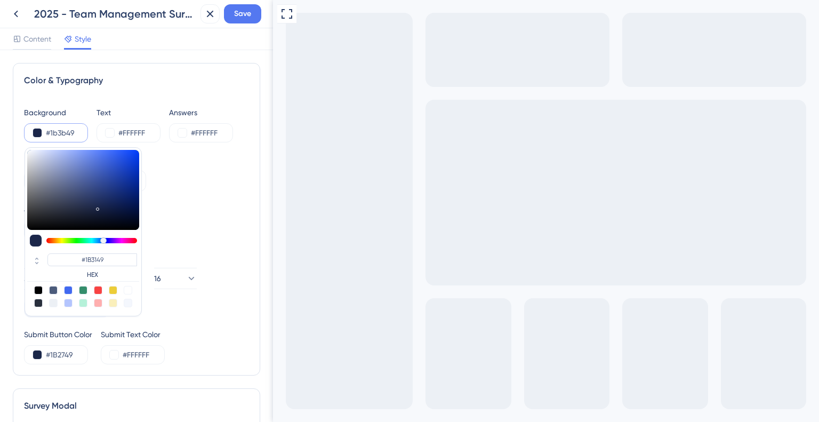
type input "#1B3B49"
type input "#1b493f"
type input "#1B4849"
type input "#1b4933"
type input "#1B493F"
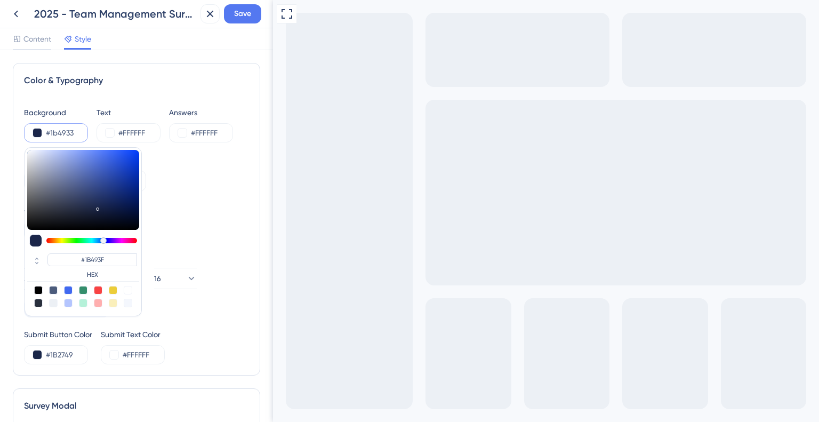
type input "#1b4929"
type input "#1B4933"
type input "#1b4921"
type input "#1B4929"
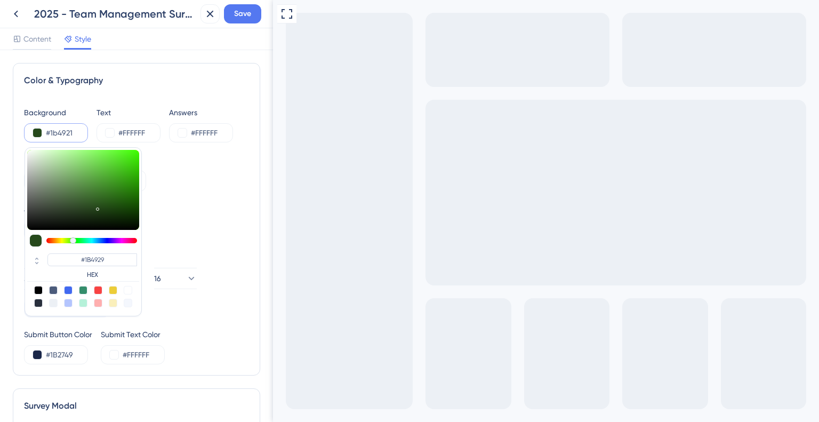
type input "#26491b"
type input "#1B4921"
type input "#2b491b"
type input "#26491B"
type input "#33491b"
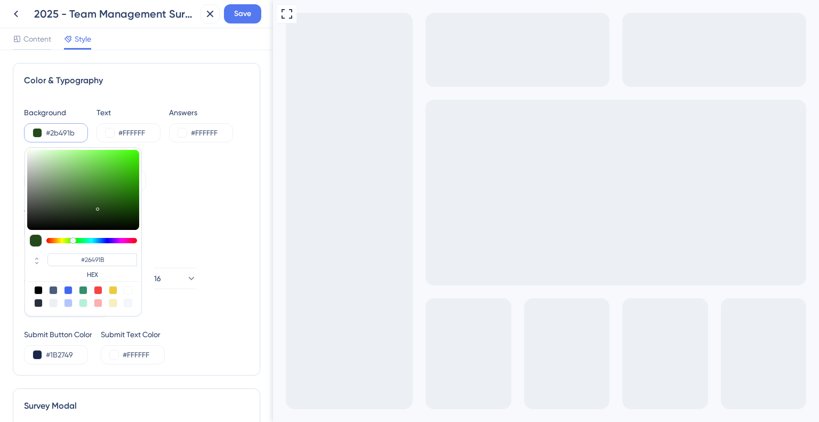
type input "#2B491B"
type input "#49331b"
type input "#33491B"
type input "#491e1b"
type input "#49331B"
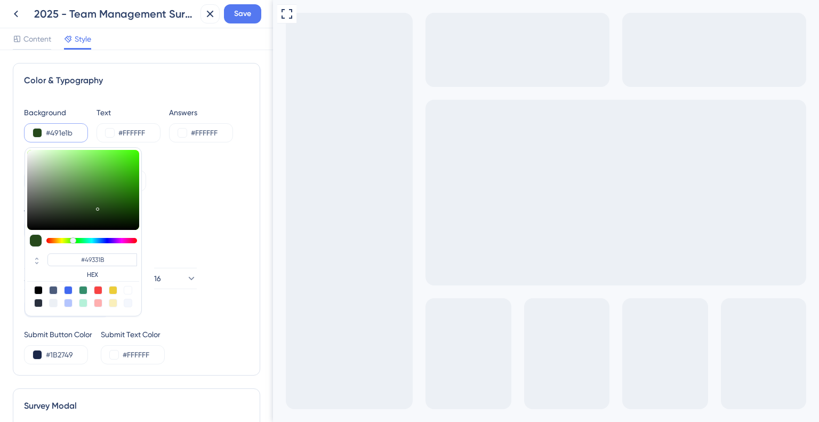
type input "#491b1b"
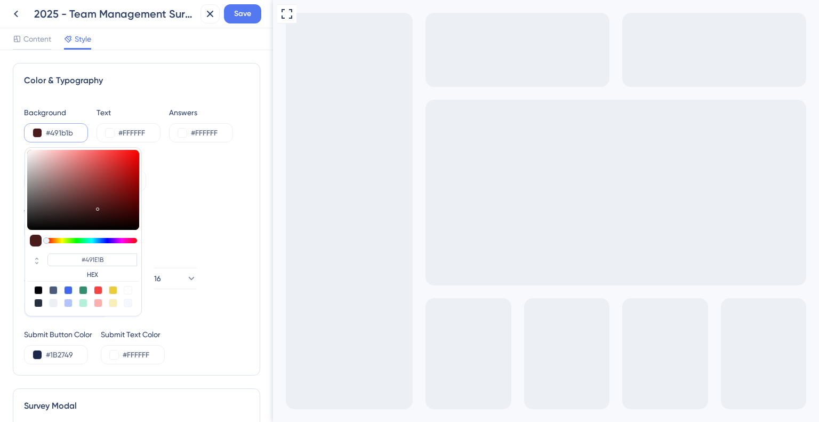
type input "#491B1B"
drag, startPoint x: 87, startPoint y: 239, endPoint x: 44, endPoint y: 233, distance: 43.0
click at [44, 233] on div "#491B1B HEX" at bounding box center [83, 231] width 117 height 169
click at [224, 189] on div "Background Style Solid Gradient" at bounding box center [136, 172] width 225 height 38
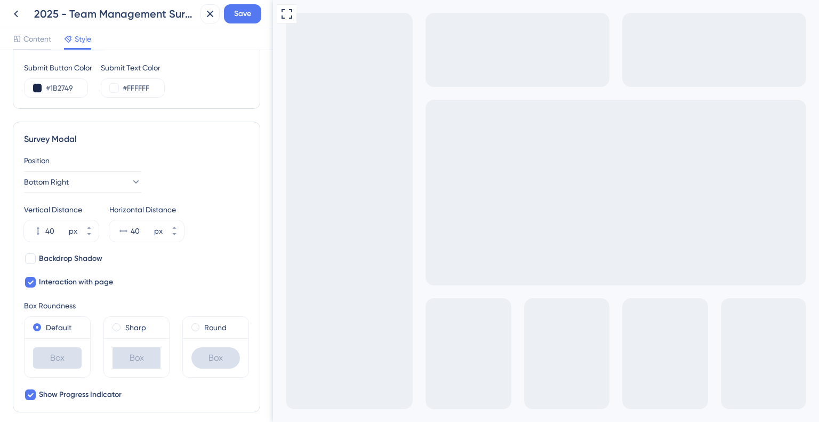
scroll to position [320, 0]
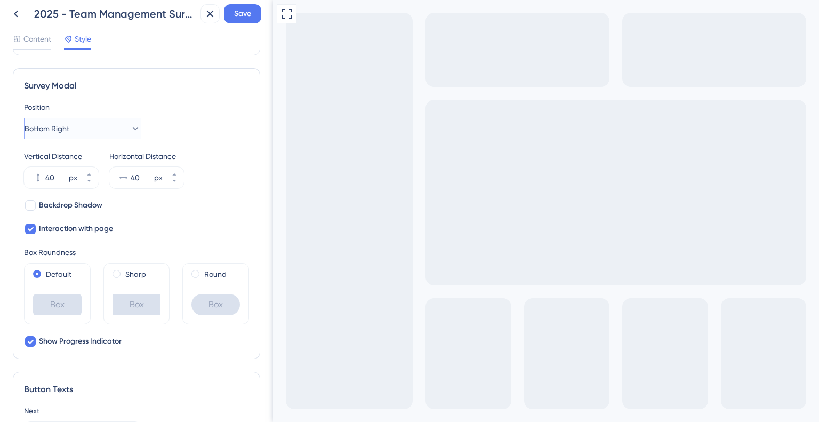
click at [111, 134] on button "Bottom Right" at bounding box center [82, 128] width 117 height 21
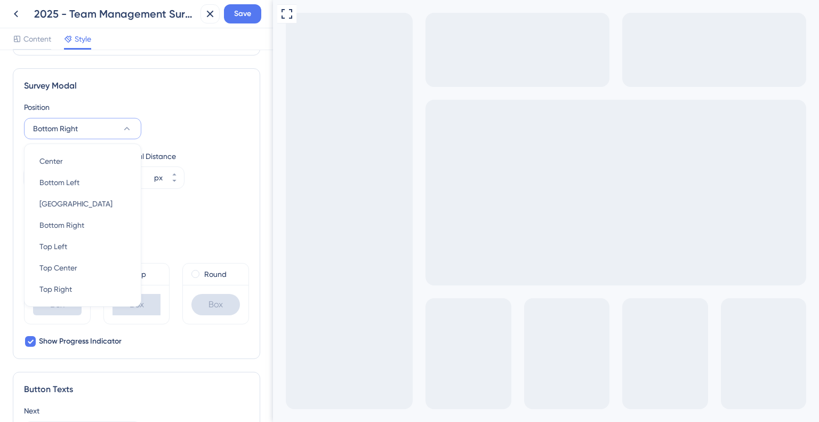
scroll to position [306, 0]
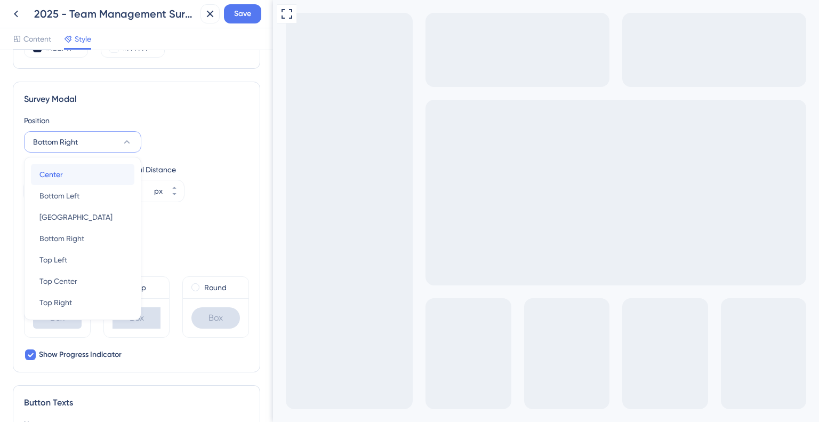
click at [85, 170] on div "Center Center" at bounding box center [82, 174] width 86 height 21
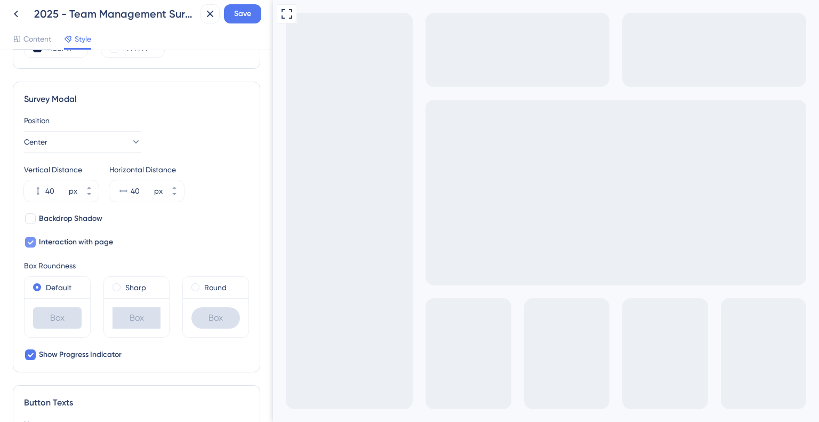
click at [100, 245] on span "Interaction with page" at bounding box center [76, 242] width 74 height 13
checkbox input "false"
click at [210, 242] on div "Backdrop Shadow Interaction with page" at bounding box center [136, 230] width 225 height 36
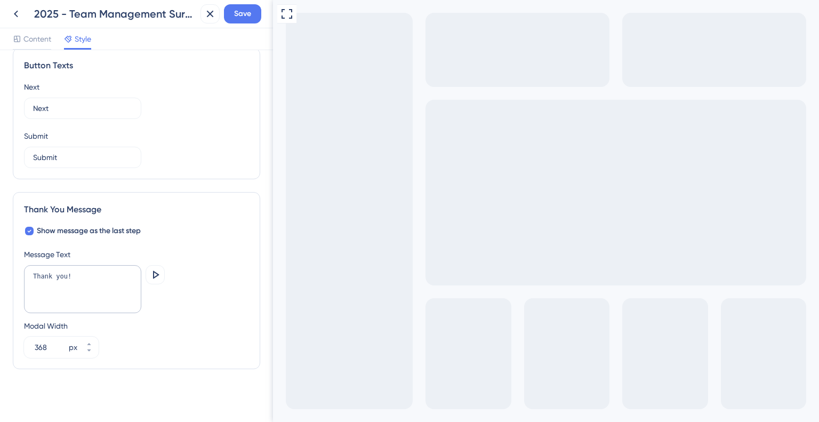
scroll to position [644, 0]
click at [79, 276] on textarea "Thank you!" at bounding box center [82, 288] width 117 height 48
click at [79, 277] on textarea "Thank you!" at bounding box center [82, 288] width 117 height 48
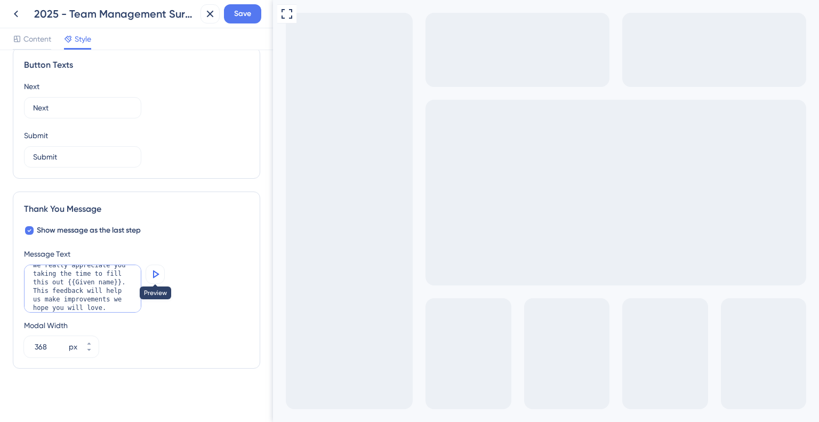
type textarea "We really appreciate you taking the time to fill this out {{Given name}}. This …"
click at [150, 271] on icon at bounding box center [155, 274] width 13 height 13
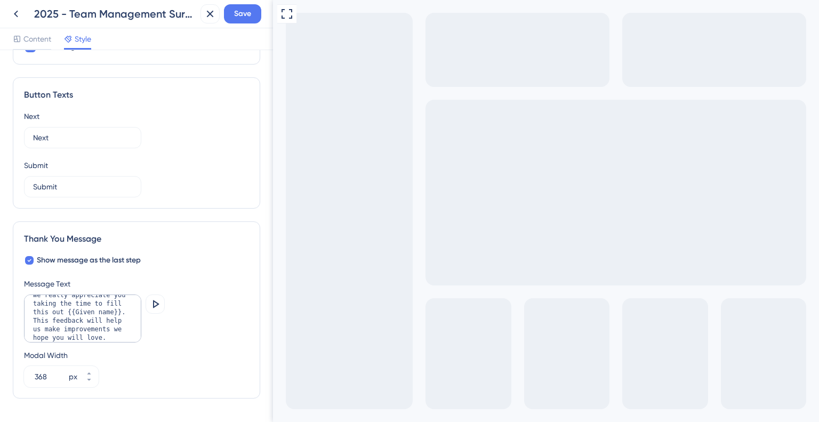
scroll to position [590, 0]
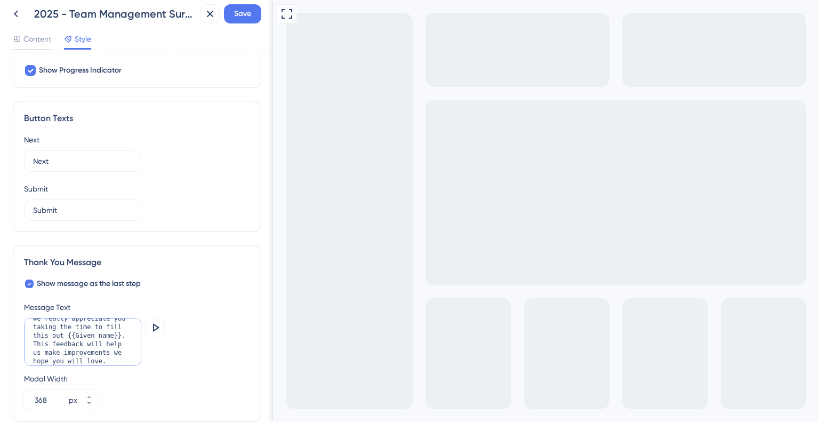
click at [106, 334] on textarea "We really appreciate you taking the time to fill this out {{Given name}}. This …" at bounding box center [82, 342] width 117 height 48
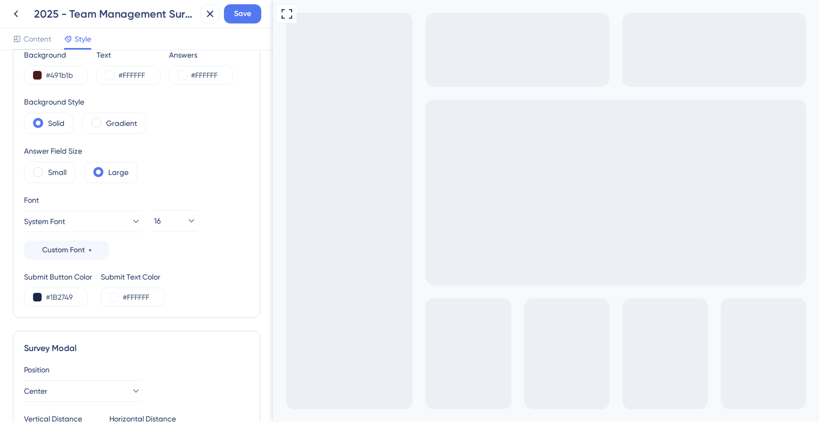
scroll to position [0, 0]
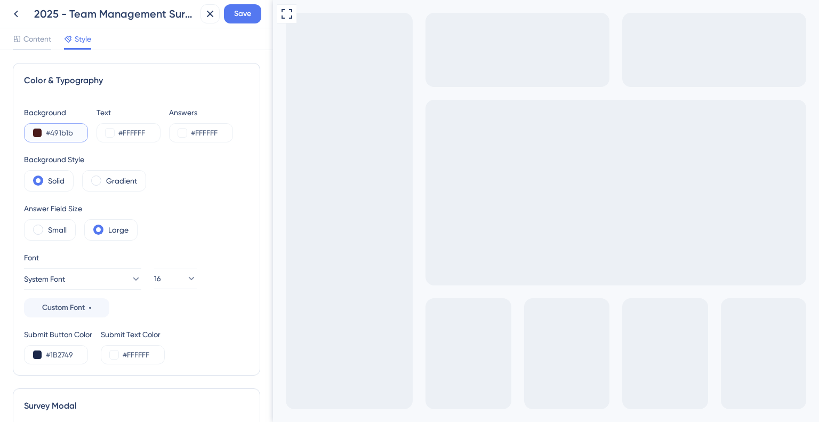
click at [51, 129] on input "#491b1b" at bounding box center [68, 132] width 44 height 13
click at [82, 132] on input "#491b1b" at bounding box center [68, 132] width 44 height 13
click at [81, 132] on input "#491b1b" at bounding box center [68, 132] width 44 height 13
paste input "004349"
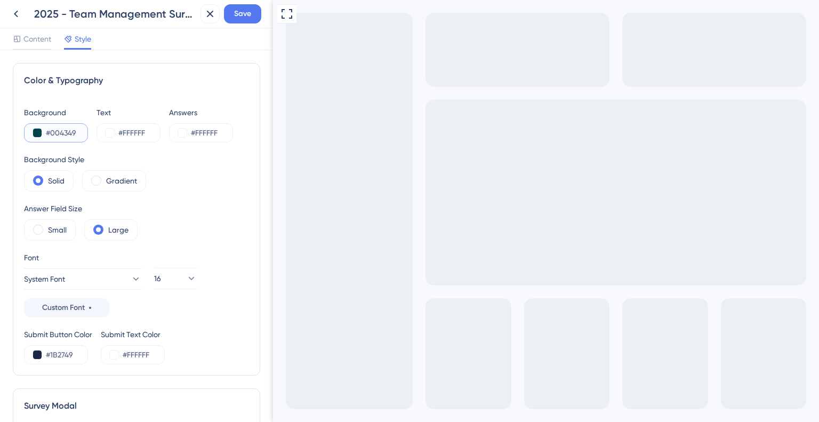
type input "#004349"
click at [68, 352] on input "#1B2749" at bounding box center [68, 354] width 44 height 13
paste input "44FF87"
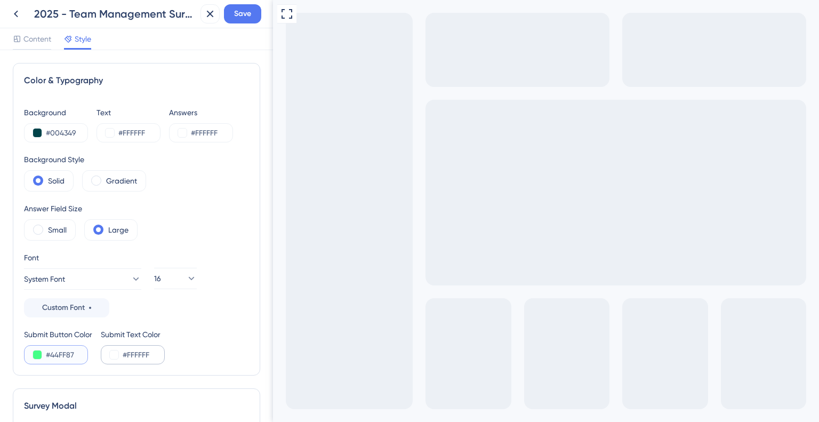
type input "#44FF87"
click at [132, 354] on input "#FFFFFF" at bounding box center [145, 354] width 44 height 13
click at [113, 350] on button at bounding box center [114, 354] width 9 height 9
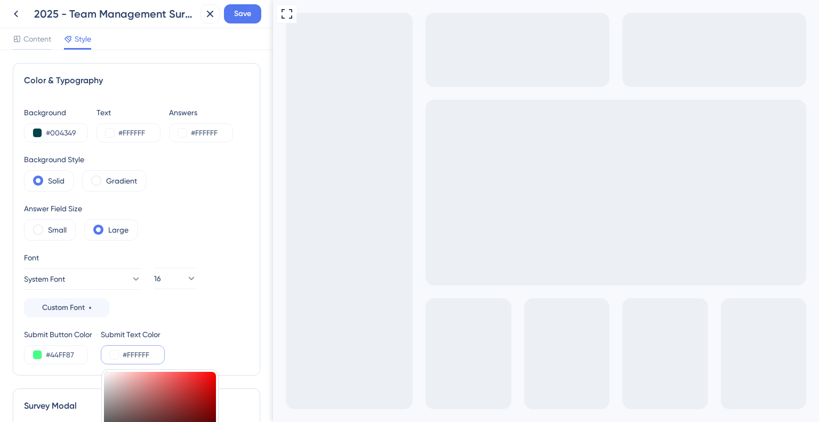
click at [132, 349] on input "#FFFFFF" at bounding box center [145, 354] width 44 height 13
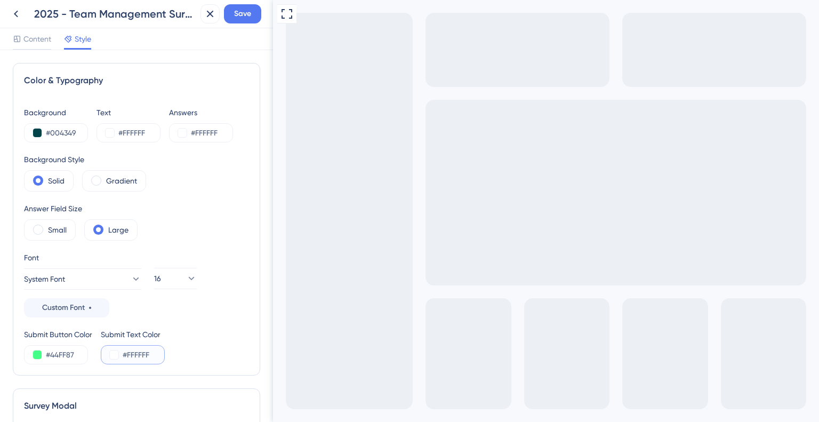
click at [132, 349] on input "#FFFFFF" at bounding box center [145, 354] width 44 height 13
paste input "004349"
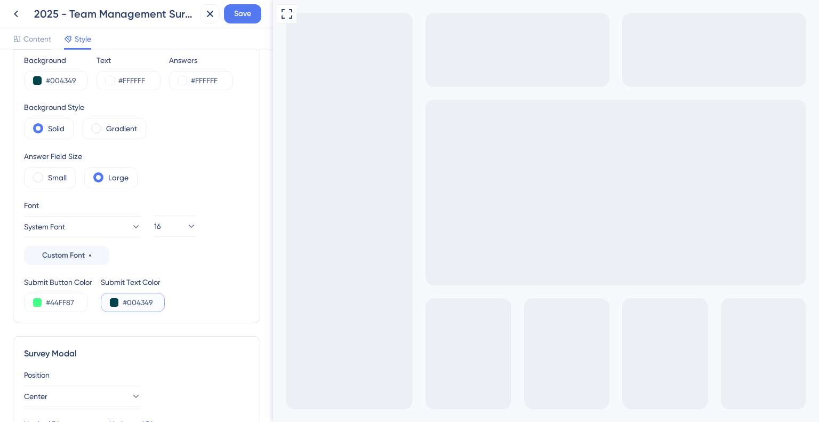
scroll to position [107, 0]
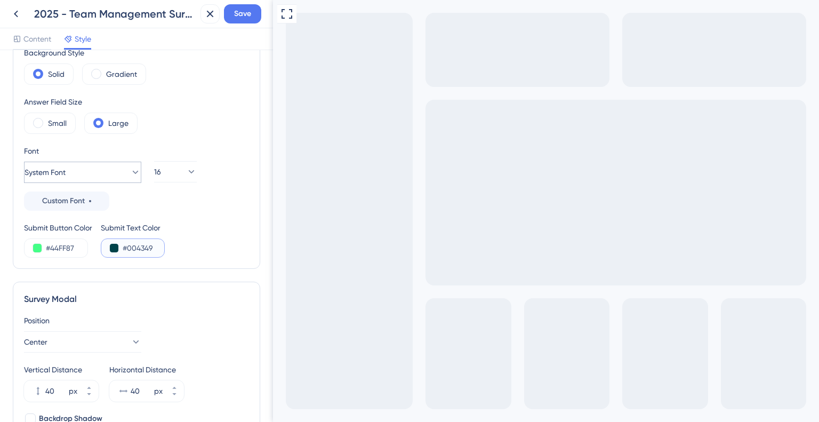
type input "#004349"
click at [97, 179] on button "System Font" at bounding box center [82, 171] width 117 height 21
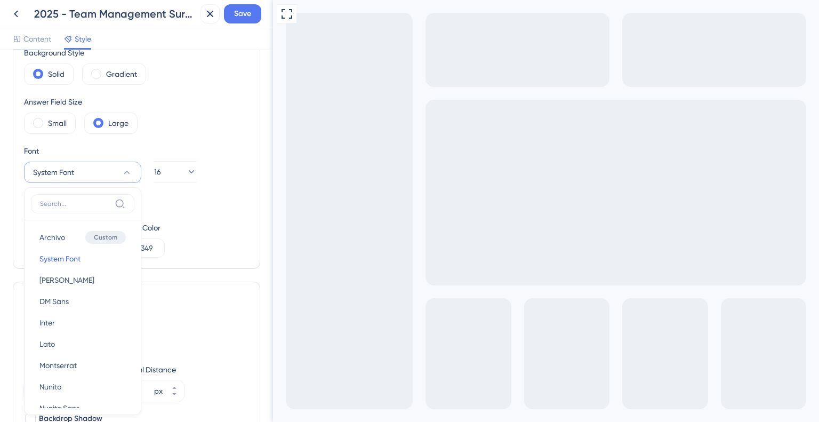
scroll to position [171, 0]
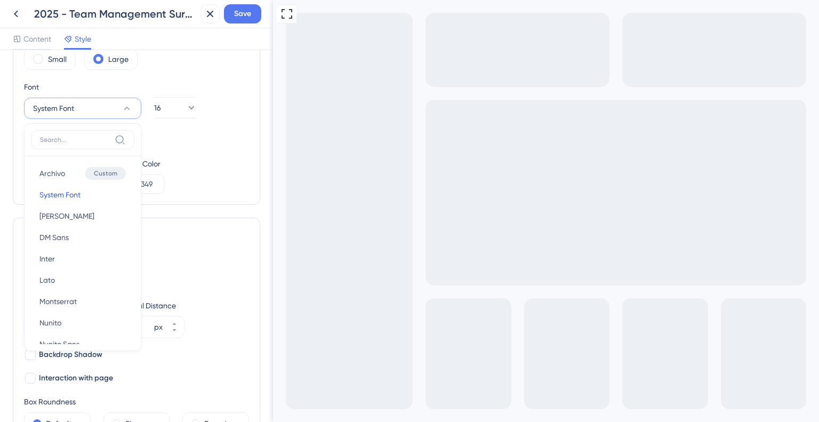
click at [224, 168] on div "Submit Button Color #44FF87 Submit Text Color #004349" at bounding box center [136, 175] width 225 height 36
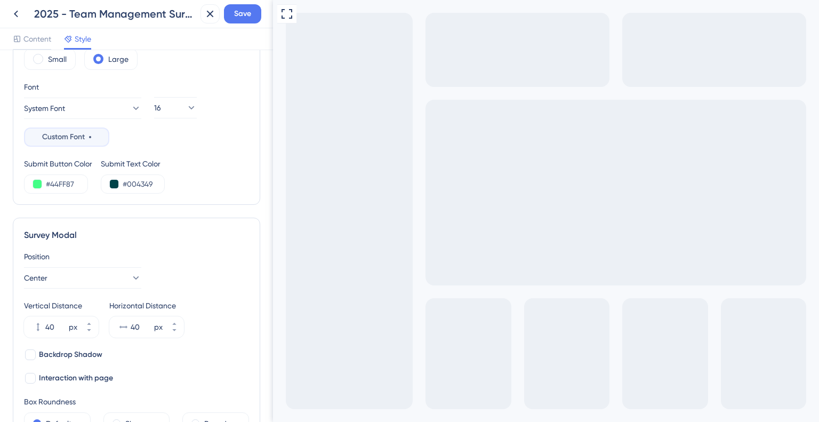
click at [90, 132] on div "Custom Font" at bounding box center [66, 137] width 49 height 13
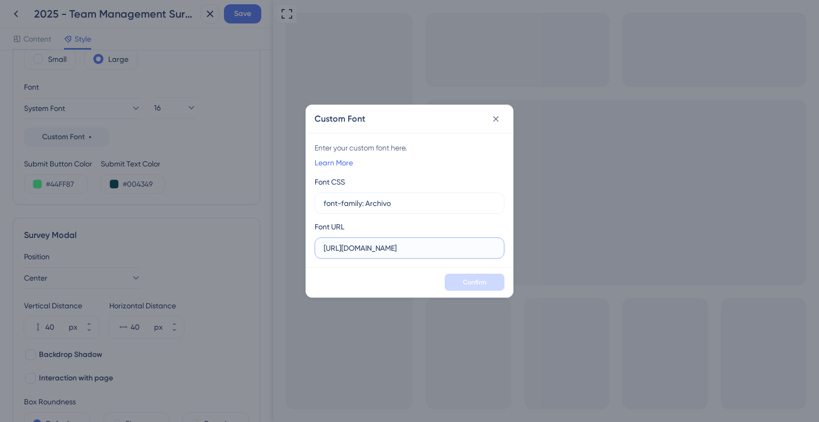
click at [452, 247] on input "https://fonts.googleapis.com/css2?family=Archivo:ital,wdth,wght@0,125,100..900;…" at bounding box center [409, 248] width 172 height 12
click at [420, 203] on input "font-family: Archivo" at bounding box center [409, 203] width 172 height 12
drag, startPoint x: 69, startPoint y: 2, endPoint x: 496, endPoint y: 115, distance: 441.2
click at [496, 115] on icon at bounding box center [495, 119] width 11 height 11
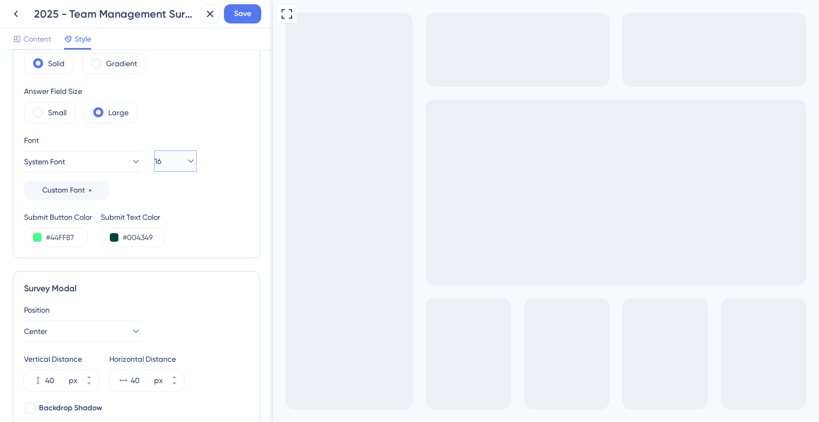
click at [186, 153] on button "16" at bounding box center [175, 160] width 43 height 21
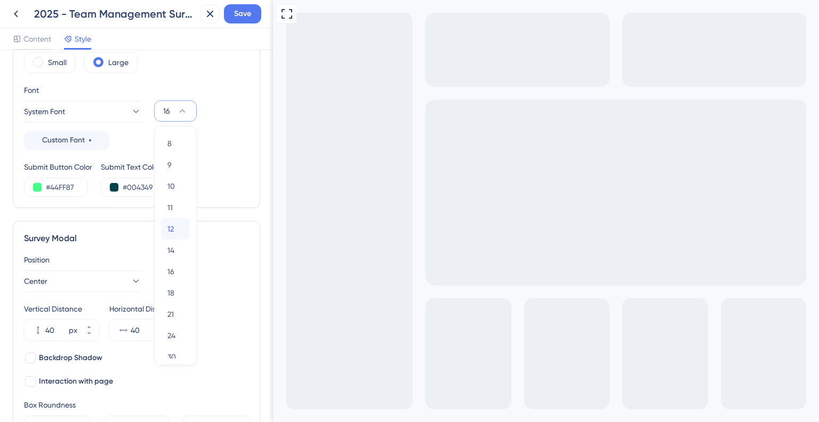
click at [175, 230] on div "12 12" at bounding box center [175, 228] width 16 height 21
click at [169, 109] on button "12" at bounding box center [175, 110] width 43 height 21
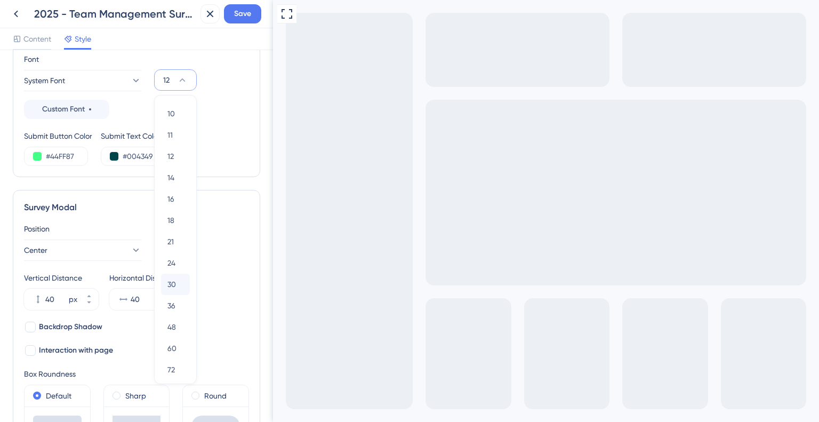
scroll to position [53, 0]
click at [176, 245] on div "24 24" at bounding box center [175, 250] width 16 height 21
click at [180, 70] on button "24" at bounding box center [175, 79] width 43 height 21
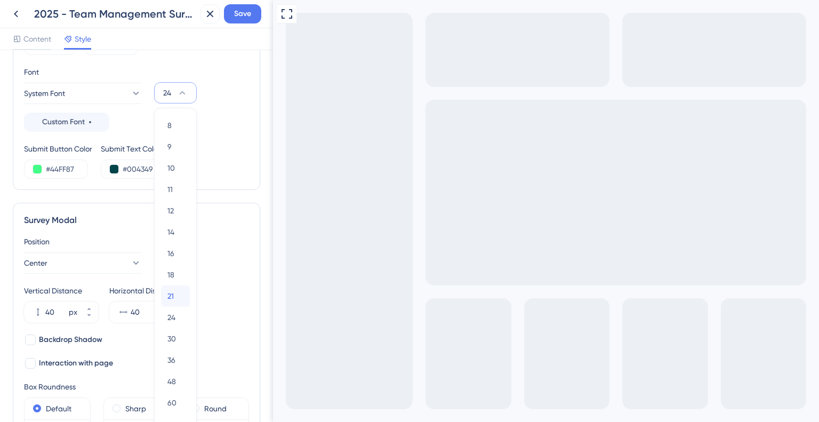
click at [171, 297] on span "21" at bounding box center [170, 295] width 6 height 13
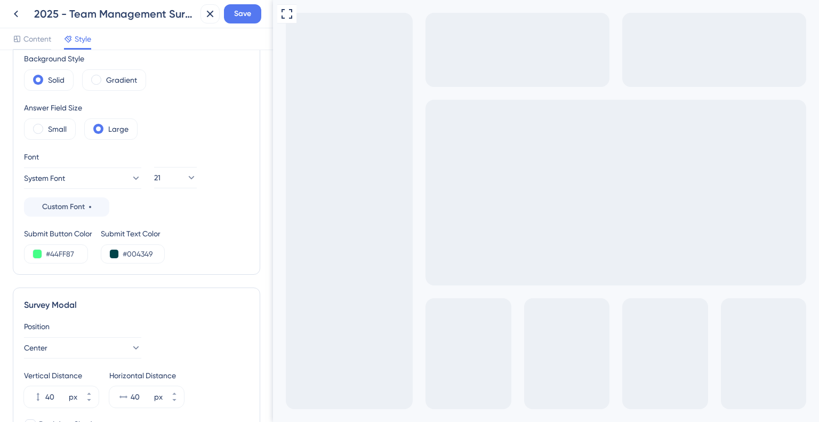
scroll to position [0, 0]
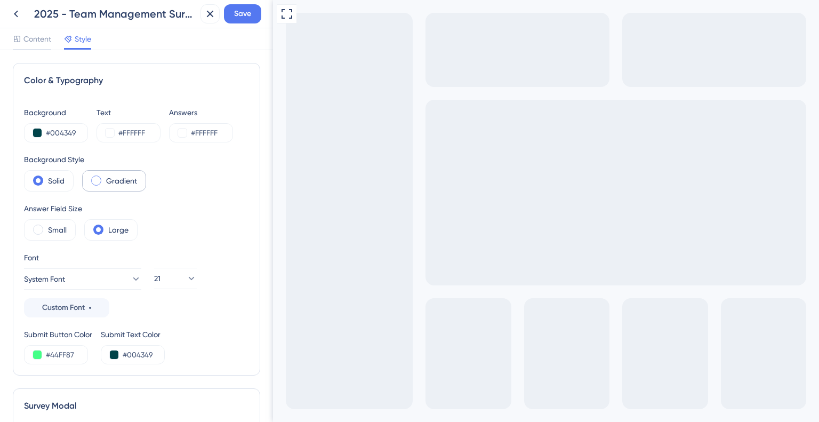
click at [106, 183] on label "Gradient" at bounding box center [121, 180] width 31 height 13
click at [32, 184] on div "Solid" at bounding box center [49, 180] width 50 height 21
click at [48, 228] on label "Small" at bounding box center [57, 229] width 19 height 13
click at [102, 232] on div "Large" at bounding box center [110, 229] width 53 height 21
click at [246, 18] on span "Save" at bounding box center [242, 13] width 17 height 13
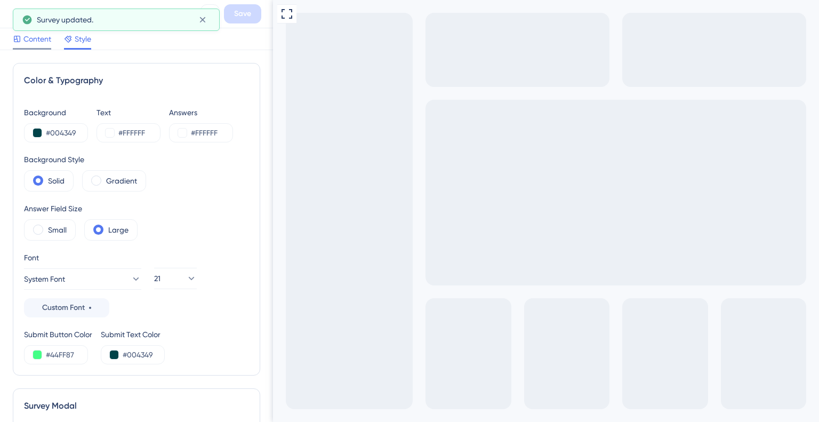
click at [46, 39] on span "Content" at bounding box center [37, 39] width 28 height 13
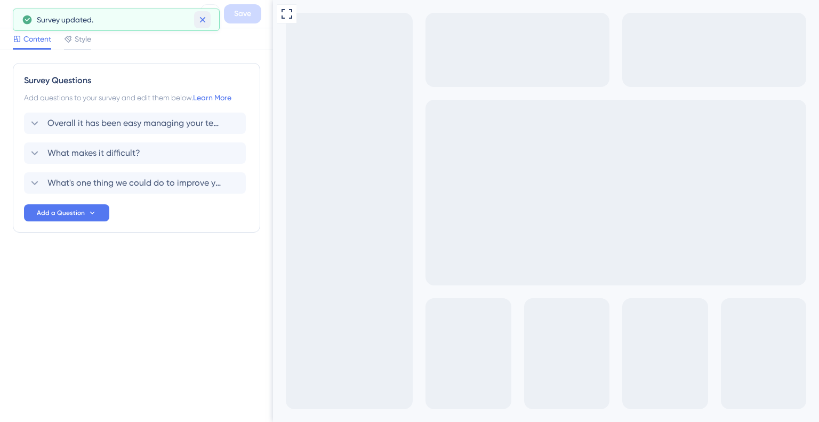
click at [209, 20] on button at bounding box center [202, 19] width 17 height 17
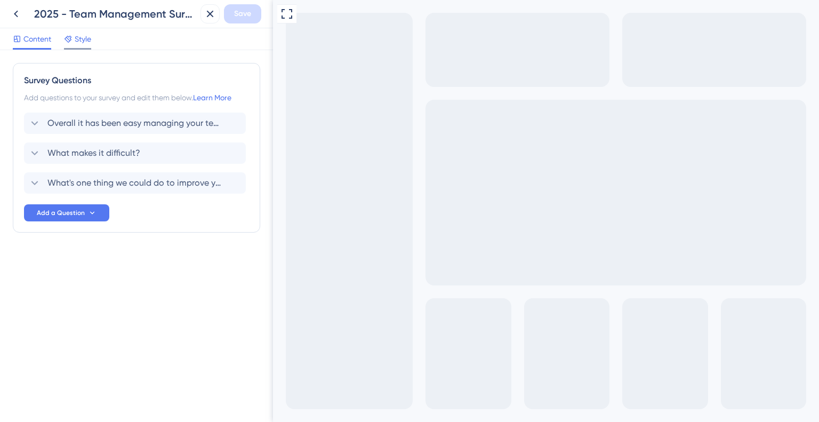
click at [83, 42] on span "Style" at bounding box center [83, 39] width 17 height 13
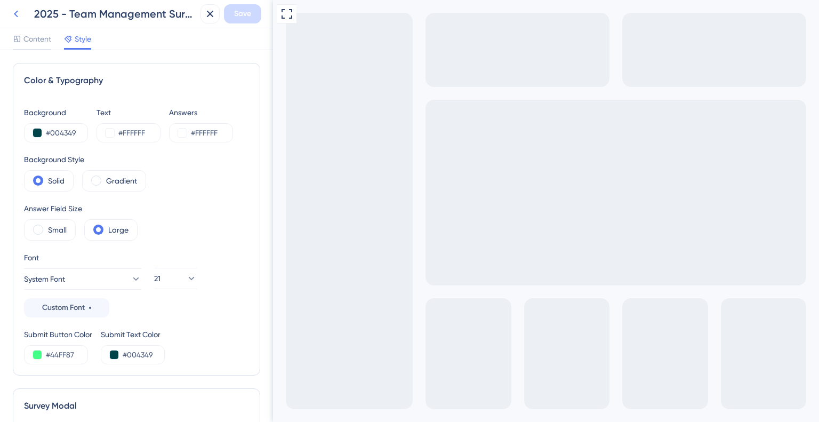
click at [17, 14] on icon at bounding box center [16, 13] width 13 height 13
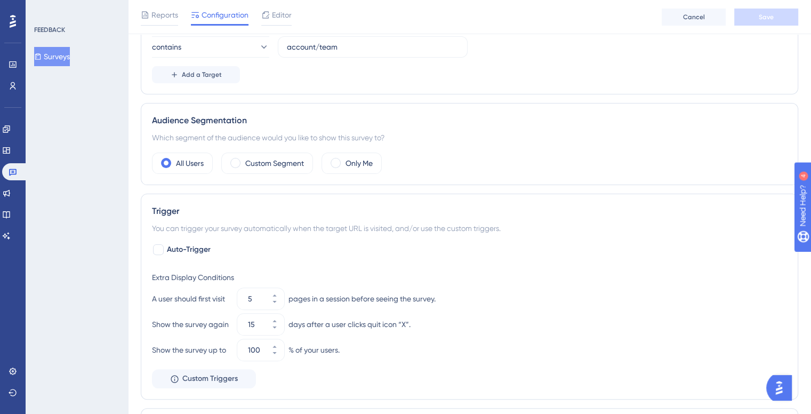
scroll to position [320, 0]
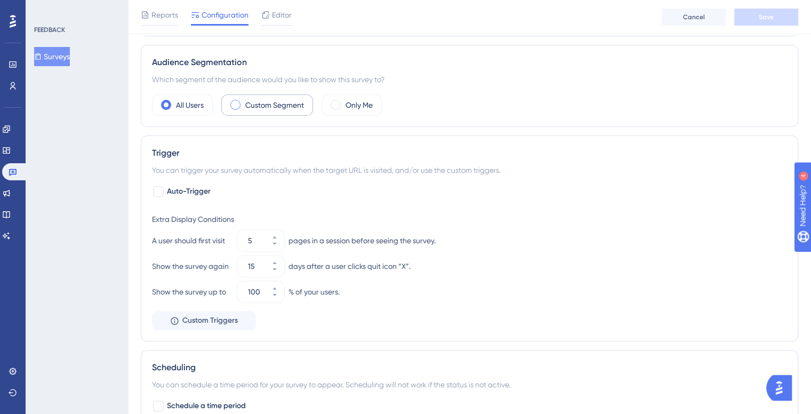
click at [283, 110] on div "Custom Segment" at bounding box center [267, 104] width 92 height 21
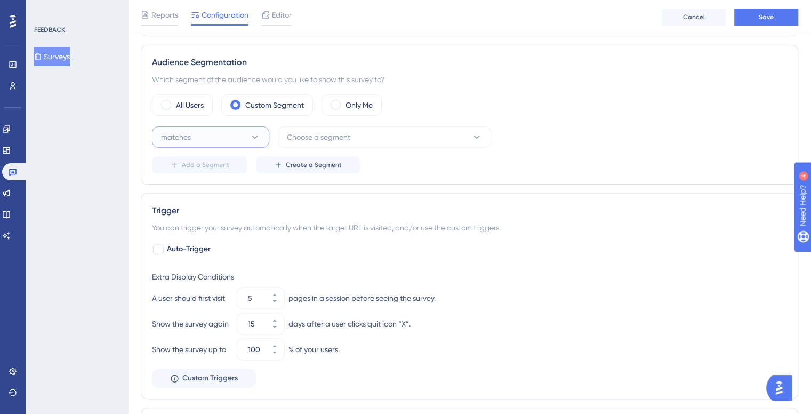
click at [245, 143] on button "matches" at bounding box center [210, 136] width 117 height 21
click at [245, 169] on div "matches matches" at bounding box center [210, 169] width 86 height 21
click at [347, 142] on button "Choose a segment" at bounding box center [384, 136] width 213 height 21
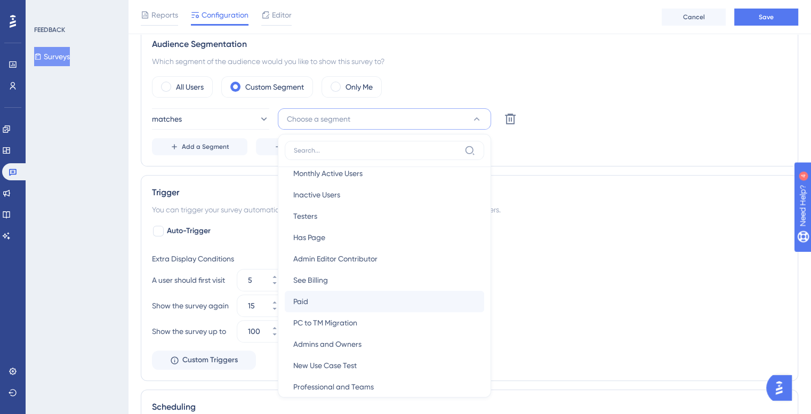
scroll to position [107, 0]
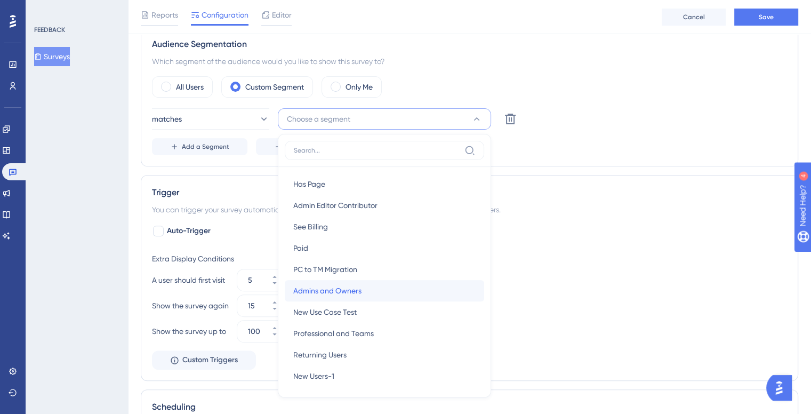
click at [377, 288] on div "Admins and Owners Admins and Owners" at bounding box center [384, 290] width 182 height 21
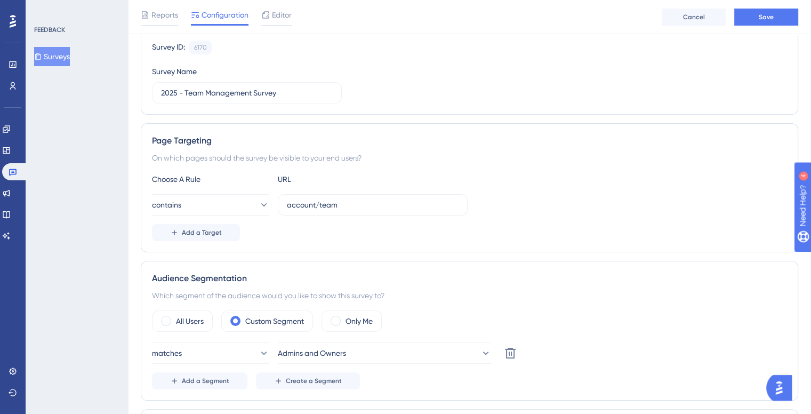
scroll to position [71, 0]
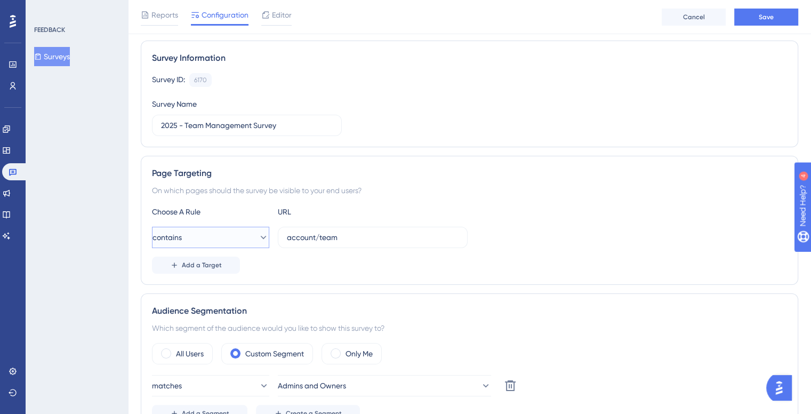
click at [227, 236] on button "contains" at bounding box center [210, 236] width 117 height 21
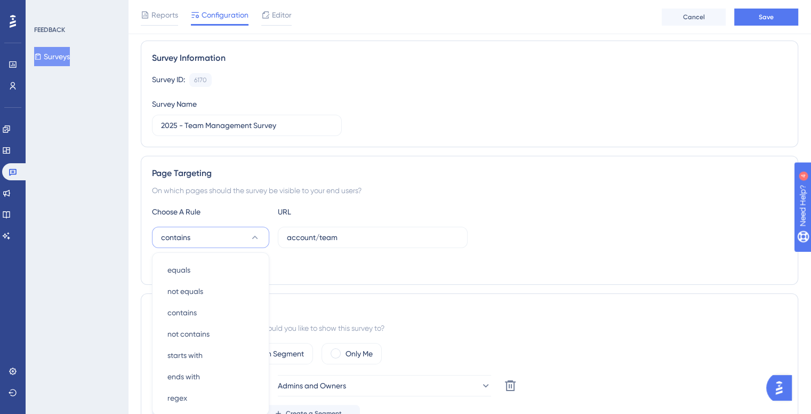
scroll to position [197, 0]
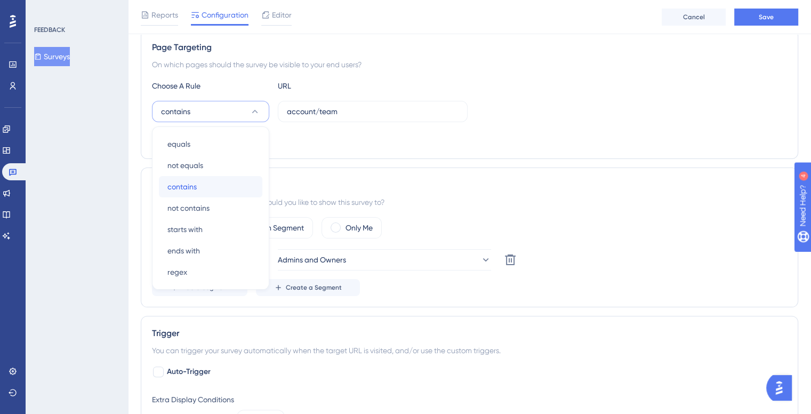
click at [209, 187] on div "contains contains" at bounding box center [210, 186] width 86 height 21
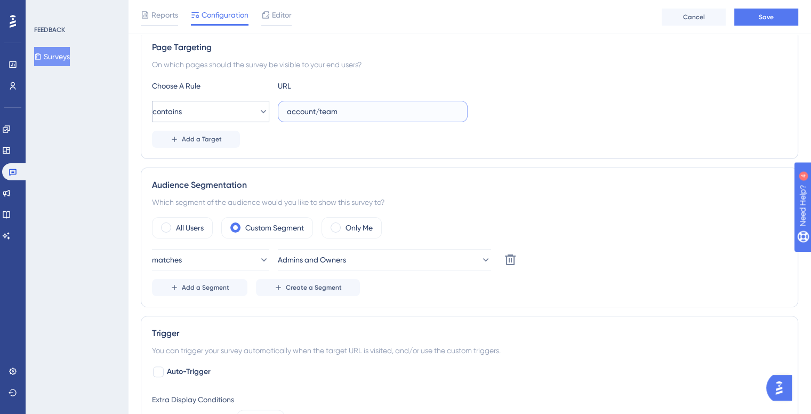
drag, startPoint x: 364, startPoint y: 112, endPoint x: 197, endPoint y: 117, distance: 166.9
click at [197, 117] on div "contains account/team" at bounding box center [309, 111] width 315 height 21
type input "#"
click at [567, 144] on div "Add a Target" at bounding box center [469, 139] width 635 height 17
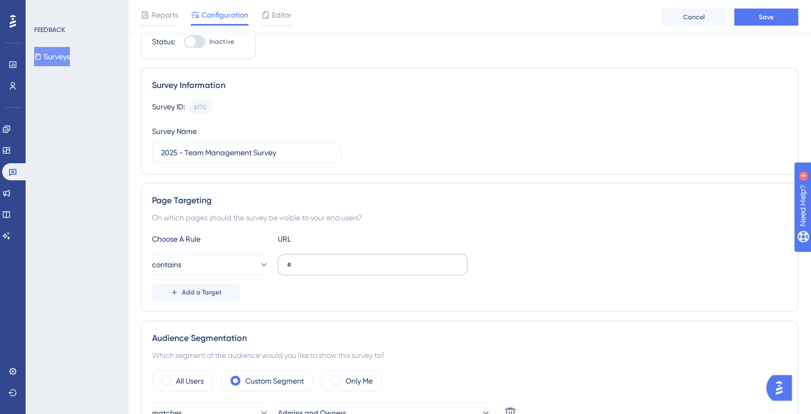
scroll to position [0, 0]
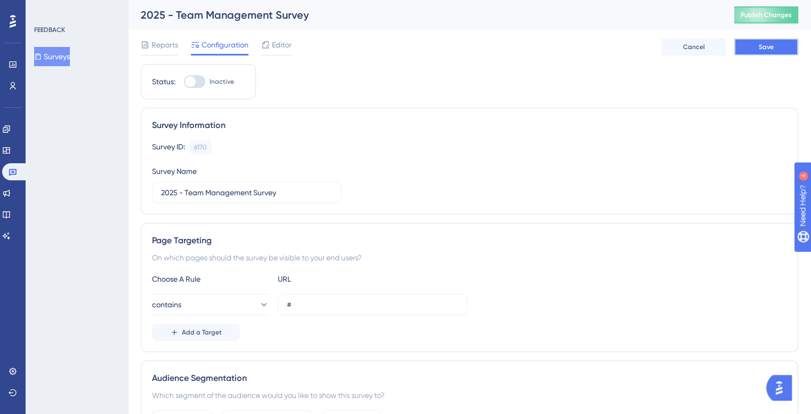
click at [767, 47] on span "Save" at bounding box center [765, 47] width 15 height 9
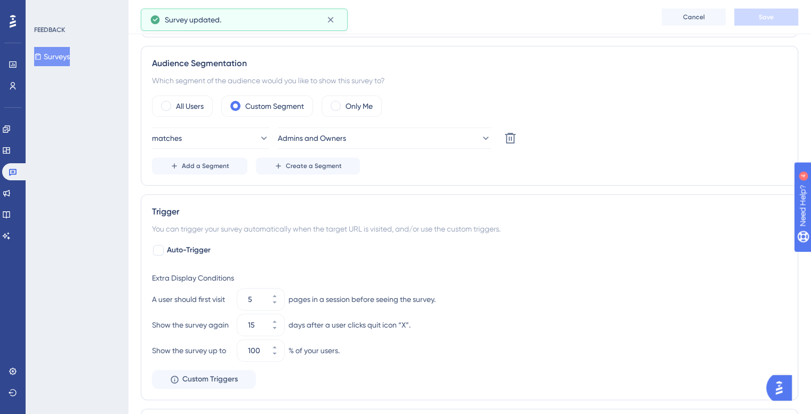
scroll to position [320, 0]
click at [203, 103] on label "All Users" at bounding box center [190, 105] width 28 height 13
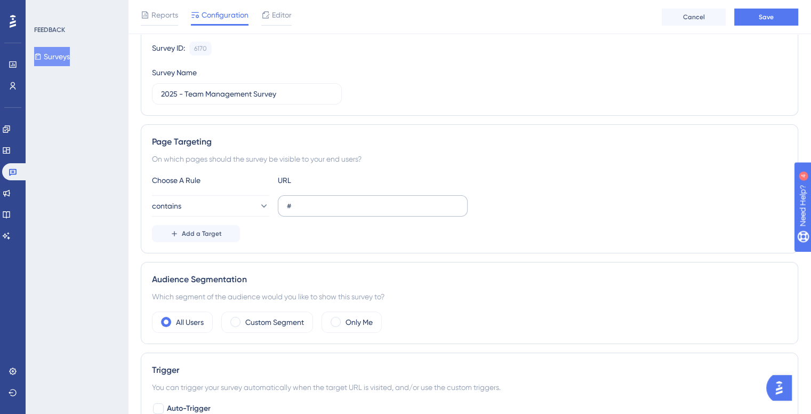
scroll to position [0, 0]
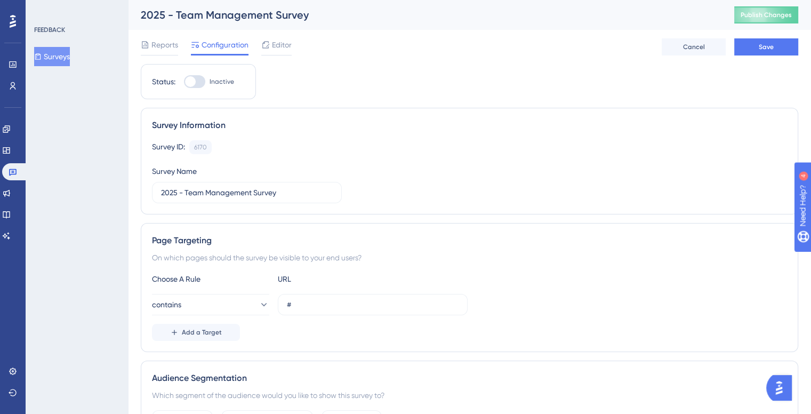
click at [200, 89] on div "Status: Inactive" at bounding box center [198, 81] width 115 height 35
click at [198, 83] on div at bounding box center [194, 81] width 21 height 13
click at [184, 82] on input "Inactive" at bounding box center [183, 82] width 1 height 1
checkbox input "true"
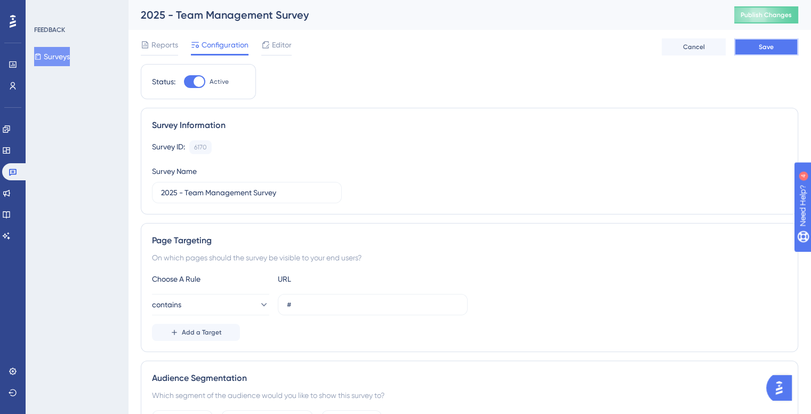
click at [780, 51] on button "Save" at bounding box center [766, 46] width 64 height 17
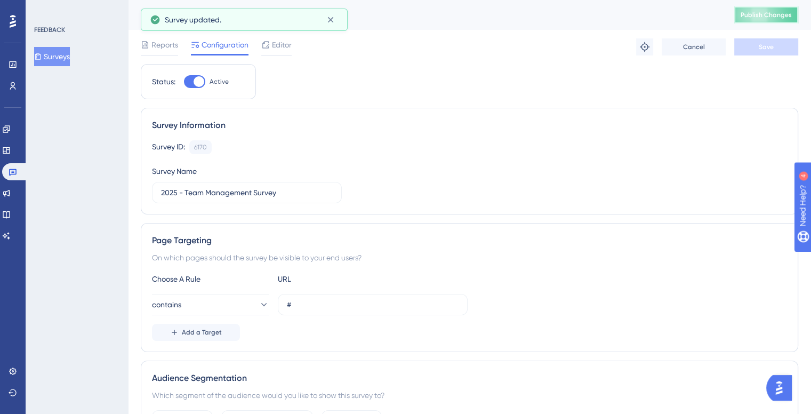
click at [776, 17] on span "Publish Changes" at bounding box center [765, 15] width 51 height 9
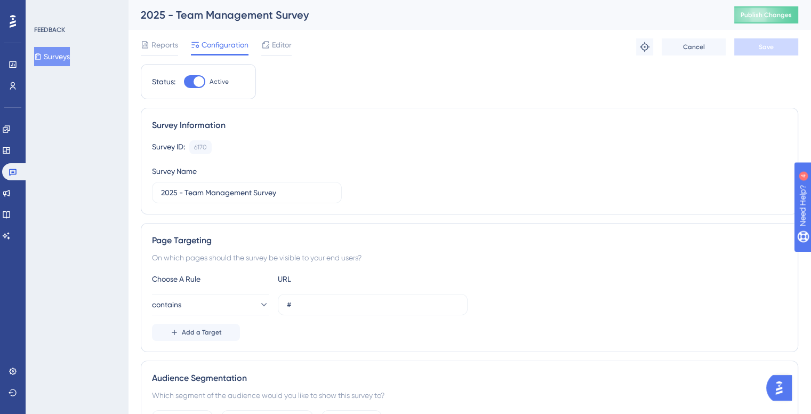
click at [762, 20] on button "Publish Changes" at bounding box center [766, 14] width 64 height 17
drag, startPoint x: 15, startPoint y: 125, endPoint x: 74, endPoint y: 121, distance: 58.8
click at [10, 125] on icon at bounding box center [6, 128] width 7 height 7
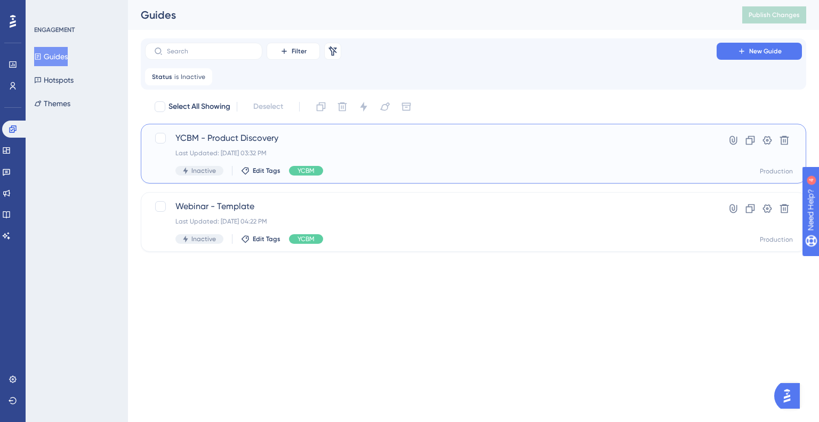
click at [265, 151] on div "Last Updated: Aug 18 2025, 03:32 PM" at bounding box center [430, 153] width 511 height 9
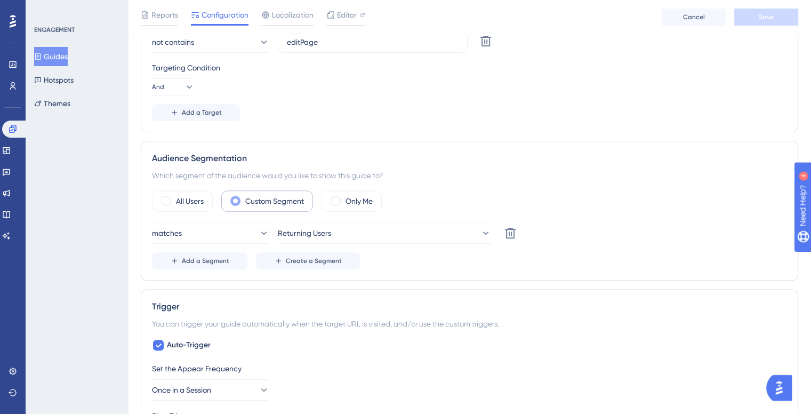
scroll to position [373, 0]
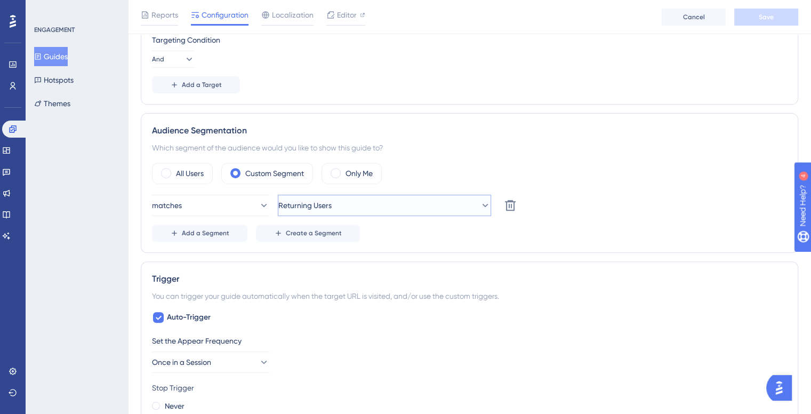
click at [326, 204] on span "Returning Users" at bounding box center [304, 205] width 53 height 13
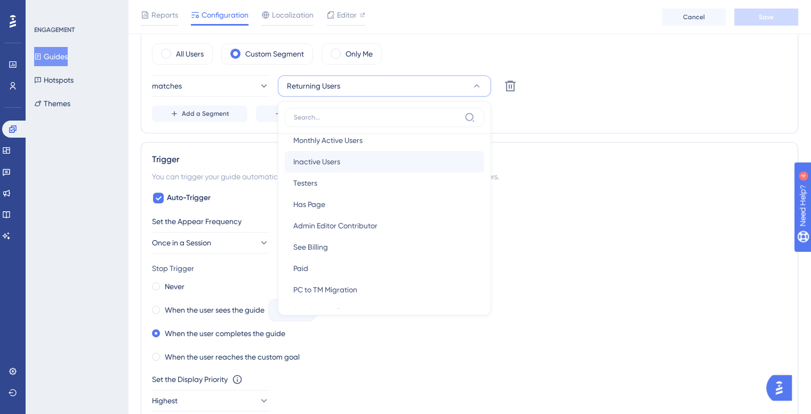
scroll to position [160, 0]
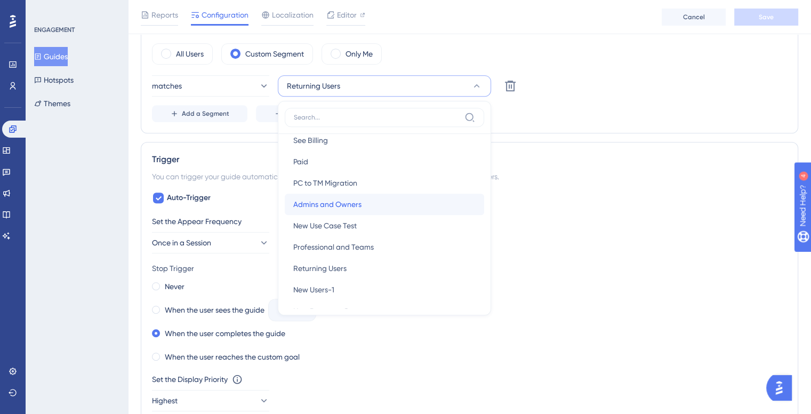
click at [367, 203] on div "Admins and Owners Admins and Owners" at bounding box center [384, 203] width 182 height 21
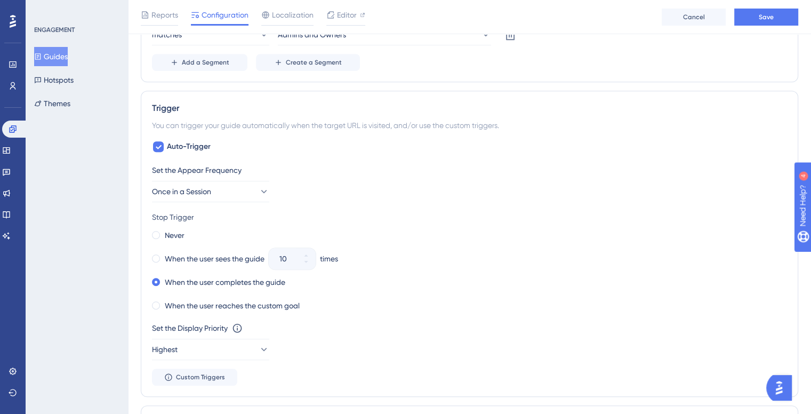
scroll to position [546, 0]
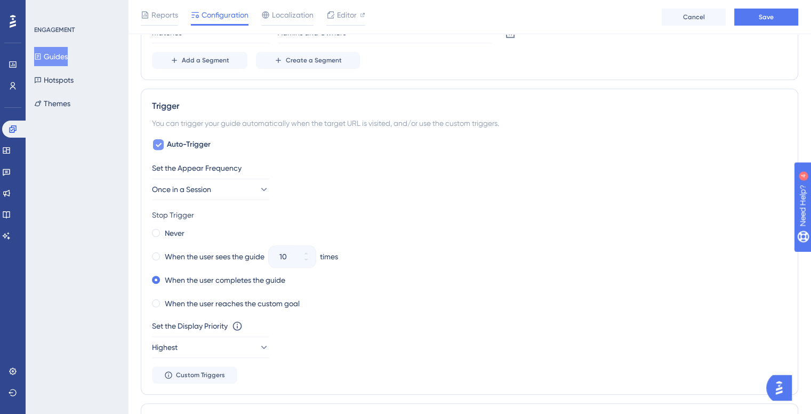
click at [156, 147] on icon at bounding box center [158, 144] width 6 height 9
checkbox input "false"
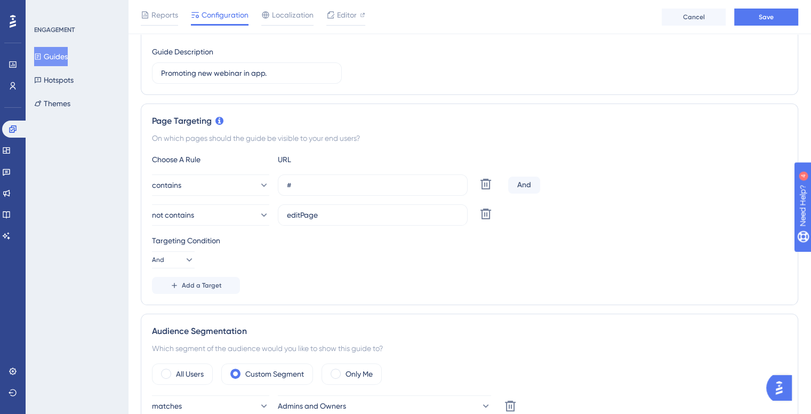
scroll to position [0, 0]
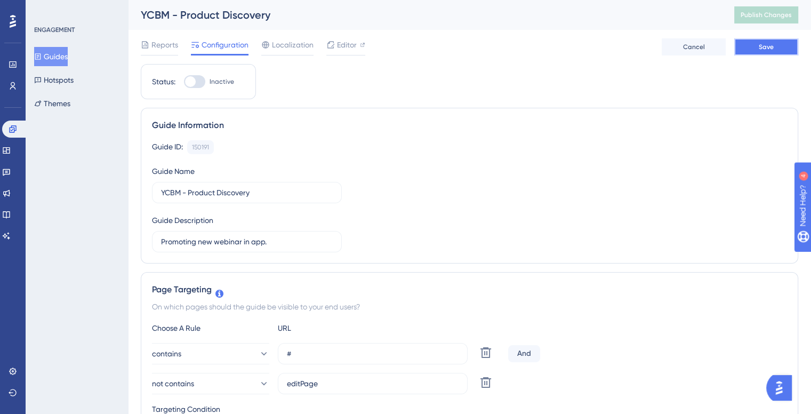
click at [779, 49] on button "Save" at bounding box center [766, 46] width 64 height 17
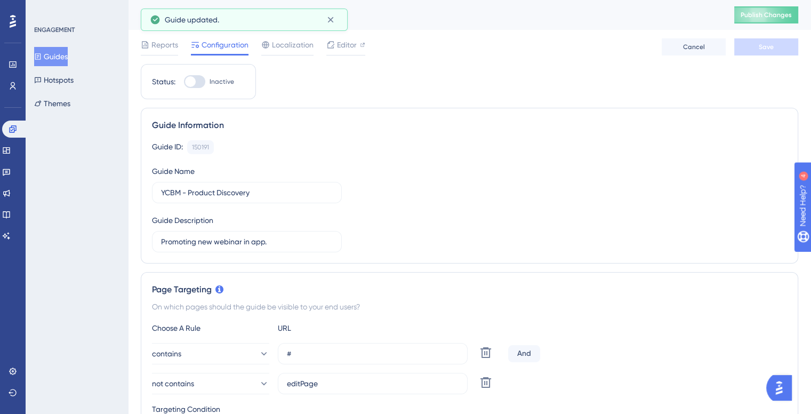
click at [197, 80] on div at bounding box center [194, 81] width 21 height 13
click at [184, 82] on input "Inactive" at bounding box center [183, 82] width 1 height 1
checkbox input "true"
click at [758, 46] on span "Save" at bounding box center [765, 47] width 15 height 9
click at [226, 245] on input "Promoting new webinar in app." at bounding box center [247, 242] width 172 height 12
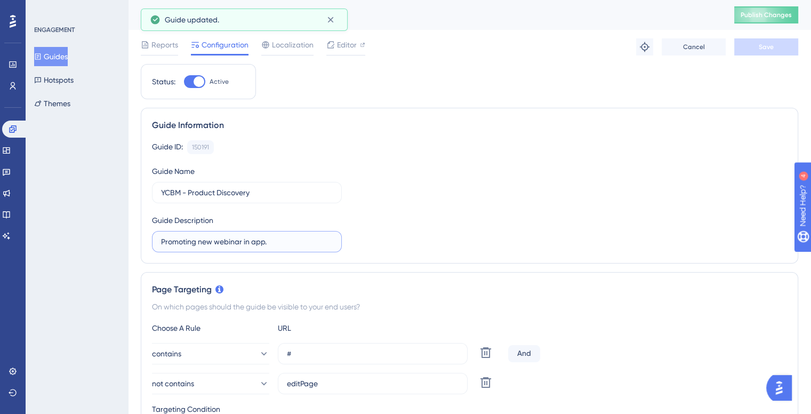
click at [226, 245] on input "Promoting new webinar in app." at bounding box center [247, 242] width 172 height 12
click at [224, 245] on input "Promoting new webinar in app." at bounding box center [247, 242] width 172 height 12
click at [238, 239] on input "Promoting new webinar in app." at bounding box center [247, 242] width 172 height 12
click at [237, 239] on input "Promoting new webinar in app." at bounding box center [247, 242] width 172 height 12
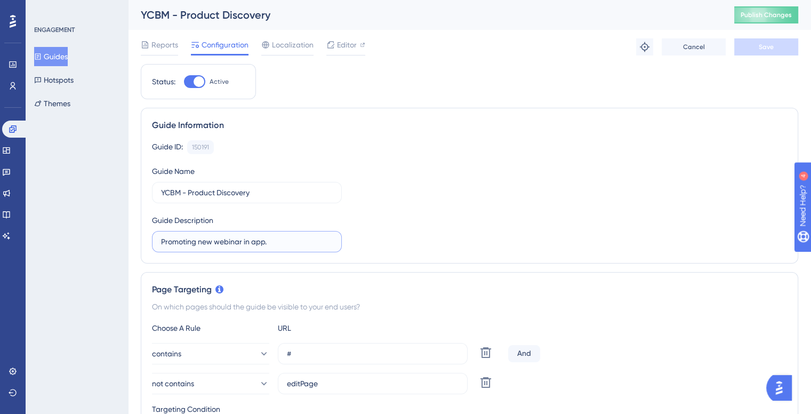
click at [237, 239] on input "Promoting new webinar in app." at bounding box center [247, 242] width 172 height 12
type input "I"
type input "In app discovery request, call or survey."
click at [780, 50] on button "Save" at bounding box center [766, 46] width 64 height 17
click at [780, 9] on button "Publish Changes" at bounding box center [766, 14] width 64 height 17
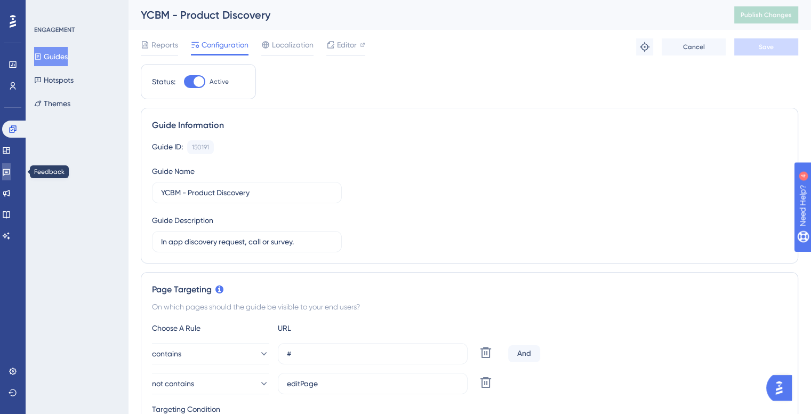
click at [11, 174] on link at bounding box center [6, 171] width 9 height 17
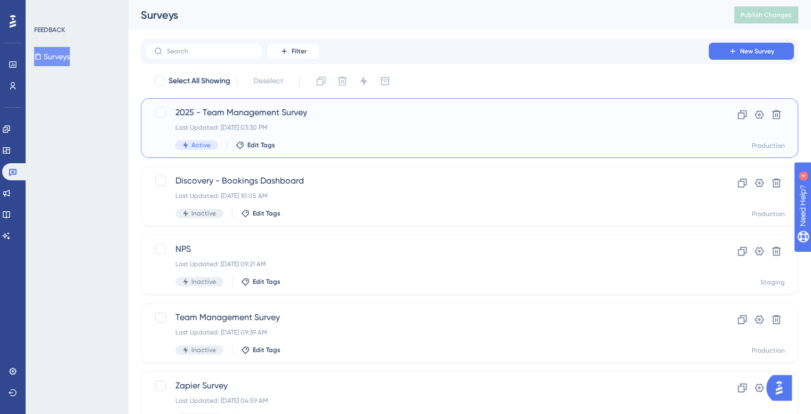
click at [283, 123] on div "Last Updated: Aug 18 2025, 03:30 PM" at bounding box center [426, 127] width 503 height 9
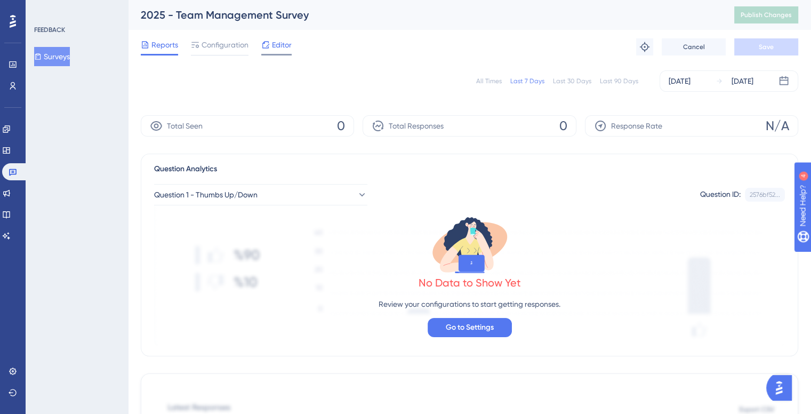
click at [272, 48] on span "Editor" at bounding box center [282, 44] width 20 height 13
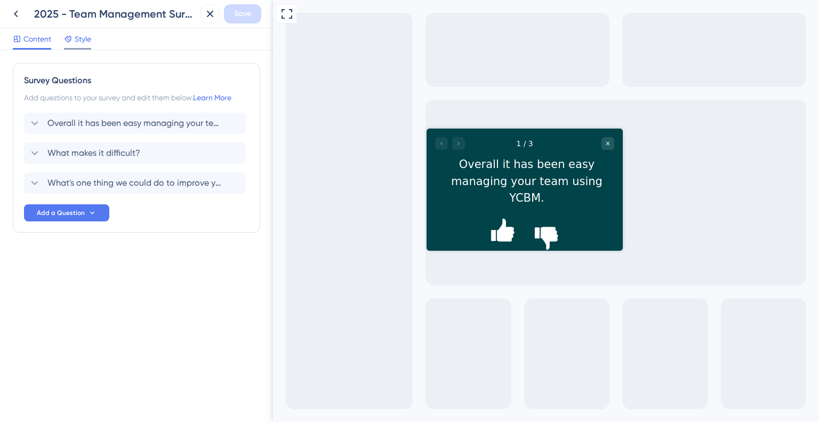
click at [81, 40] on span "Style" at bounding box center [83, 39] width 17 height 13
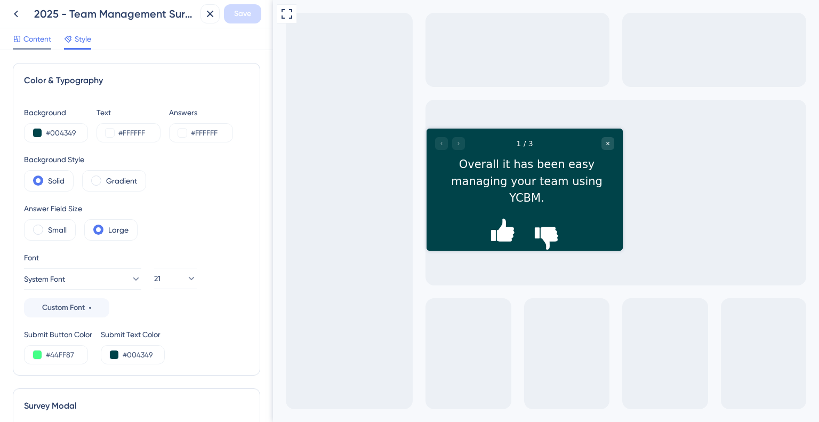
click at [30, 34] on span "Content" at bounding box center [37, 39] width 28 height 13
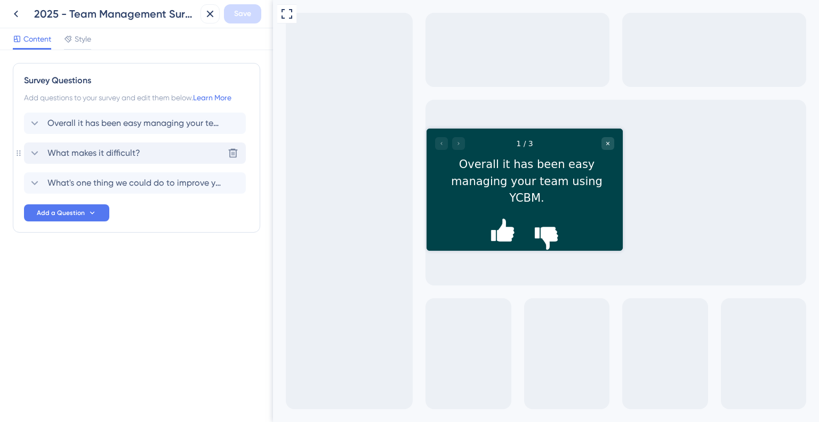
click at [121, 152] on span "What makes it difficult?" at bounding box center [93, 153] width 93 height 13
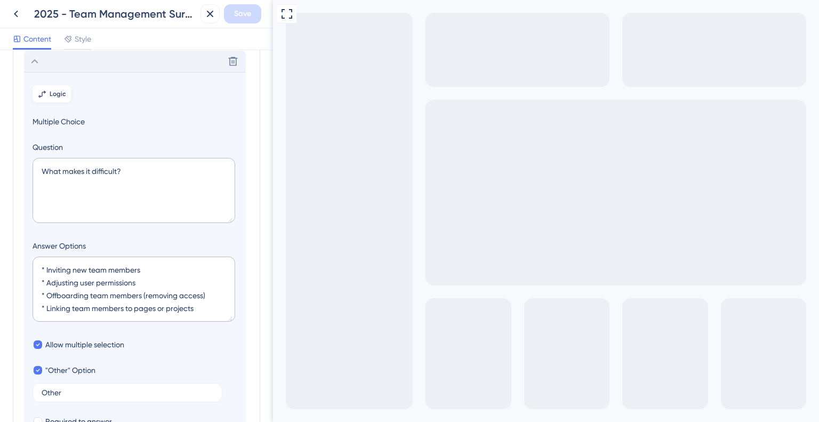
scroll to position [38, 0]
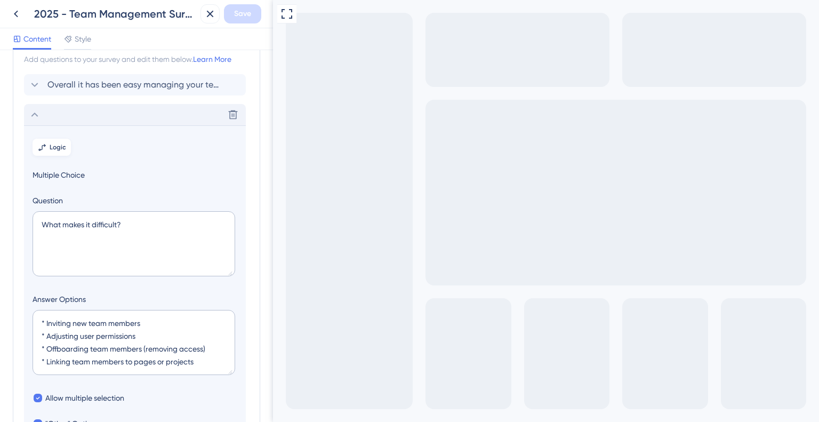
click at [62, 143] on span "Logic" at bounding box center [58, 147] width 17 height 9
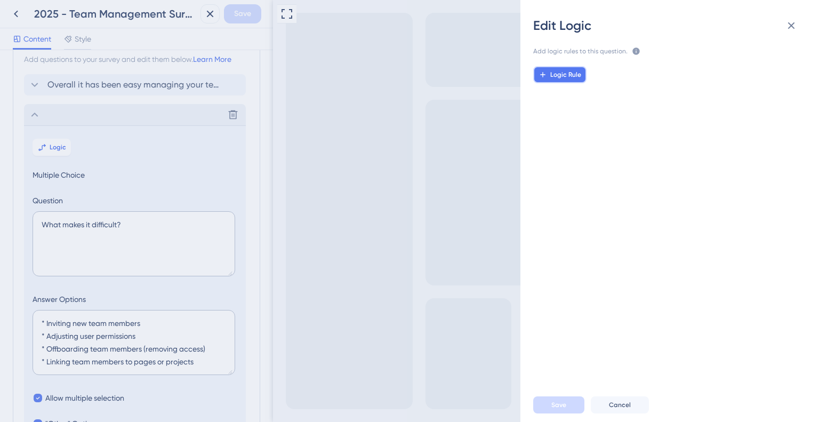
click at [552, 70] on button "Logic Rule" at bounding box center [559, 74] width 53 height 17
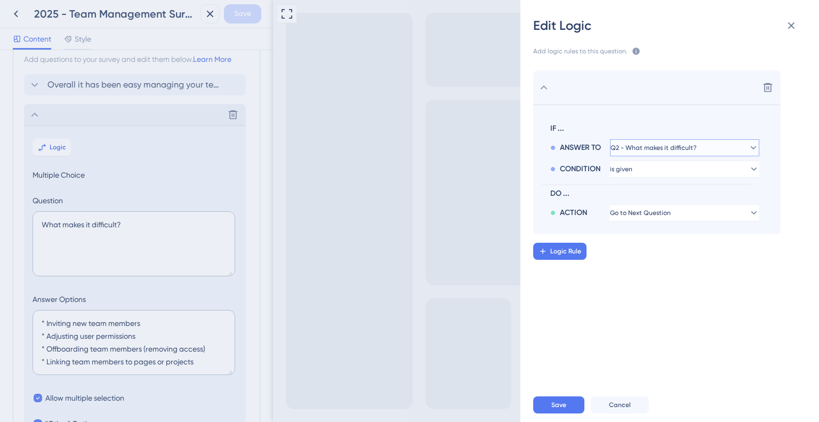
click at [670, 145] on span "Q2 - What makes it difficult?" at bounding box center [653, 147] width 86 height 9
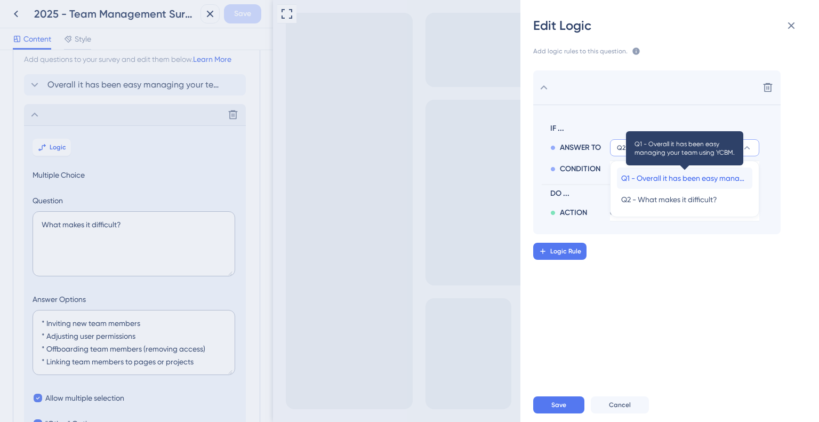
click at [665, 172] on span "Q1 - Overall it has been easy managing your team using YCBM." at bounding box center [684, 178] width 127 height 13
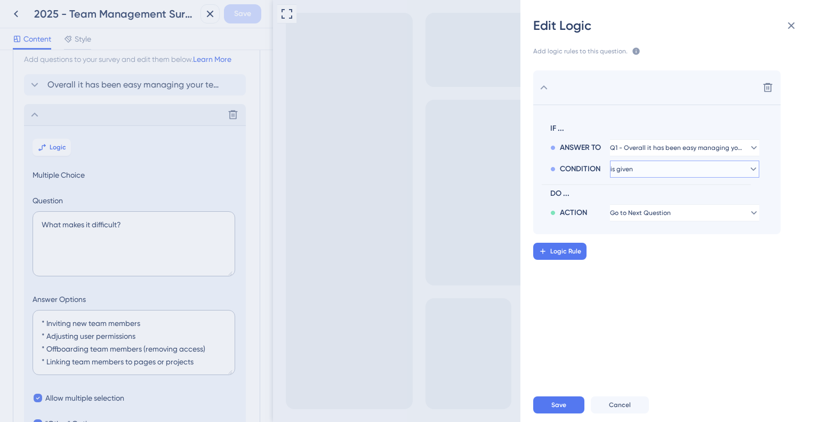
click at [658, 156] on button "is given" at bounding box center [684, 147] width 149 height 17
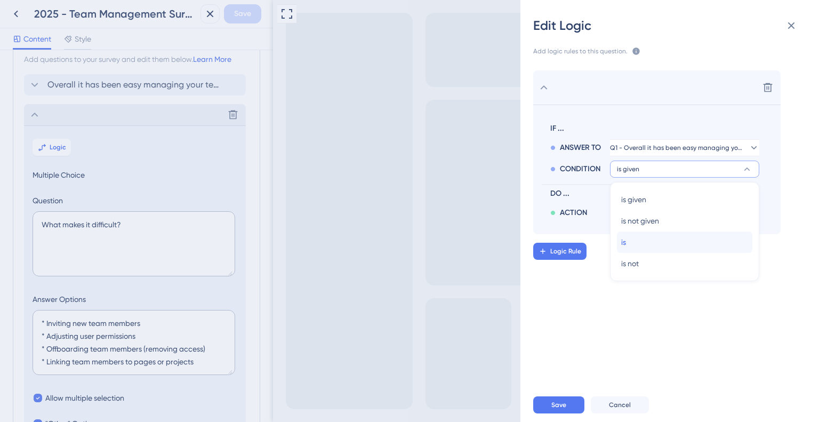
click at [644, 242] on div "is is" at bounding box center [684, 241] width 127 height 21
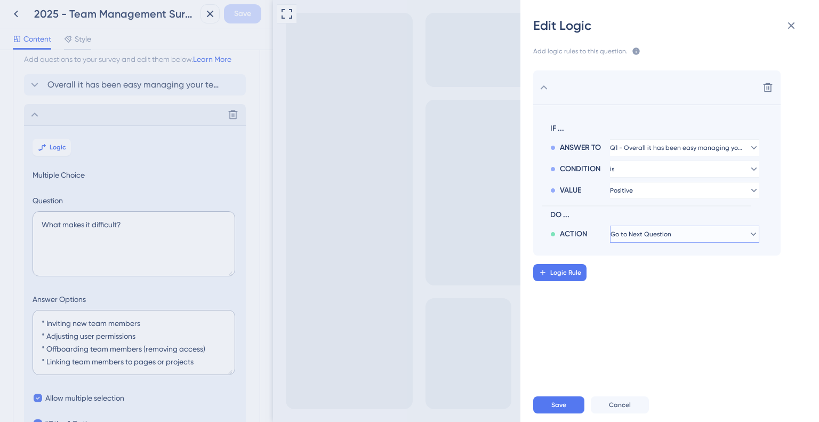
click at [647, 233] on span "Go to Next Question" at bounding box center [640, 234] width 61 height 9
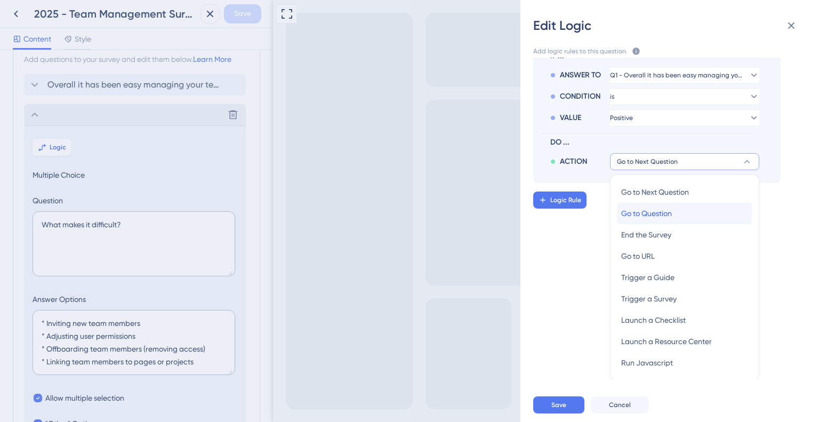
click at [671, 208] on span "Go to Question" at bounding box center [646, 213] width 51 height 13
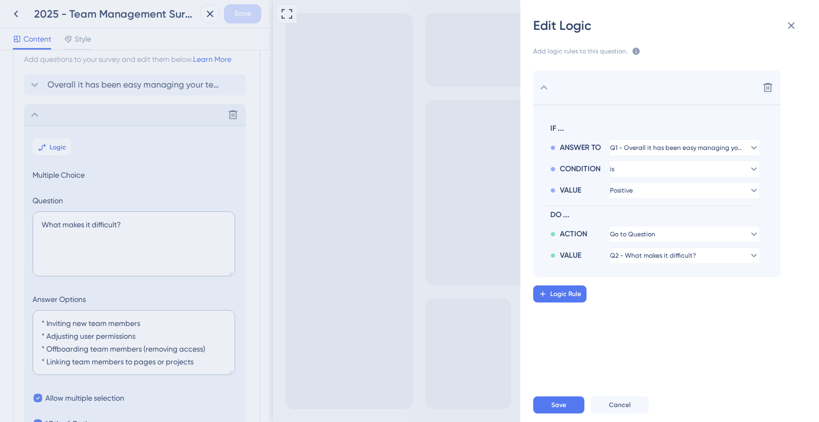
scroll to position [0, 0]
click at [631, 156] on button "Positive" at bounding box center [684, 147] width 149 height 17
click at [638, 244] on span "Negative" at bounding box center [636, 242] width 31 height 13
click at [646, 238] on span "Go to Question" at bounding box center [632, 234] width 45 height 9
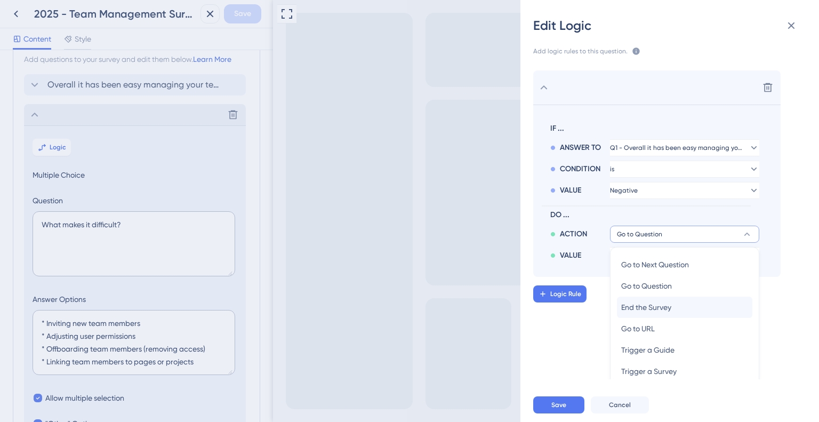
scroll to position [72, 0]
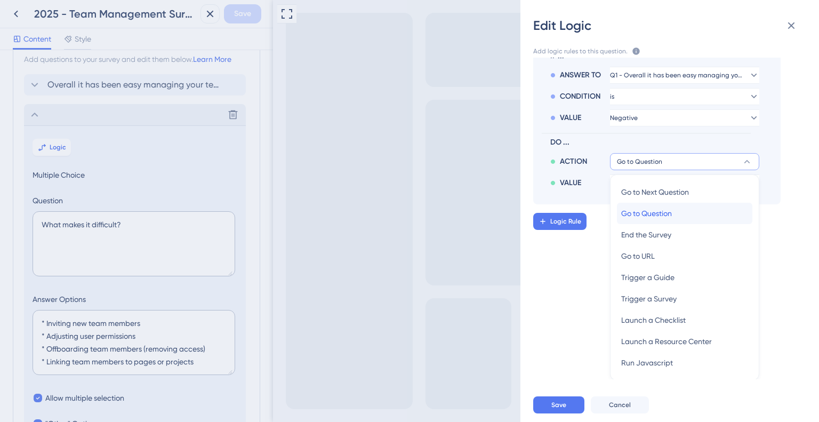
click at [644, 211] on span "Go to Question" at bounding box center [646, 213] width 51 height 13
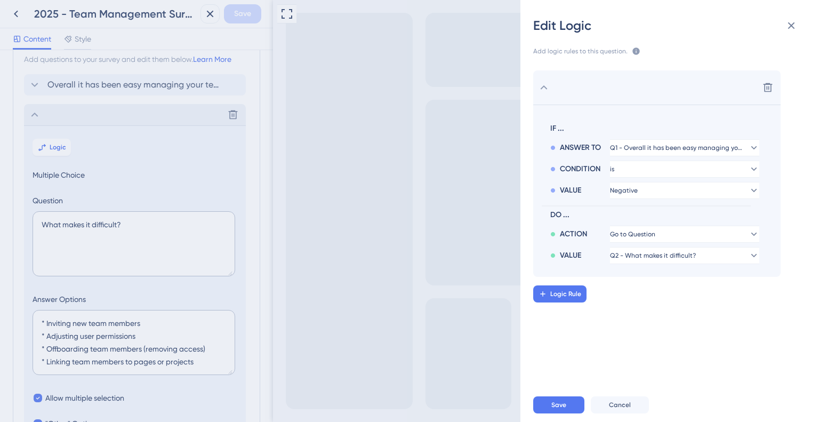
scroll to position [0, 0]
click at [655, 238] on span "Q2 - What makes it difficult?" at bounding box center [632, 234] width 45 height 9
click at [673, 256] on span "Q2 - What makes it difficult?" at bounding box center [660, 255] width 86 height 9
click at [619, 399] on button "Cancel" at bounding box center [619, 404] width 58 height 17
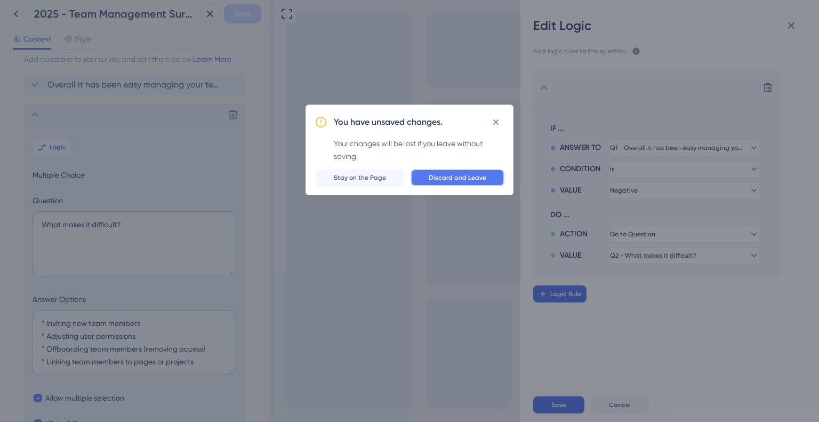
click at [455, 176] on span "Discard and Leave" at bounding box center [457, 177] width 58 height 9
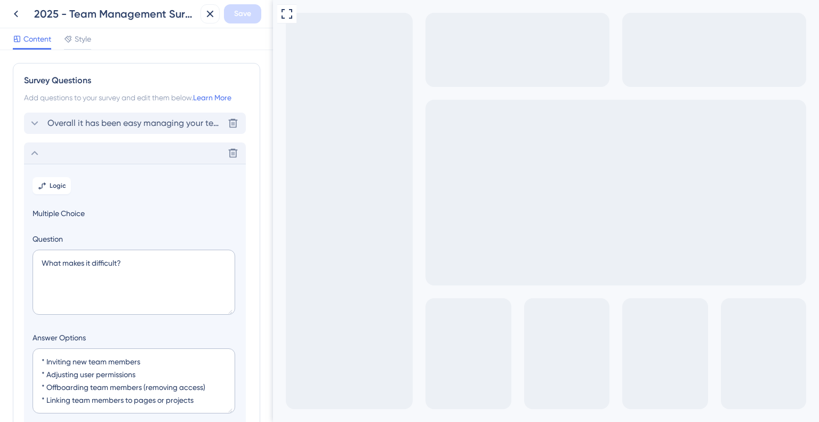
click at [145, 124] on span "Overall it has been easy managing your team using YCBM." at bounding box center [135, 123] width 176 height 13
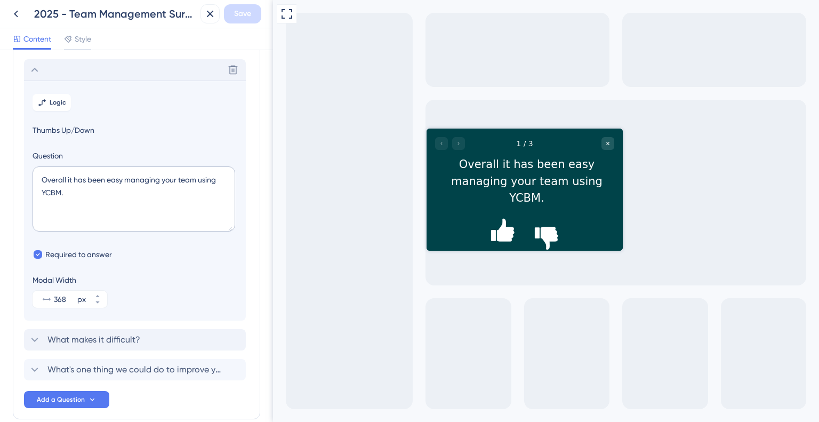
scroll to position [62, 0]
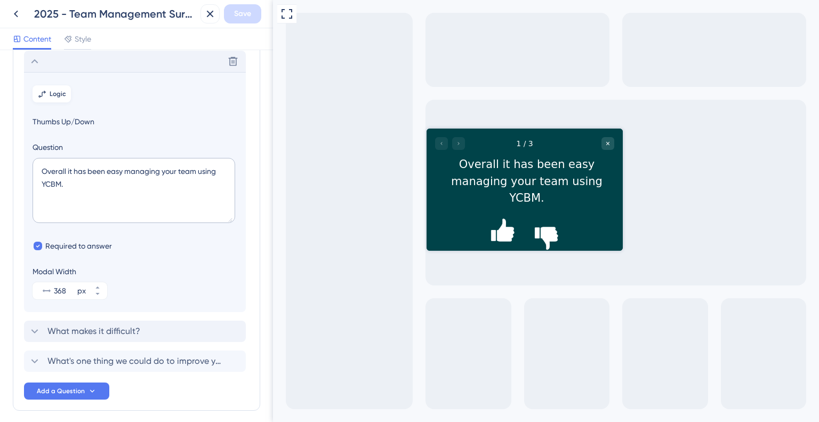
click at [53, 98] on button "Logic" at bounding box center [52, 93] width 38 height 17
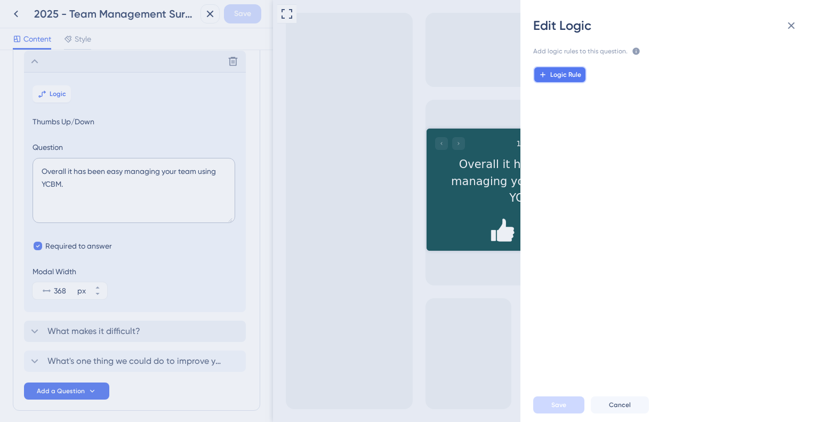
click at [546, 71] on icon at bounding box center [542, 74] width 9 height 9
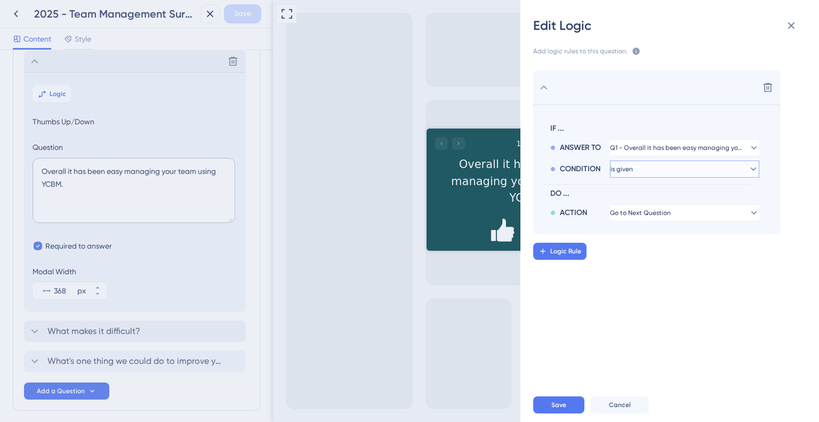
click at [643, 156] on button "is given" at bounding box center [684, 147] width 149 height 17
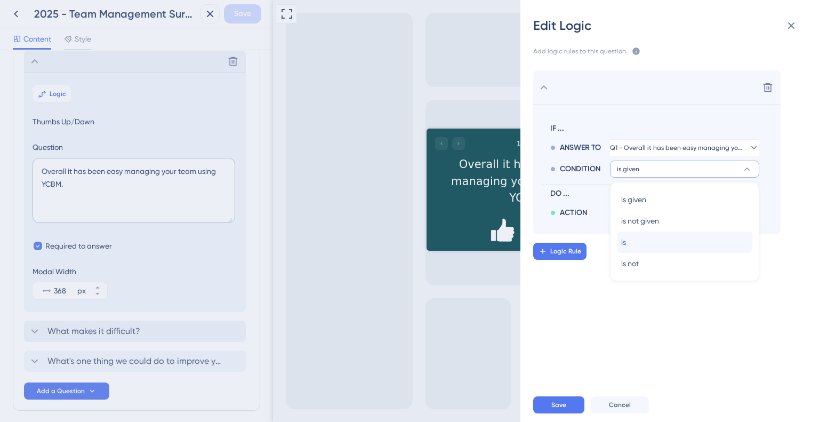
click at [627, 242] on div "is is" at bounding box center [684, 241] width 127 height 21
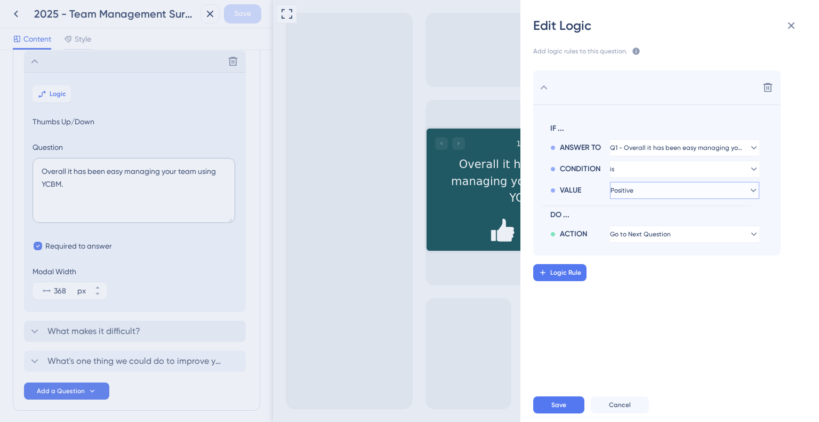
click at [647, 156] on button "Positive" at bounding box center [684, 147] width 149 height 17
click at [647, 183] on button "Positive" at bounding box center [684, 190] width 149 height 17
click at [641, 234] on span "Go to Next Question" at bounding box center [640, 234] width 61 height 9
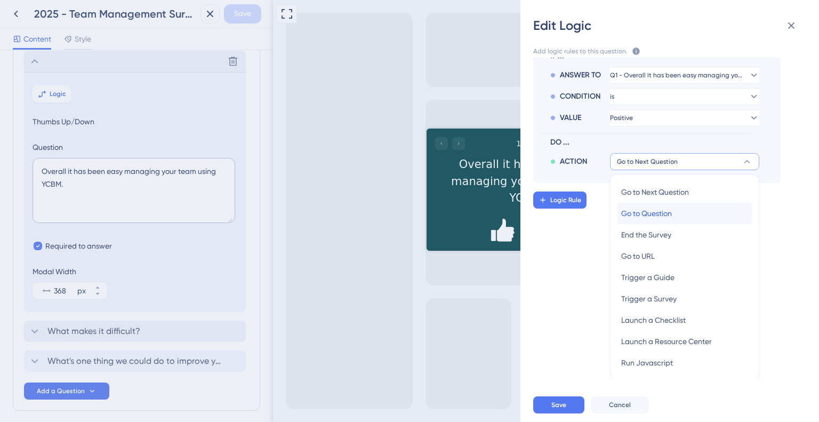
click at [668, 215] on span "Go to Question" at bounding box center [646, 213] width 51 height 13
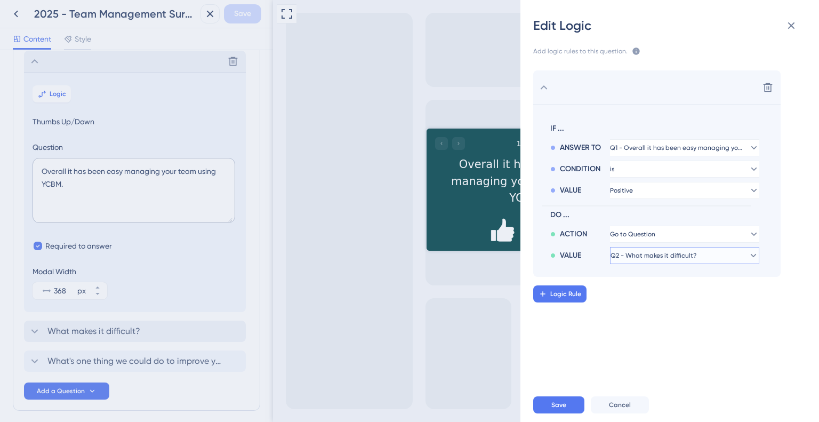
click at [647, 238] on span "Q2 - What makes it difficult?" at bounding box center [632, 234] width 45 height 9
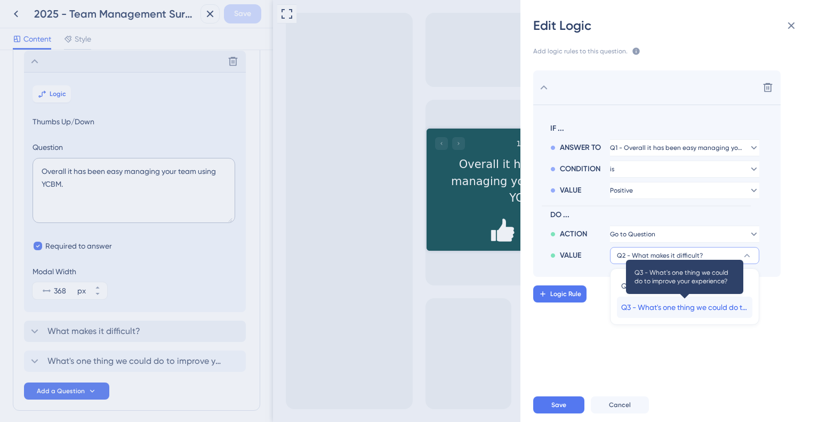
click at [659, 303] on span "Q3 - What's one thing we could do to improve your experience?" at bounding box center [684, 307] width 127 height 13
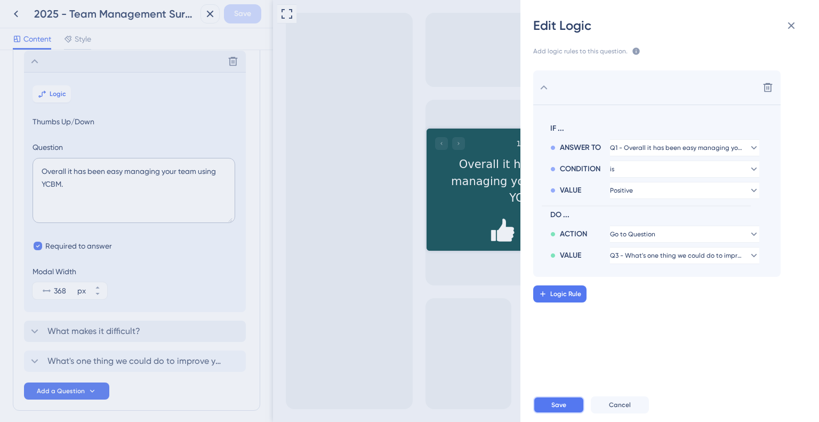
click at [562, 409] on button "Save" at bounding box center [558, 404] width 51 height 17
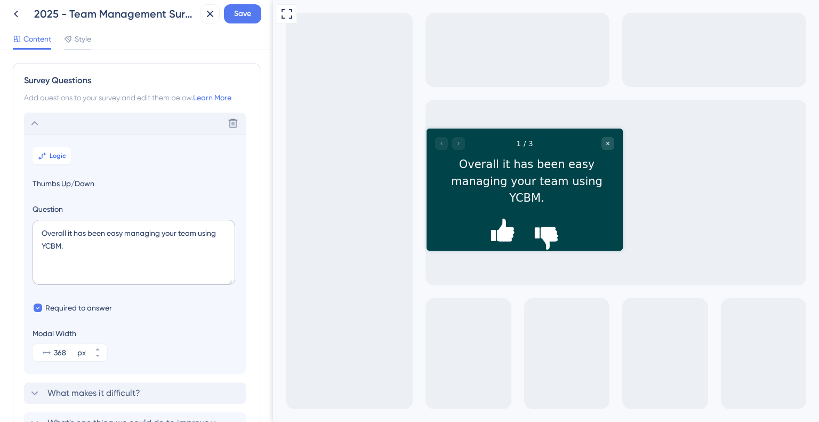
scroll to position [105, 0]
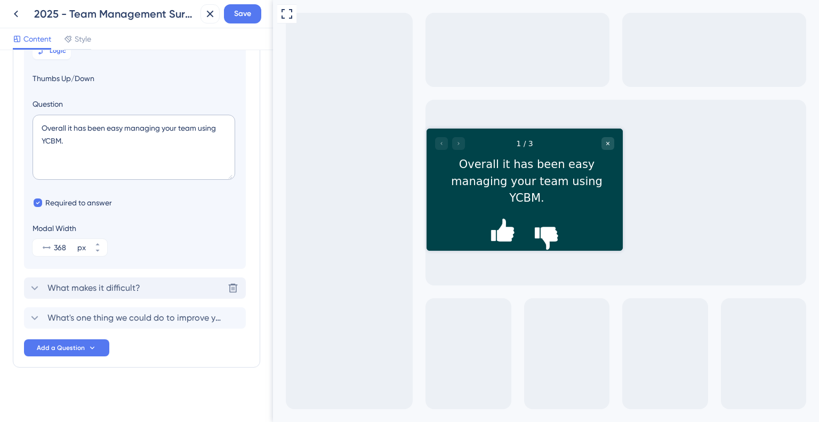
click at [121, 288] on span "What makes it difficult?" at bounding box center [93, 287] width 93 height 13
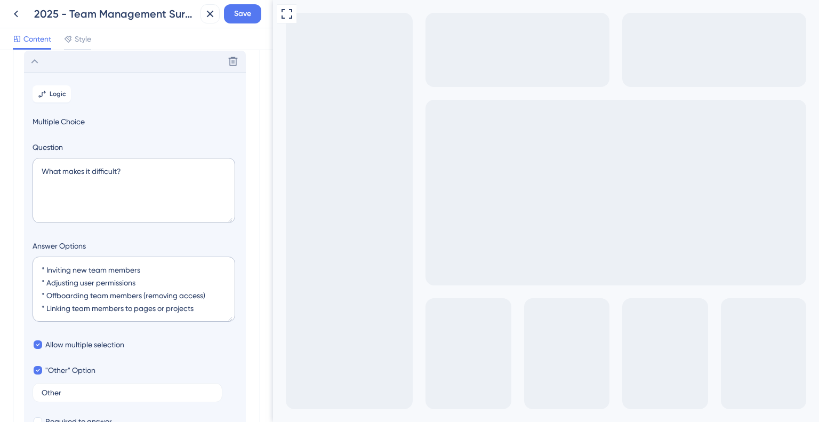
scroll to position [198, 0]
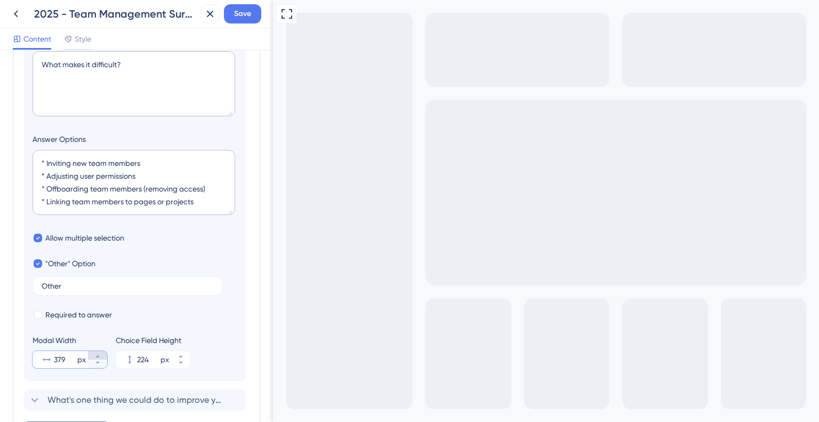
click at [101, 355] on button "379 px" at bounding box center [97, 355] width 19 height 9
type input "380"
drag, startPoint x: 46, startPoint y: 161, endPoint x: 17, endPoint y: 161, distance: 29.3
click at [17, 161] on div "Survey Questions Add questions to your survey and edit them below. Learn More O…" at bounding box center [136, 157] width 247 height 585
click at [44, 175] on textarea "Inviting new team members * Adjusting user permissions * Offboarding team membe…" at bounding box center [134, 182] width 203 height 65
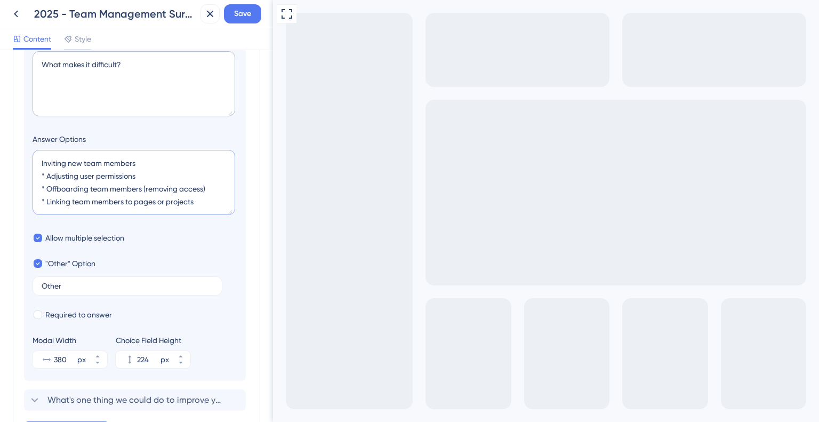
drag, startPoint x: 47, startPoint y: 176, endPoint x: 13, endPoint y: 176, distance: 34.1
click at [13, 176] on div "Survey Questions Add questions to your survey and edit them below. Learn More O…" at bounding box center [136, 157] width 247 height 585
drag, startPoint x: 48, startPoint y: 188, endPoint x: 25, endPoint y: 190, distance: 23.1
click at [25, 189] on section "Logic Multiple Choice Question What makes it difficult? Answer Options Inviting…" at bounding box center [135, 172] width 222 height 415
drag, startPoint x: 47, startPoint y: 199, endPoint x: 33, endPoint y: 198, distance: 13.9
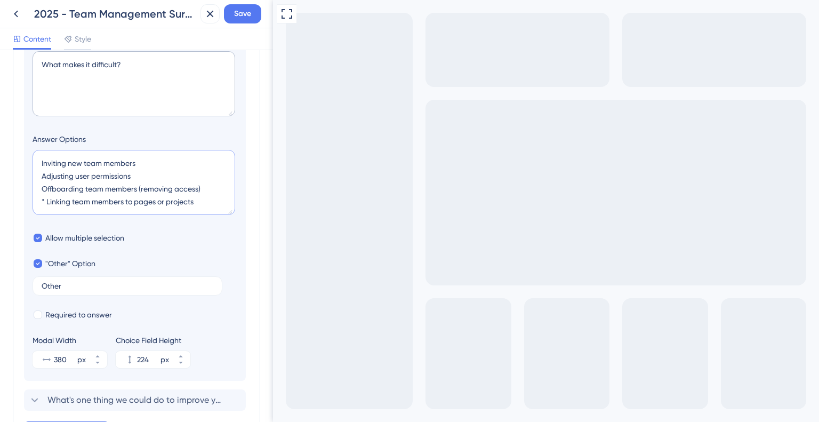
click at [33, 198] on textarea "Inviting new team members Adjusting user permissions Offboarding team members (…" at bounding box center [134, 182] width 203 height 65
drag, startPoint x: 38, startPoint y: 156, endPoint x: 28, endPoint y: 154, distance: 10.9
click at [35, 156] on textarea "Inviting new team members Adjusting user permissions Offboarding team members (…" at bounding box center [134, 182] width 203 height 65
click at [166, 164] on textarea "**Inviting new team members Adjusting user permissions Offboarding team members…" at bounding box center [134, 182] width 203 height 65
click at [169, 173] on textarea "**Inviting new team members** Adjusting user permissions Offboarding team membe…" at bounding box center [134, 182] width 203 height 65
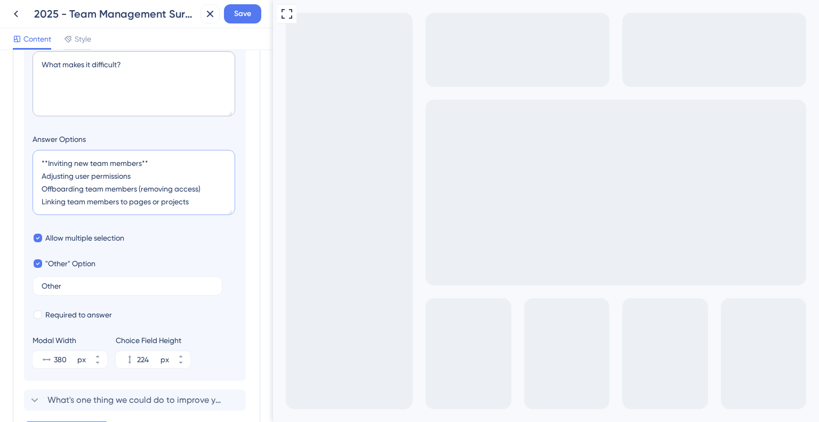
click at [159, 160] on textarea "**Inviting new team members** Adjusting user permissions Offboarding team membe…" at bounding box center [134, 182] width 203 height 65
click at [46, 158] on textarea "**Inviting new team members Adjusting user permissions Offboarding team members…" at bounding box center [134, 182] width 203 height 65
type textarea "Inviting new team members Adjusting user permissions Offboarding team members (…"
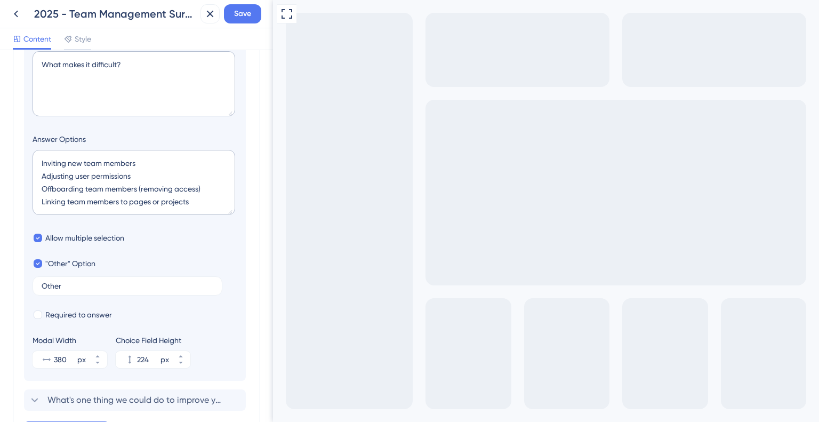
checkbox input "true"
checkbox input "false"
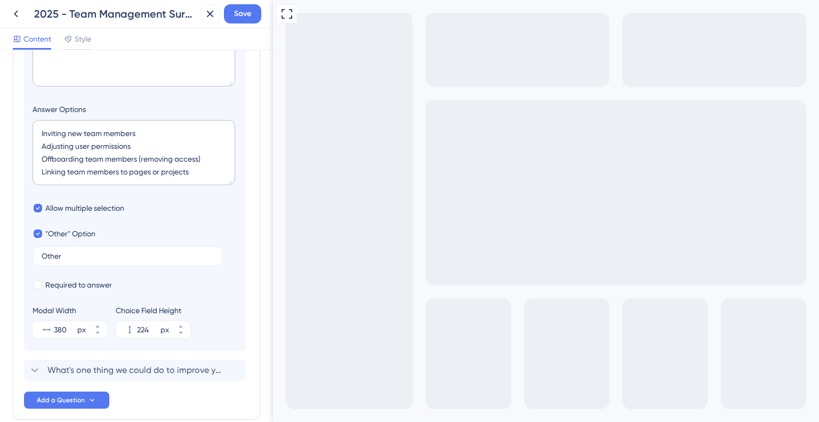
scroll to position [252, 0]
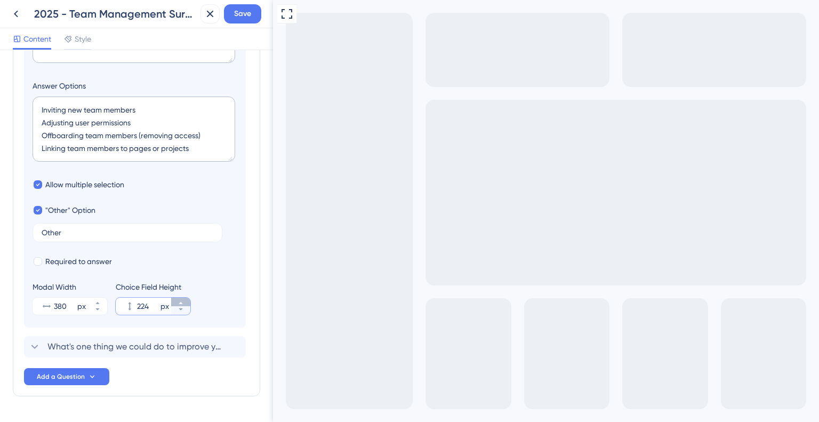
click at [177, 303] on icon at bounding box center [180, 303] width 6 height 6
click at [177, 304] on icon at bounding box center [180, 303] width 6 height 6
type input "227"
drag, startPoint x: 122, startPoint y: 333, endPoint x: 124, endPoint y: 339, distance: 7.4
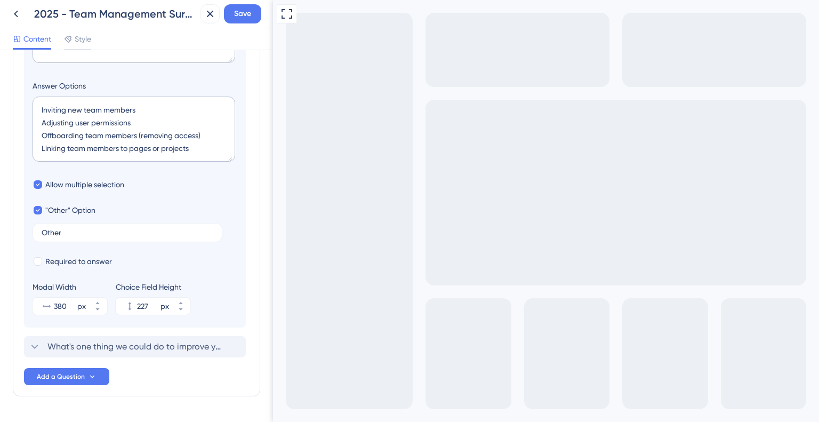
click at [122, 333] on div "Overall it has been easy managing your team using YCBM. Delete Logic Multiple C…" at bounding box center [136, 109] width 225 height 496
click at [125, 345] on span "What's one thing we could do to improve your experience?" at bounding box center [135, 346] width 176 height 13
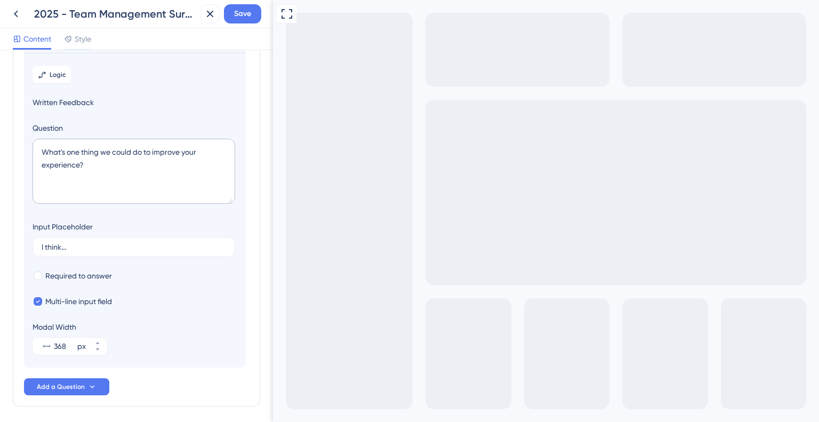
scroll to position [122, 0]
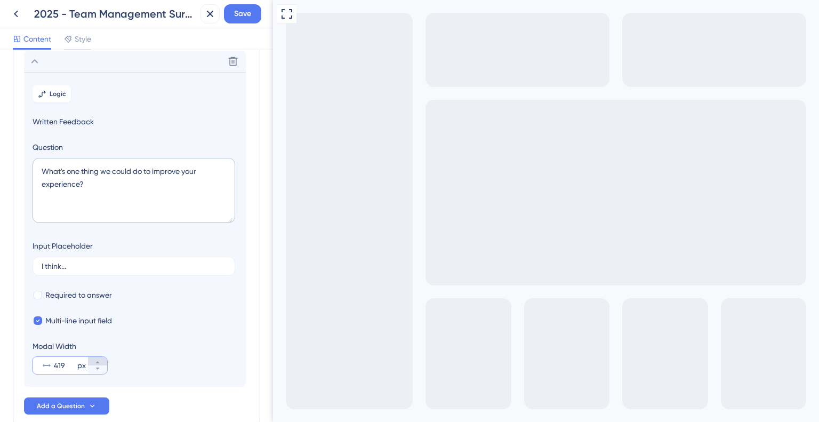
click at [102, 361] on button "419 px" at bounding box center [97, 361] width 19 height 9
type input "421"
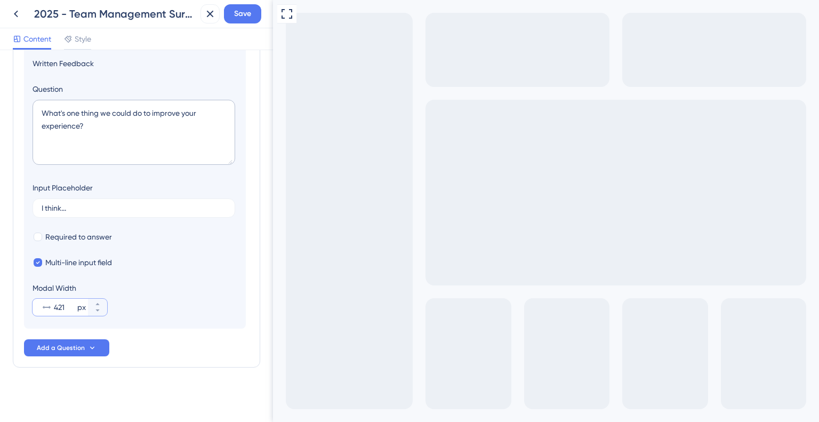
scroll to position [0, 0]
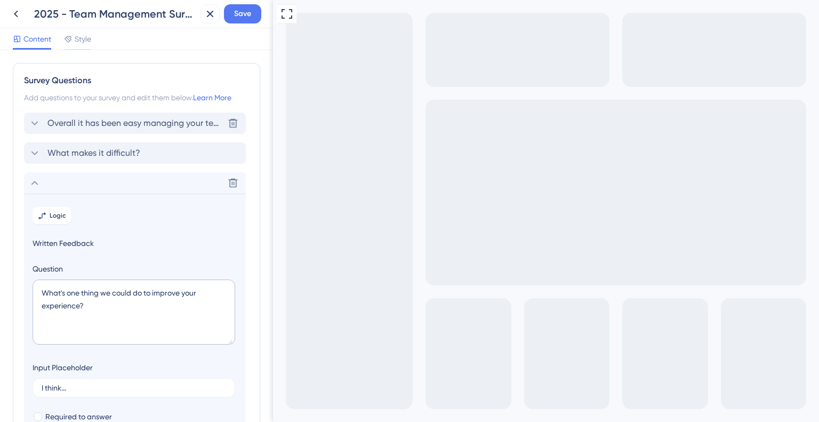
click at [87, 117] on span "Overall it has been easy managing your team using YCBM." at bounding box center [135, 123] width 176 height 13
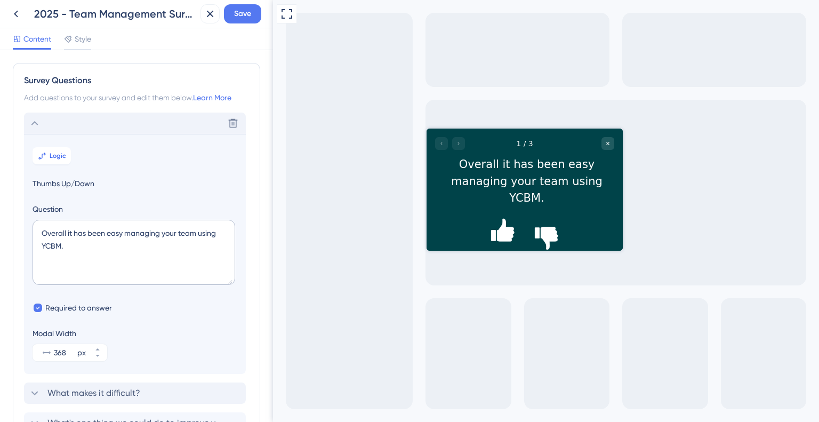
scroll to position [62, 0]
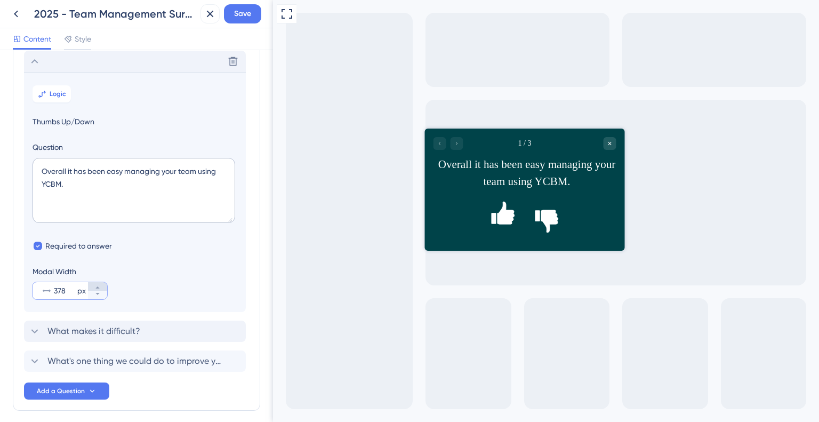
click at [94, 285] on icon at bounding box center [97, 287] width 6 height 6
type input "379"
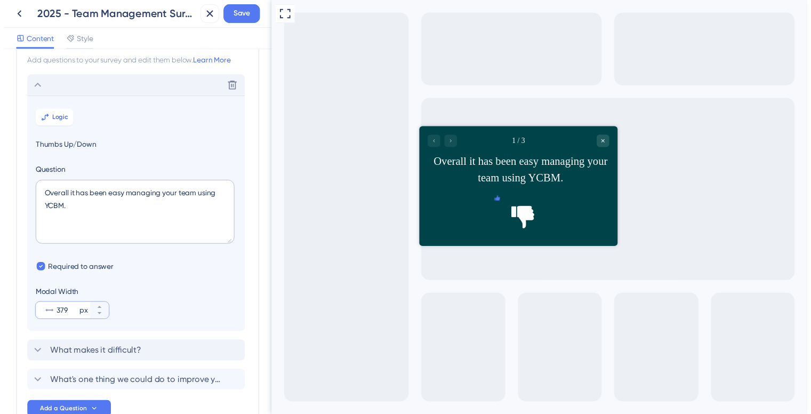
scroll to position [0, 0]
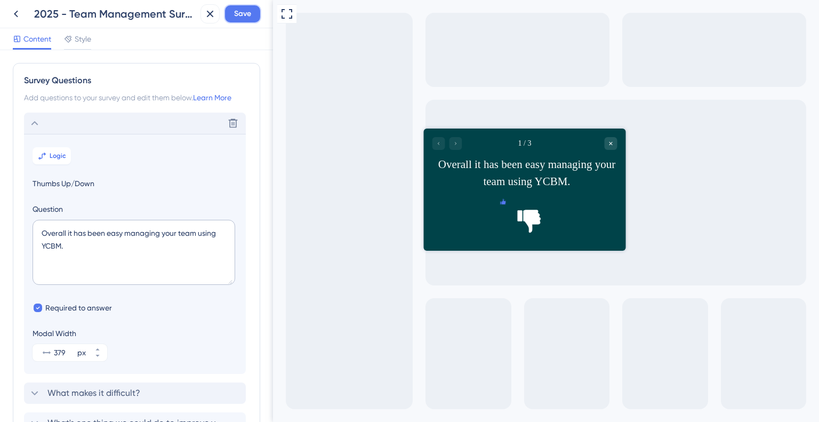
click at [245, 12] on span "Save" at bounding box center [242, 13] width 17 height 13
click at [17, 16] on icon at bounding box center [16, 14] width 4 height 7
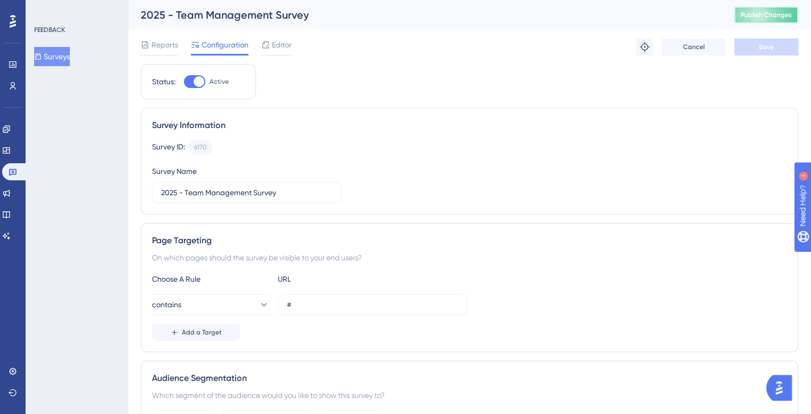
click at [775, 17] on button "Publish Changes" at bounding box center [766, 14] width 64 height 17
click at [787, 15] on span "Publish Changes" at bounding box center [765, 15] width 51 height 9
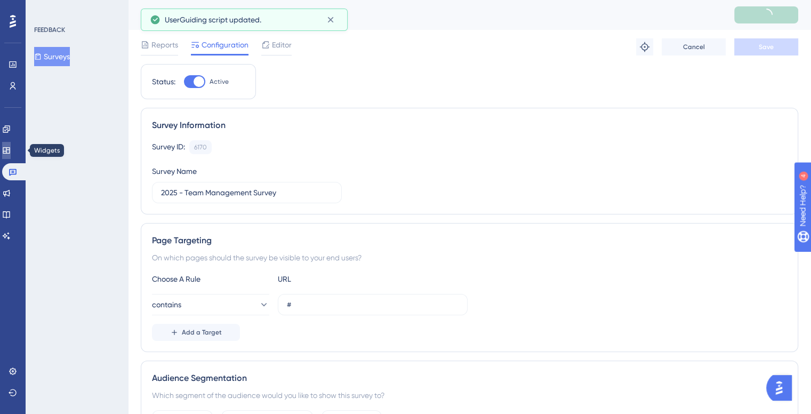
click at [11, 146] on link at bounding box center [6, 150] width 9 height 17
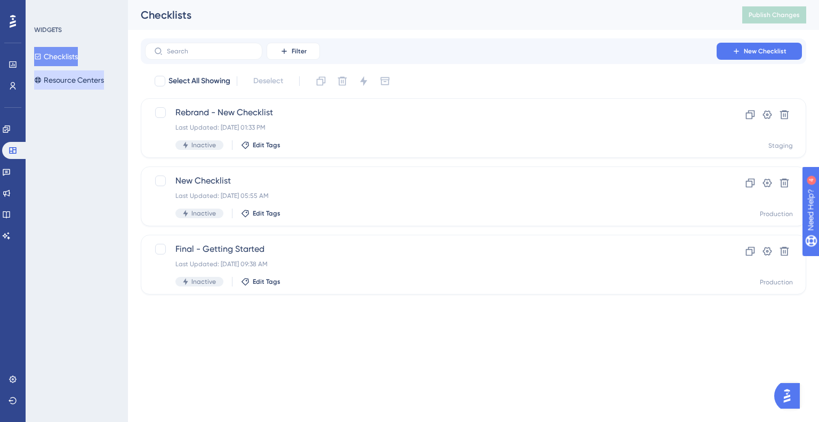
click at [87, 82] on button "Resource Centers" at bounding box center [69, 79] width 70 height 19
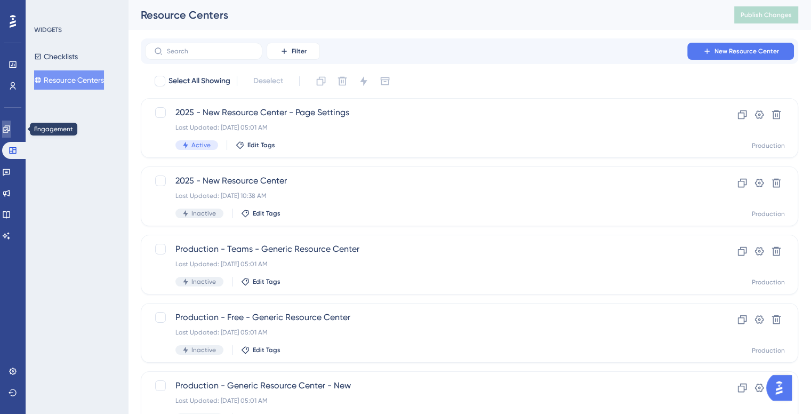
click at [10, 127] on icon at bounding box center [6, 128] width 7 height 7
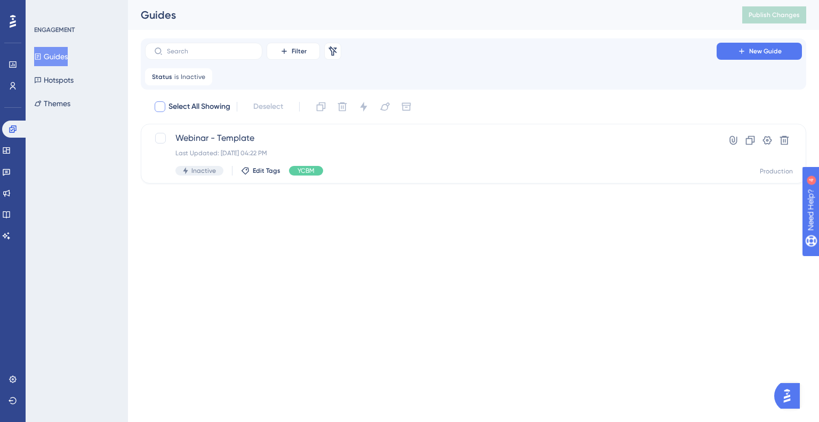
click at [201, 76] on icon at bounding box center [204, 77] width 6 height 6
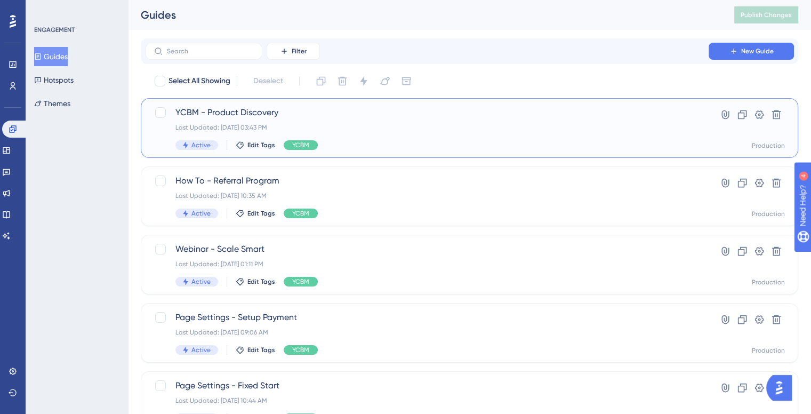
click at [584, 117] on span "YCBM - Product Discovery" at bounding box center [426, 112] width 503 height 13
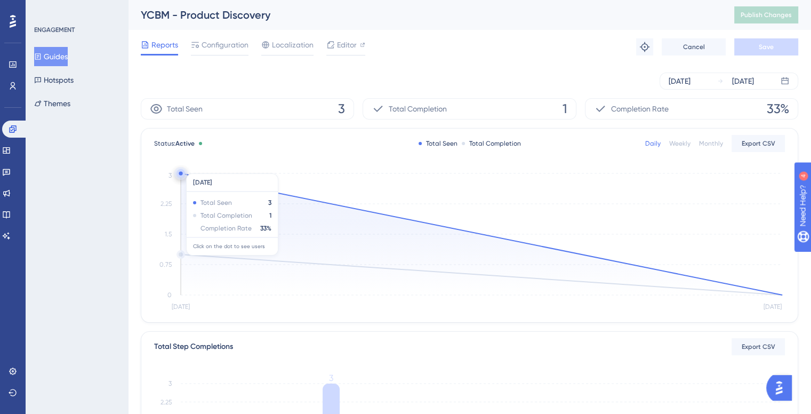
scroll to position [266, 0]
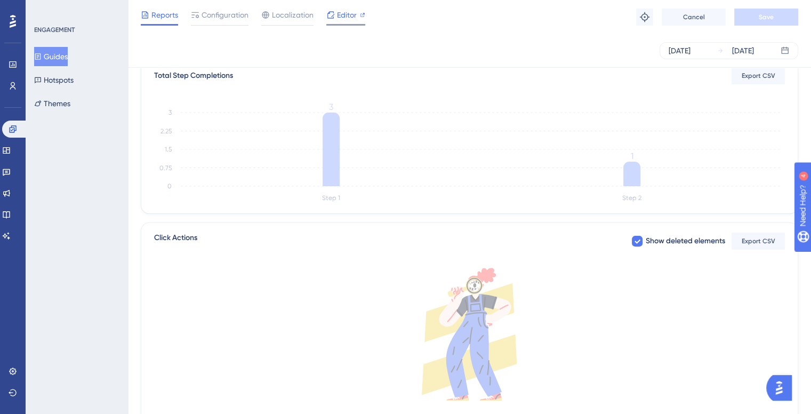
click at [349, 21] on span "Editor" at bounding box center [347, 15] width 20 height 13
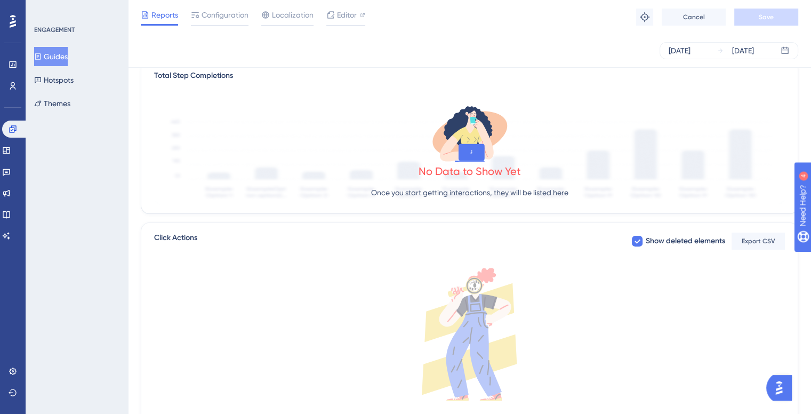
scroll to position [0, 0]
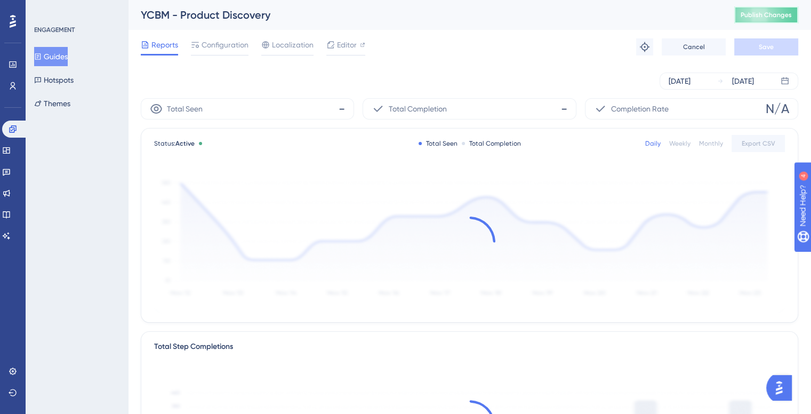
click at [765, 10] on button "Publish Changes" at bounding box center [766, 14] width 64 height 17
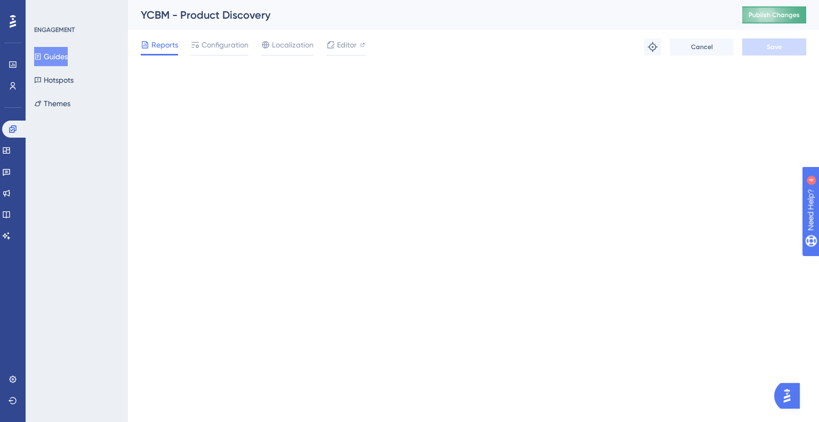
click at [772, 14] on span "Publish Changes" at bounding box center [773, 15] width 51 height 9
drag, startPoint x: 773, startPoint y: 17, endPoint x: 307, endPoint y: 0, distance: 466.1
click at [773, 17] on span "Publish Changes" at bounding box center [773, 15] width 51 height 9
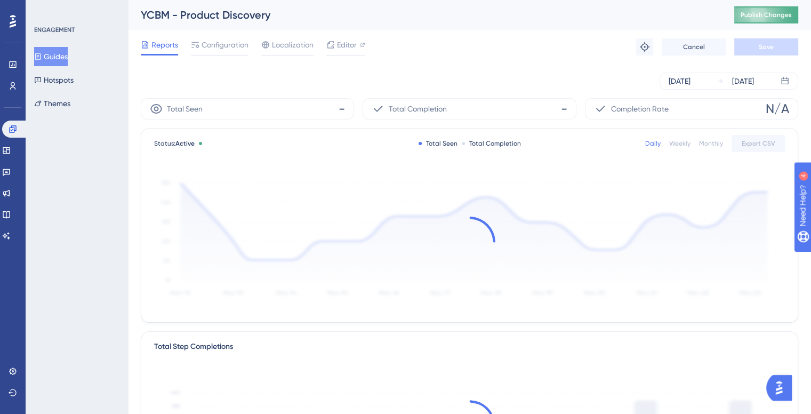
click at [771, 12] on span "Publish Changes" at bounding box center [765, 15] width 51 height 9
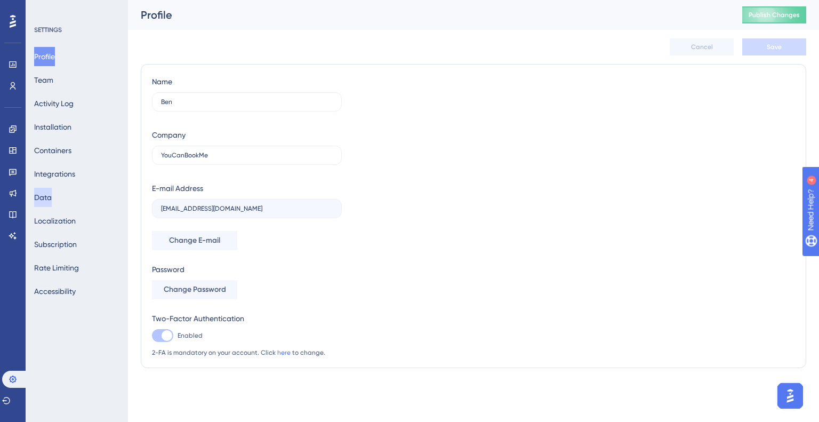
click at [52, 199] on button "Data" at bounding box center [43, 197] width 18 height 19
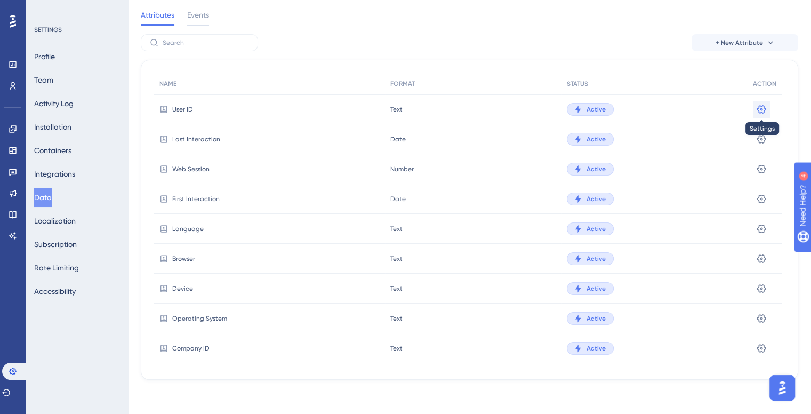
click at [757, 109] on icon at bounding box center [761, 108] width 9 height 9
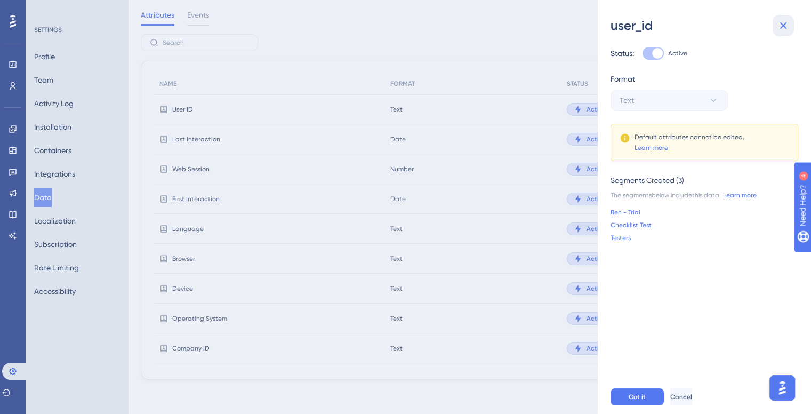
click at [779, 26] on icon at bounding box center [782, 25] width 13 height 13
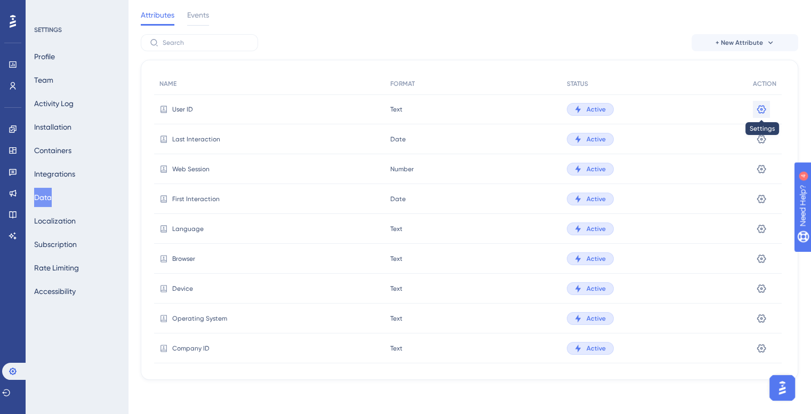
click at [763, 106] on icon at bounding box center [761, 109] width 11 height 11
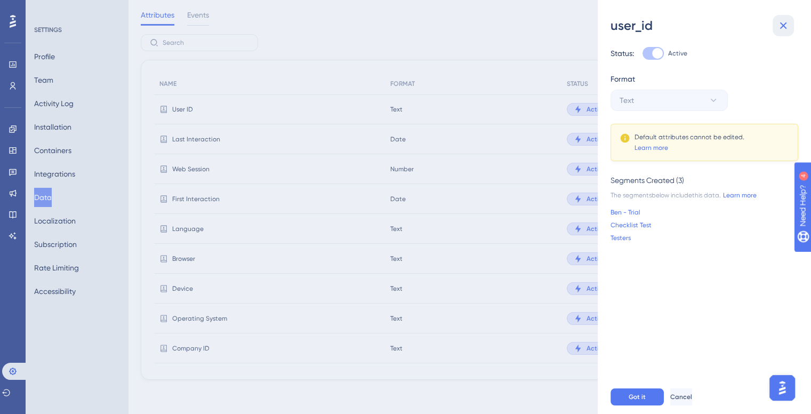
click at [786, 23] on icon at bounding box center [782, 25] width 13 height 13
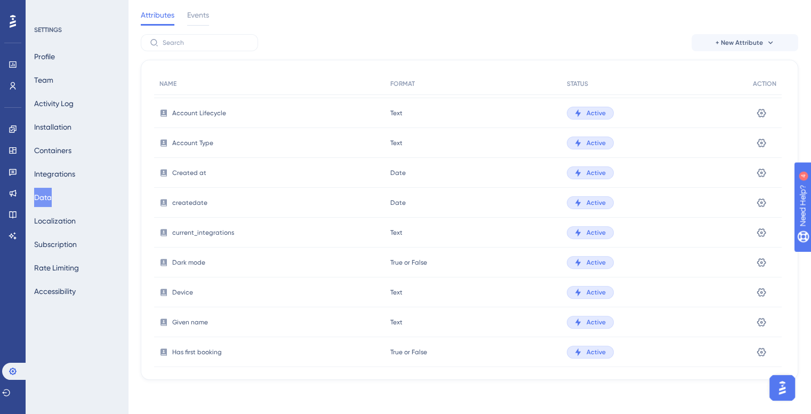
scroll to position [373, 0]
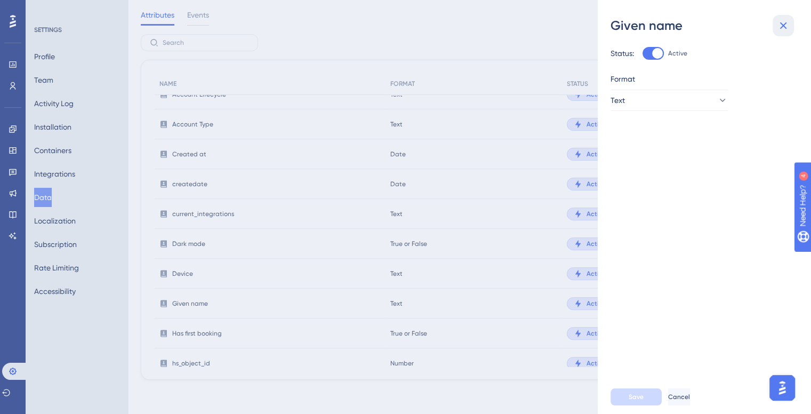
drag, startPoint x: 780, startPoint y: 16, endPoint x: 771, endPoint y: 29, distance: 16.1
click at [780, 17] on button at bounding box center [782, 25] width 21 height 21
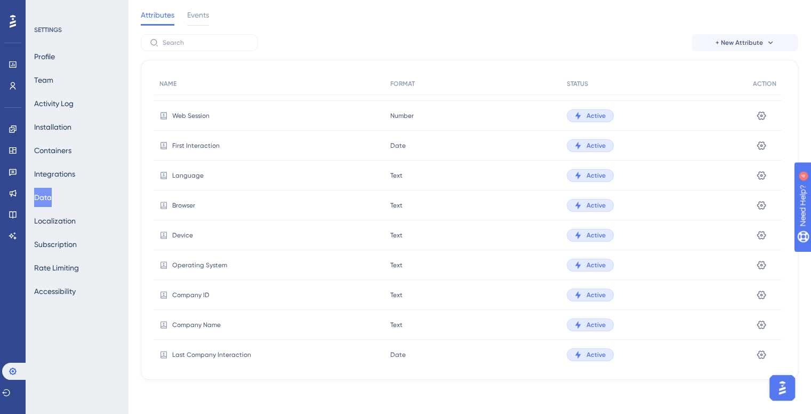
scroll to position [0, 0]
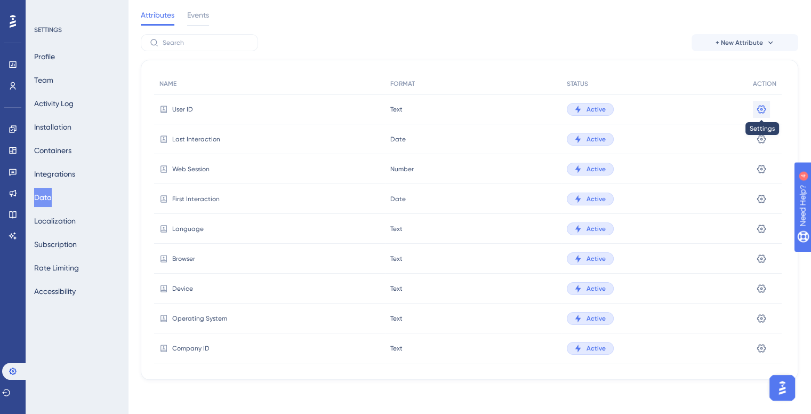
click at [759, 104] on icon at bounding box center [761, 109] width 11 height 11
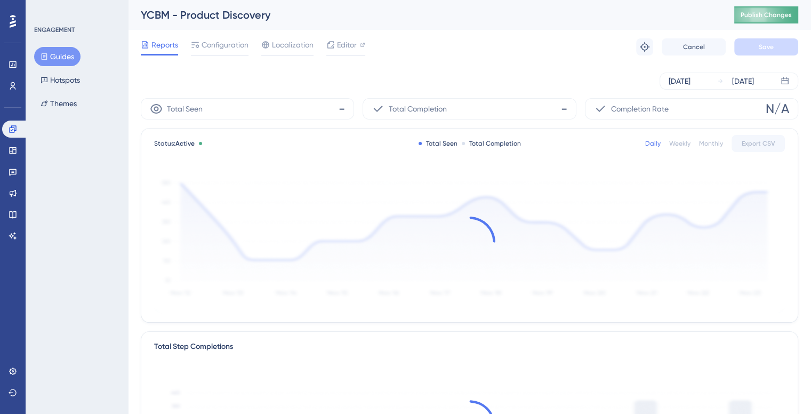
click at [770, 14] on span "Publish Changes" at bounding box center [765, 15] width 51 height 9
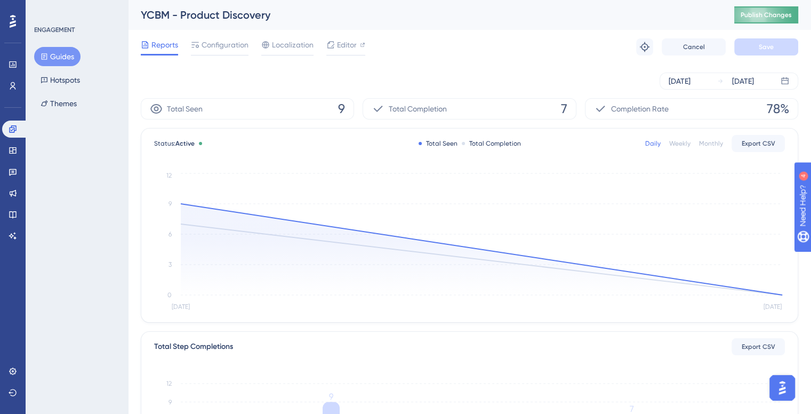
click at [778, 18] on span "Publish Changes" at bounding box center [765, 15] width 51 height 9
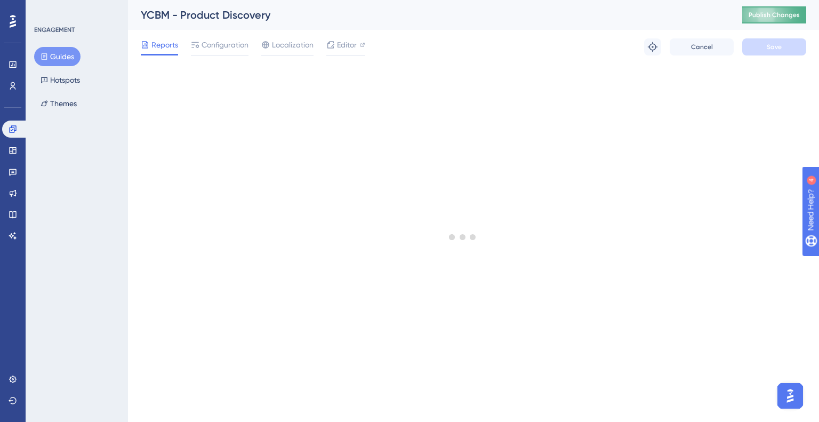
click at [779, 17] on span "Publish Changes" at bounding box center [773, 15] width 51 height 9
click at [773, 11] on span "Publish Changes" at bounding box center [773, 15] width 51 height 9
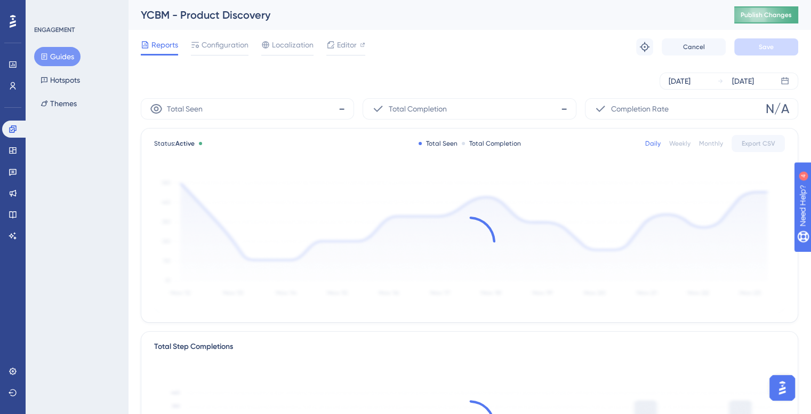
click at [782, 12] on span "Publish Changes" at bounding box center [765, 15] width 51 height 9
